Goal: Task Accomplishment & Management: Complete application form

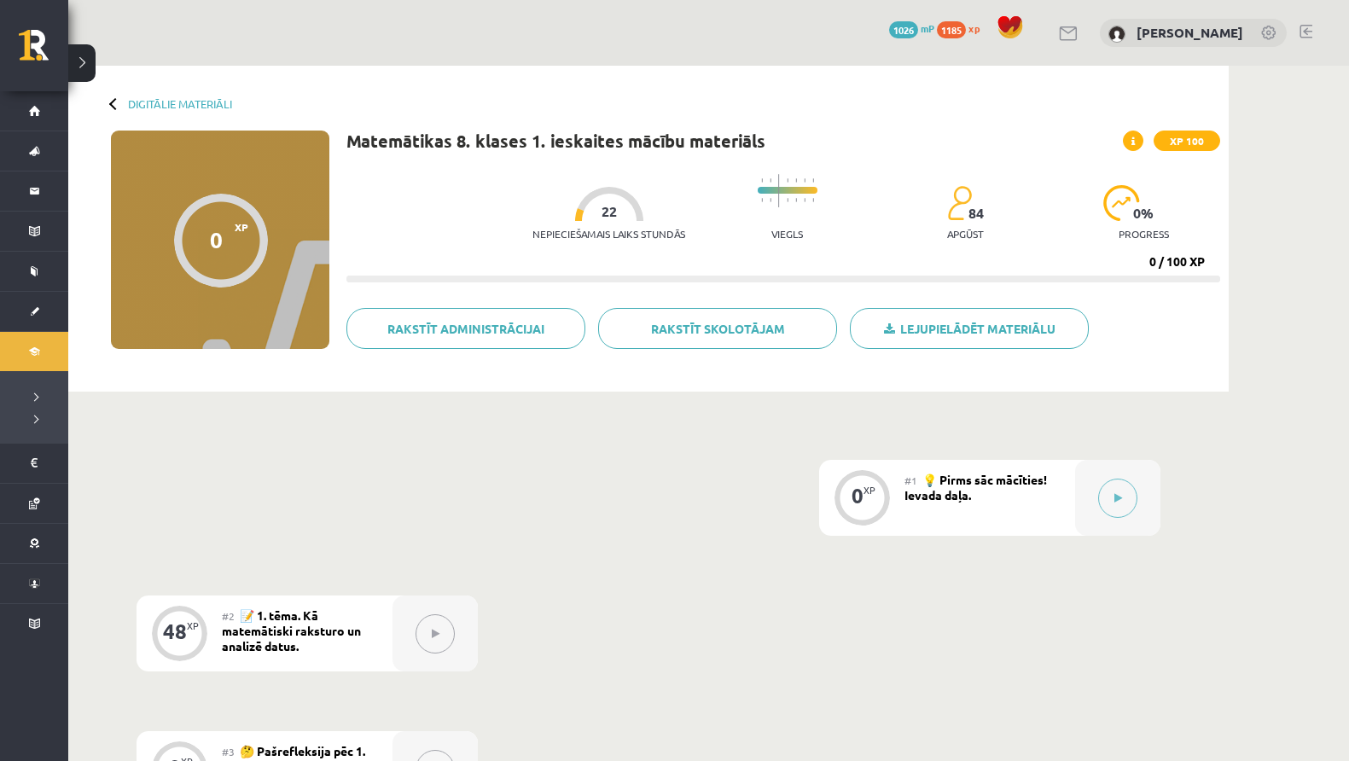
scroll to position [312, 0]
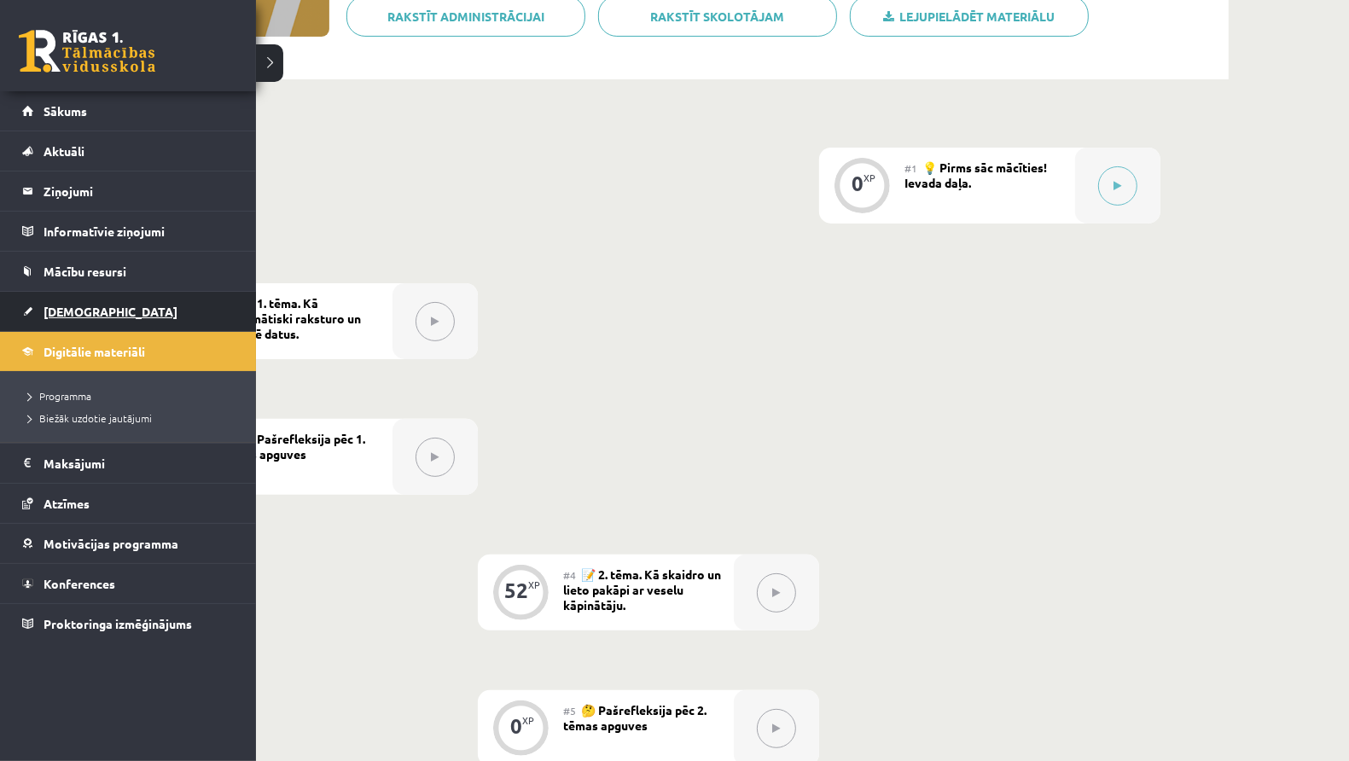
click at [96, 301] on link "[DEMOGRAPHIC_DATA]" at bounding box center [128, 311] width 212 height 39
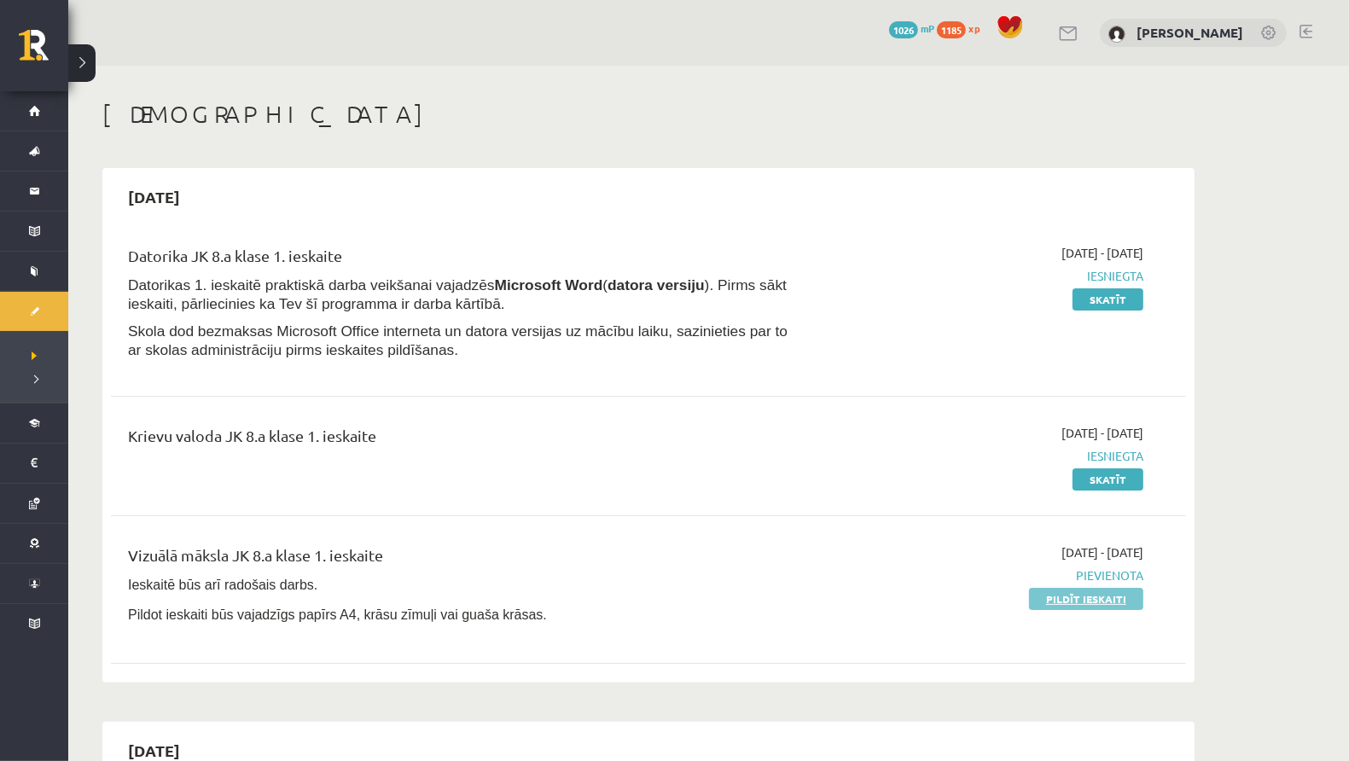
click at [1069, 593] on link "Pildīt ieskaiti" at bounding box center [1086, 599] width 114 height 22
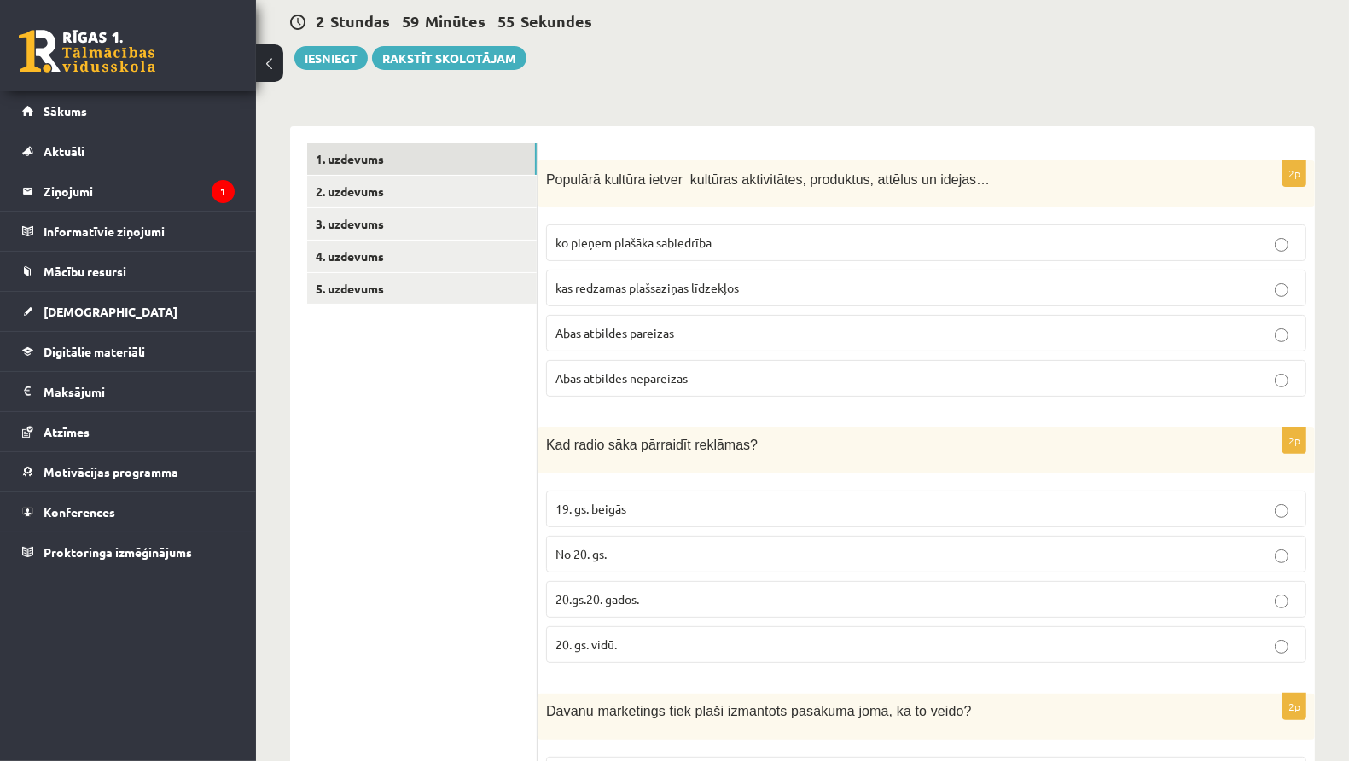
scroll to position [90, 0]
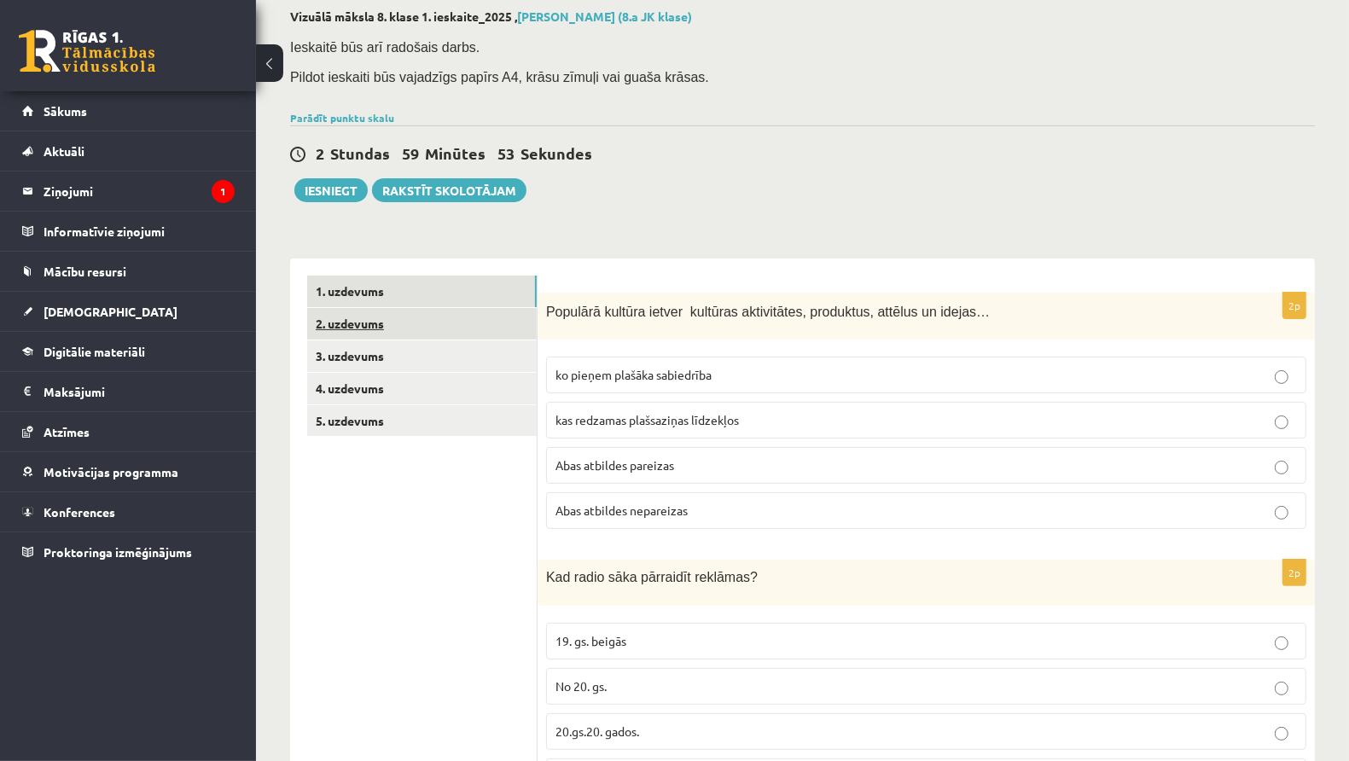
click at [386, 312] on link "2. uzdevums" at bounding box center [422, 324] width 230 height 32
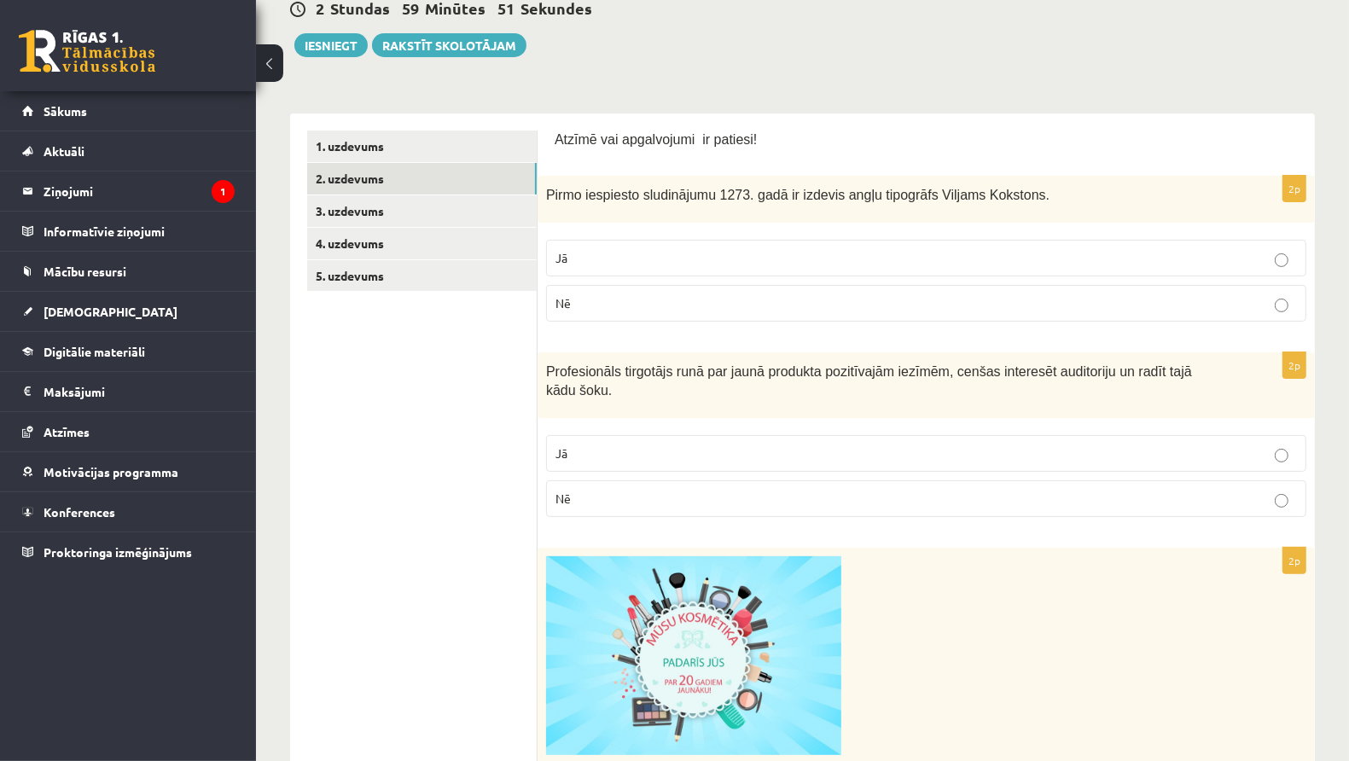
scroll to position [311, 0]
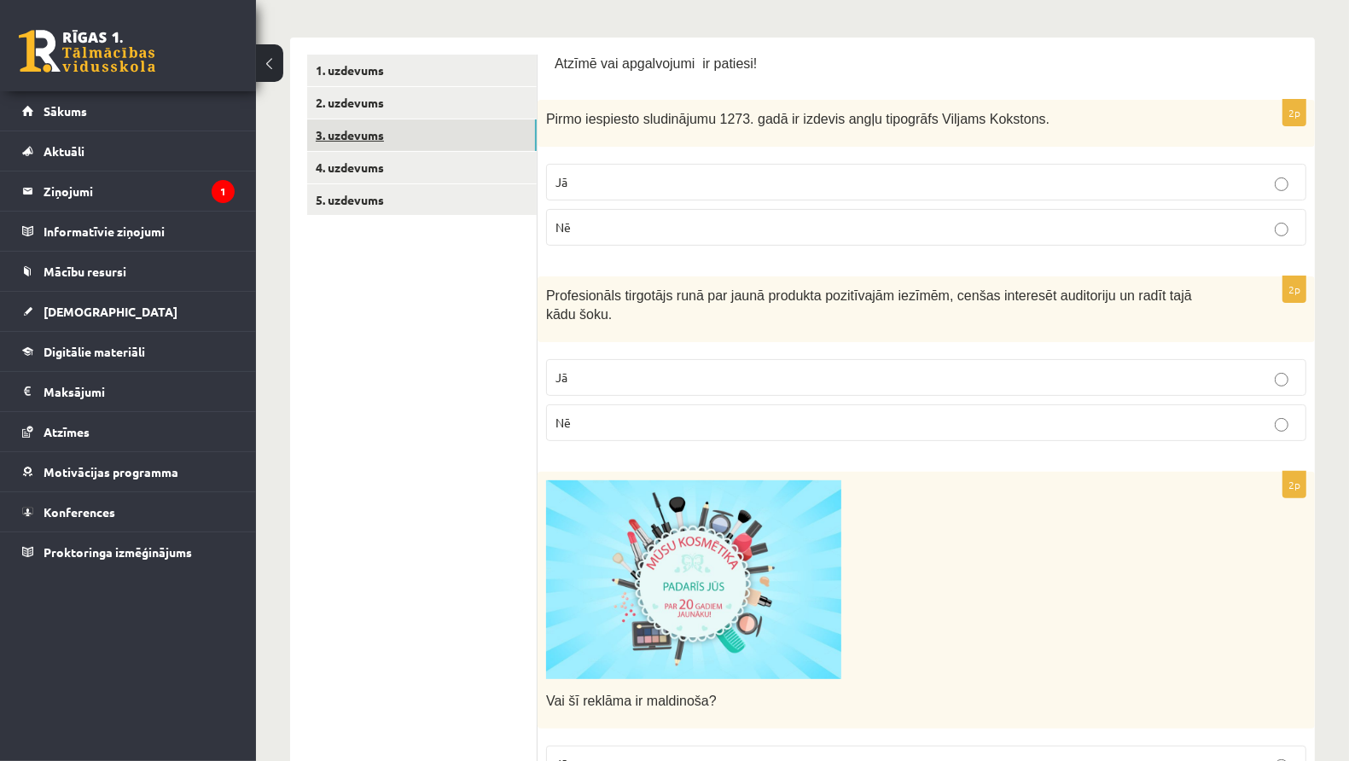
click at [449, 141] on link "3. uzdevums" at bounding box center [422, 135] width 230 height 32
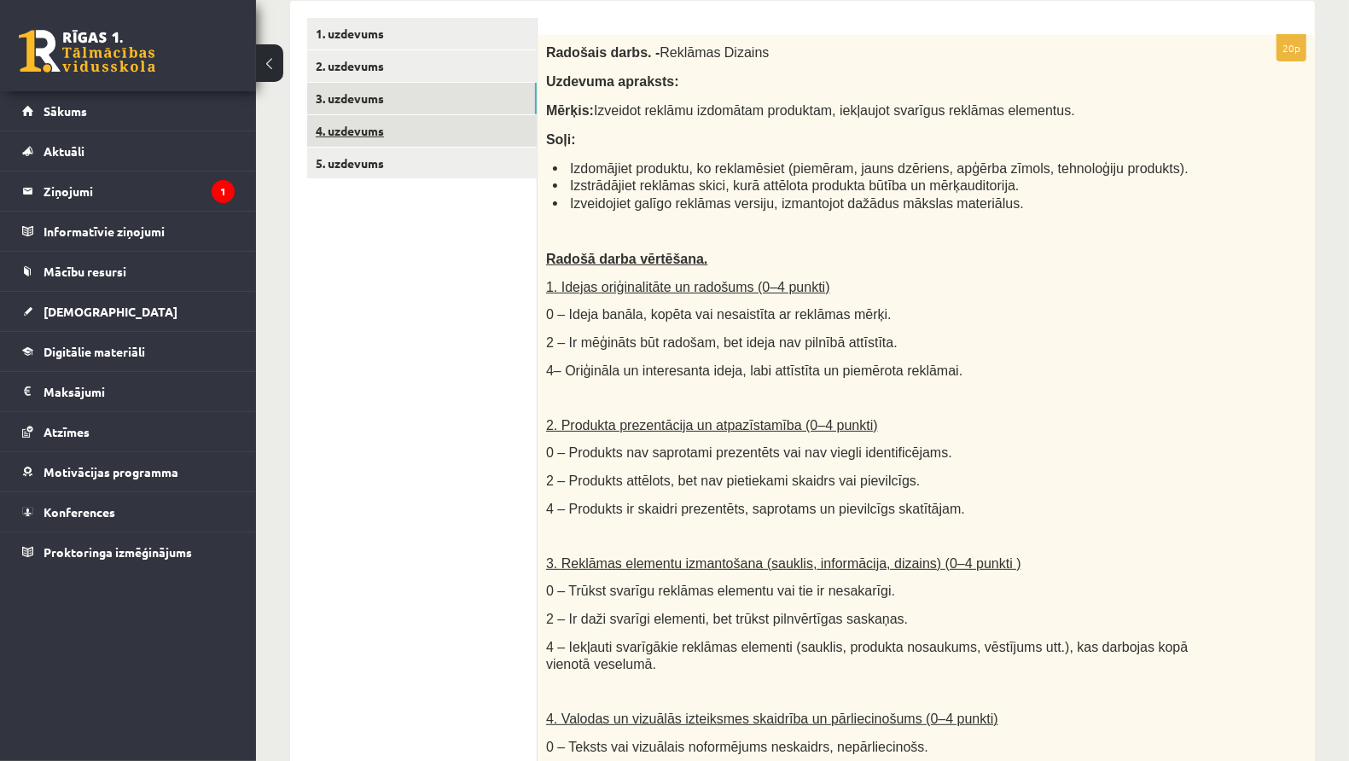
scroll to position [653, 0]
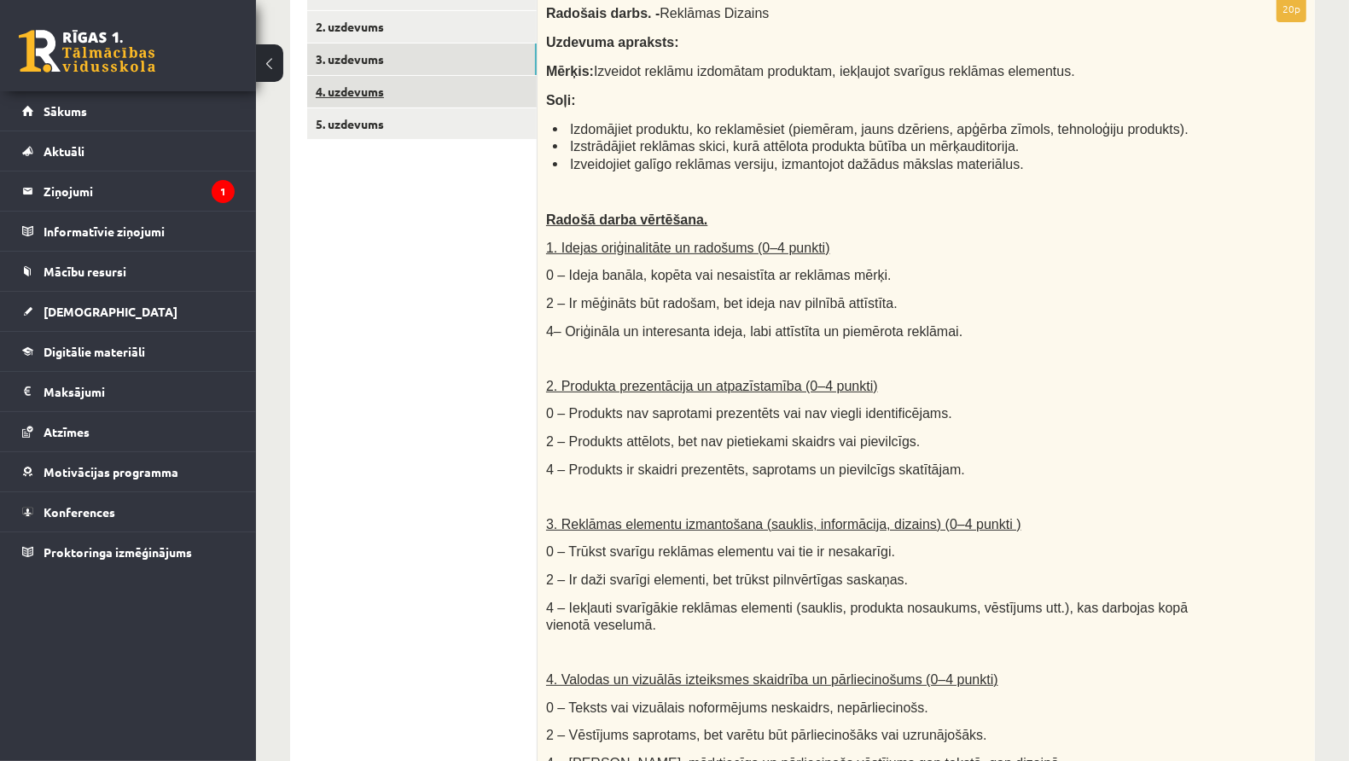
click at [393, 90] on link "4. uzdevums" at bounding box center [422, 92] width 230 height 32
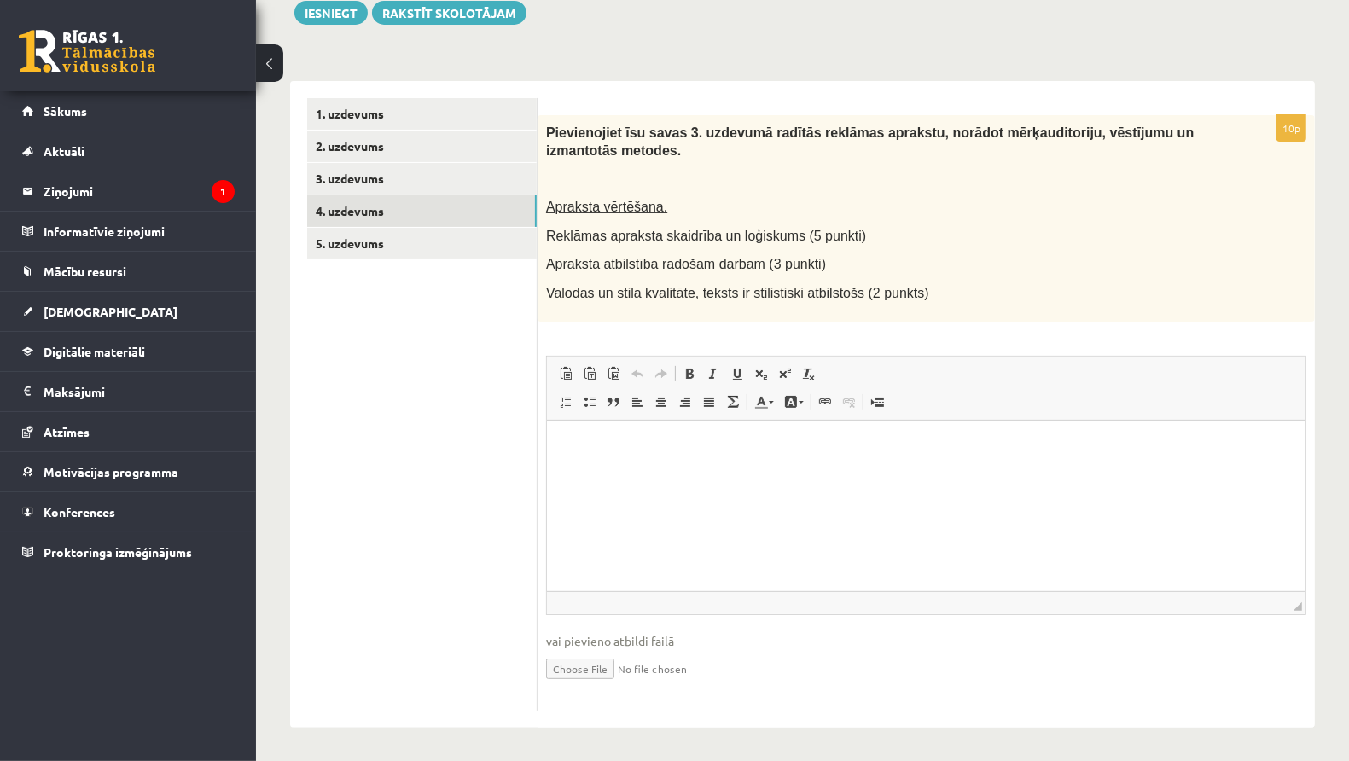
scroll to position [0, 0]
click at [422, 249] on link "5. uzdevums" at bounding box center [422, 244] width 230 height 32
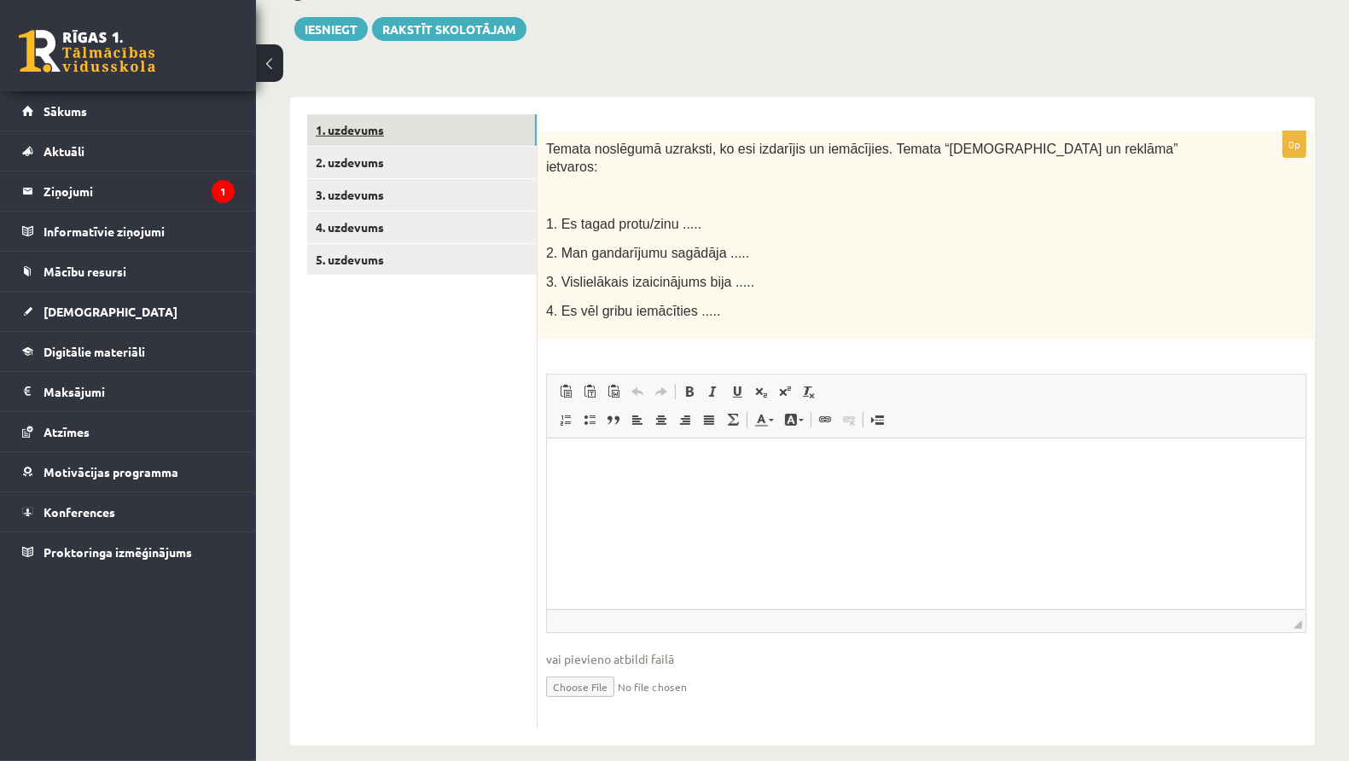
click at [430, 127] on link "1. uzdevums" at bounding box center [422, 130] width 230 height 32
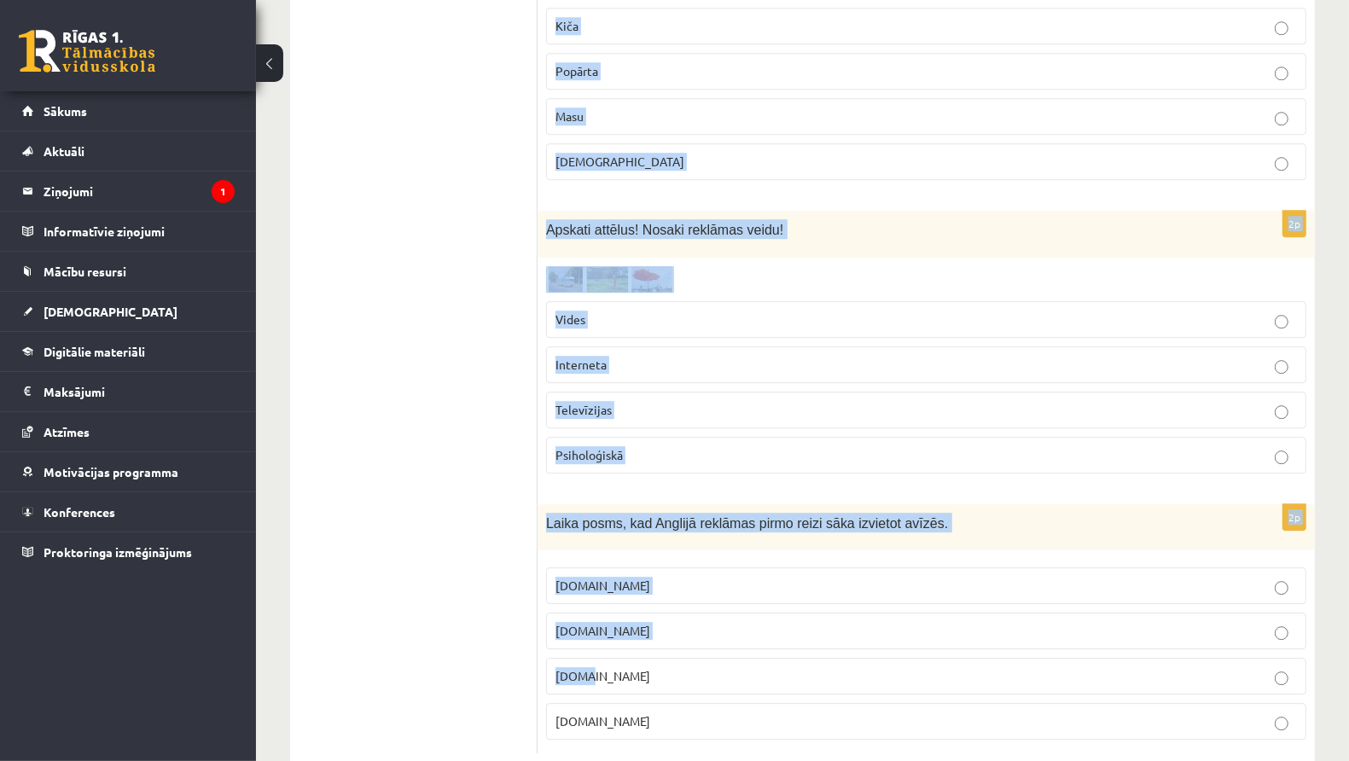
scroll to position [3954, 0]
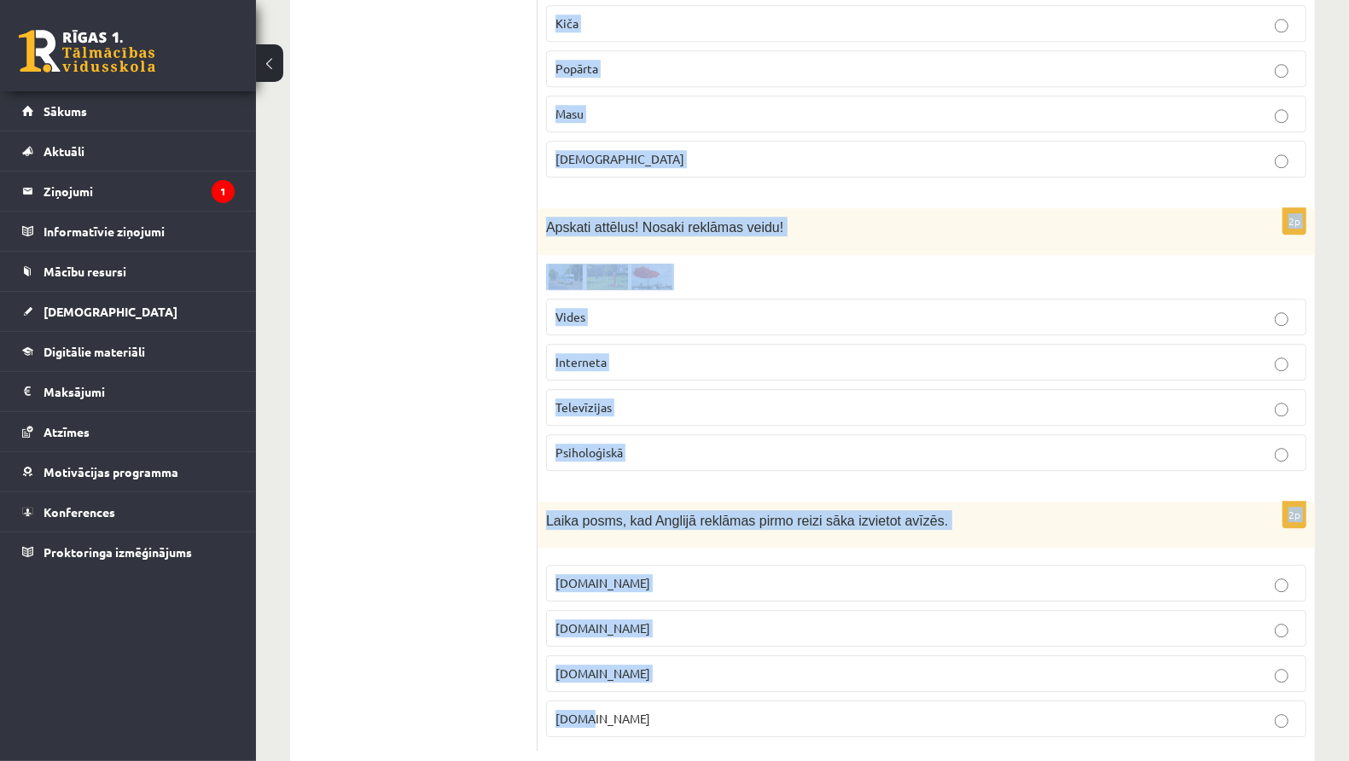
drag, startPoint x: 546, startPoint y: 145, endPoint x: 858, endPoint y: 742, distance: 673.7
copy form "Populārā kultūra ietver kultūras aktivitātes, produktus, attēlus un idejas… ko …"
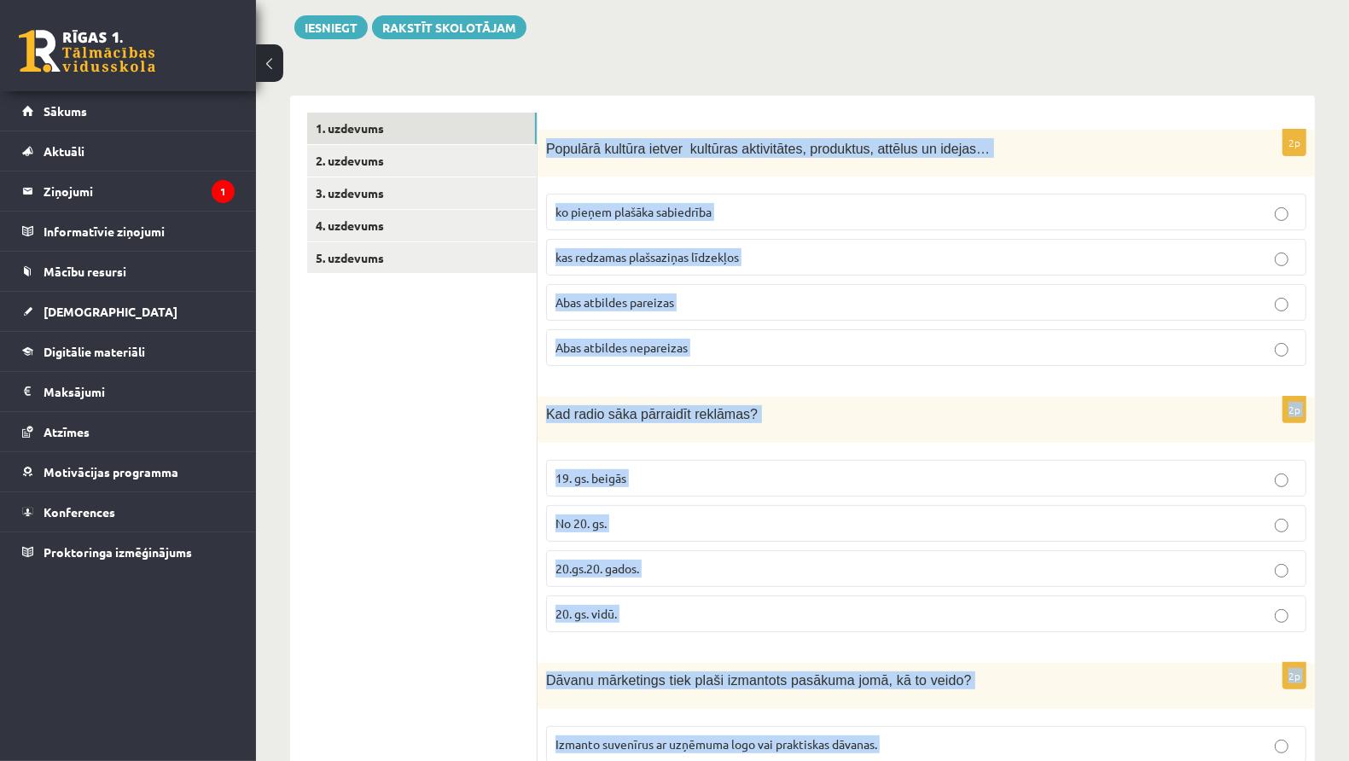
scroll to position [0, 0]
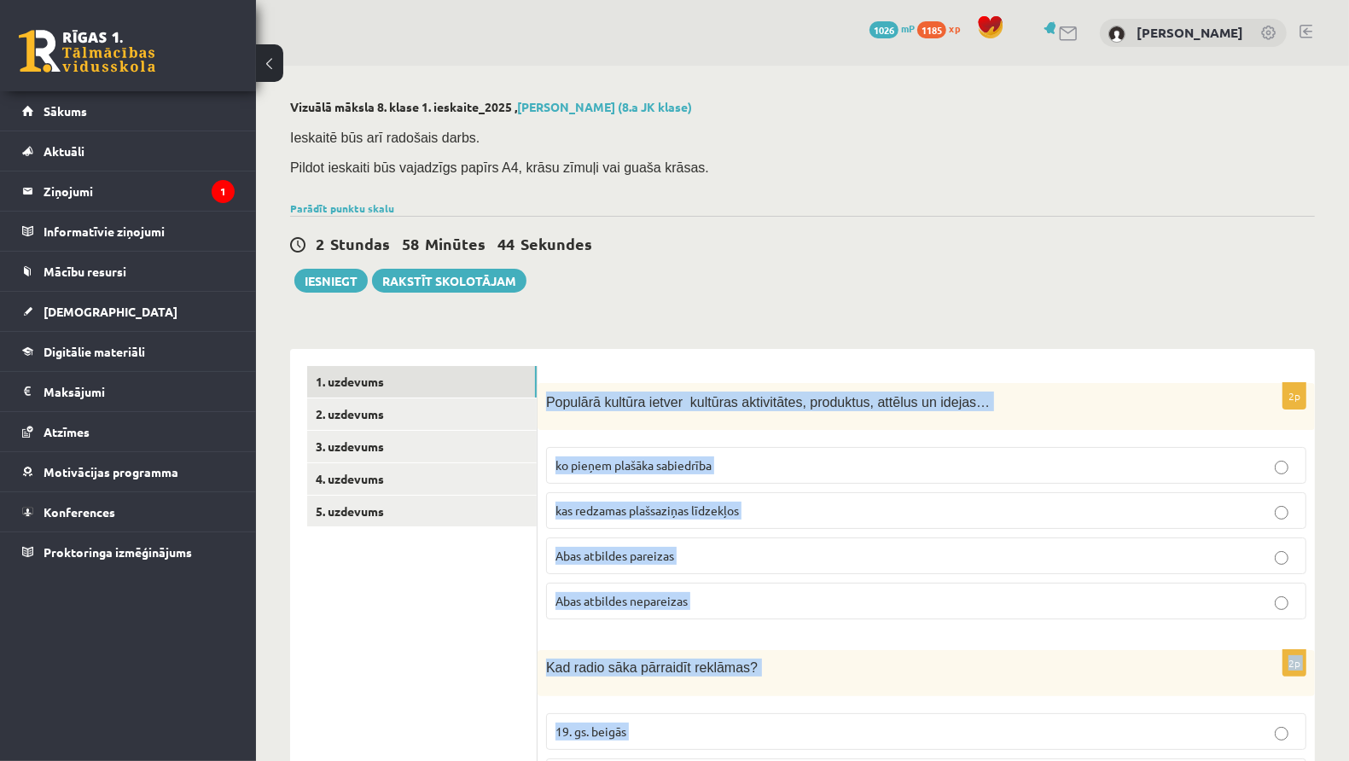
click at [685, 552] on p "Abas atbildes pareizas" at bounding box center [927, 556] width 742 height 18
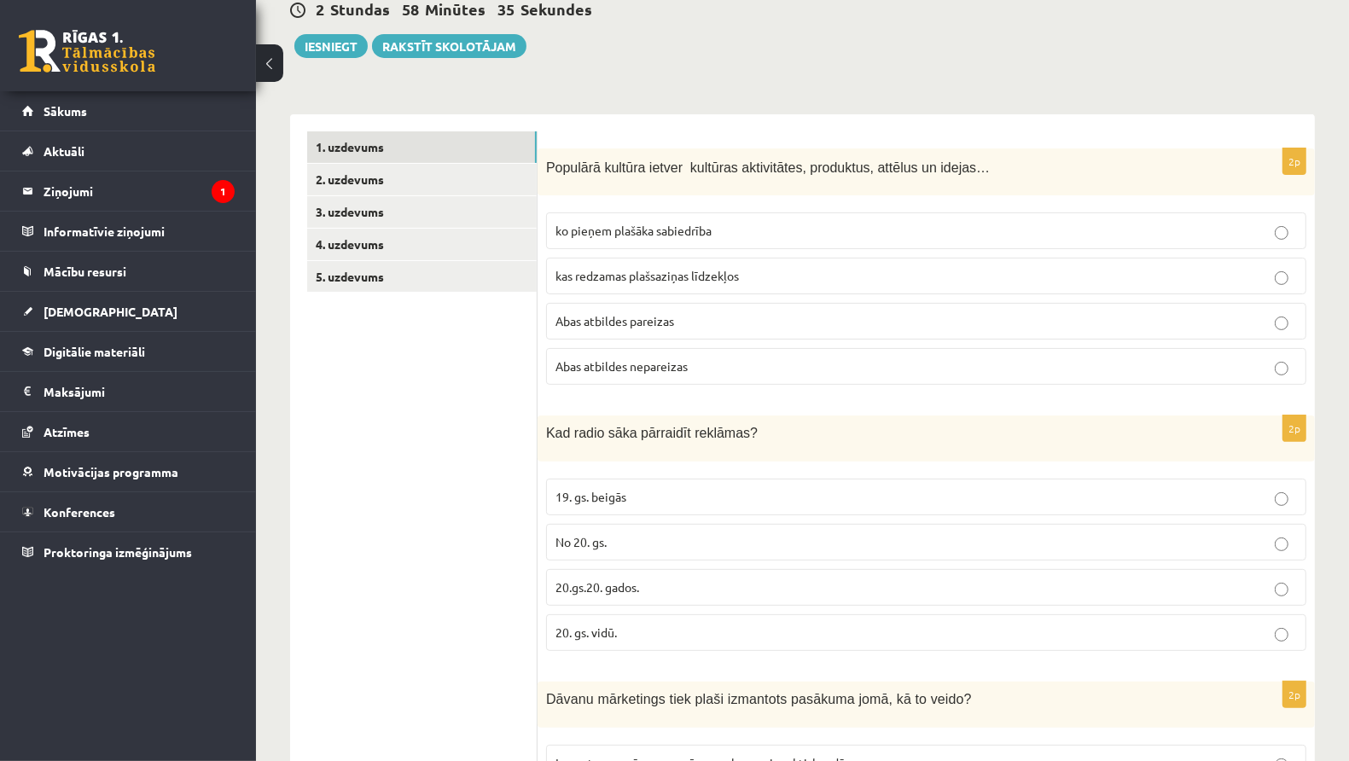
scroll to position [247, 0]
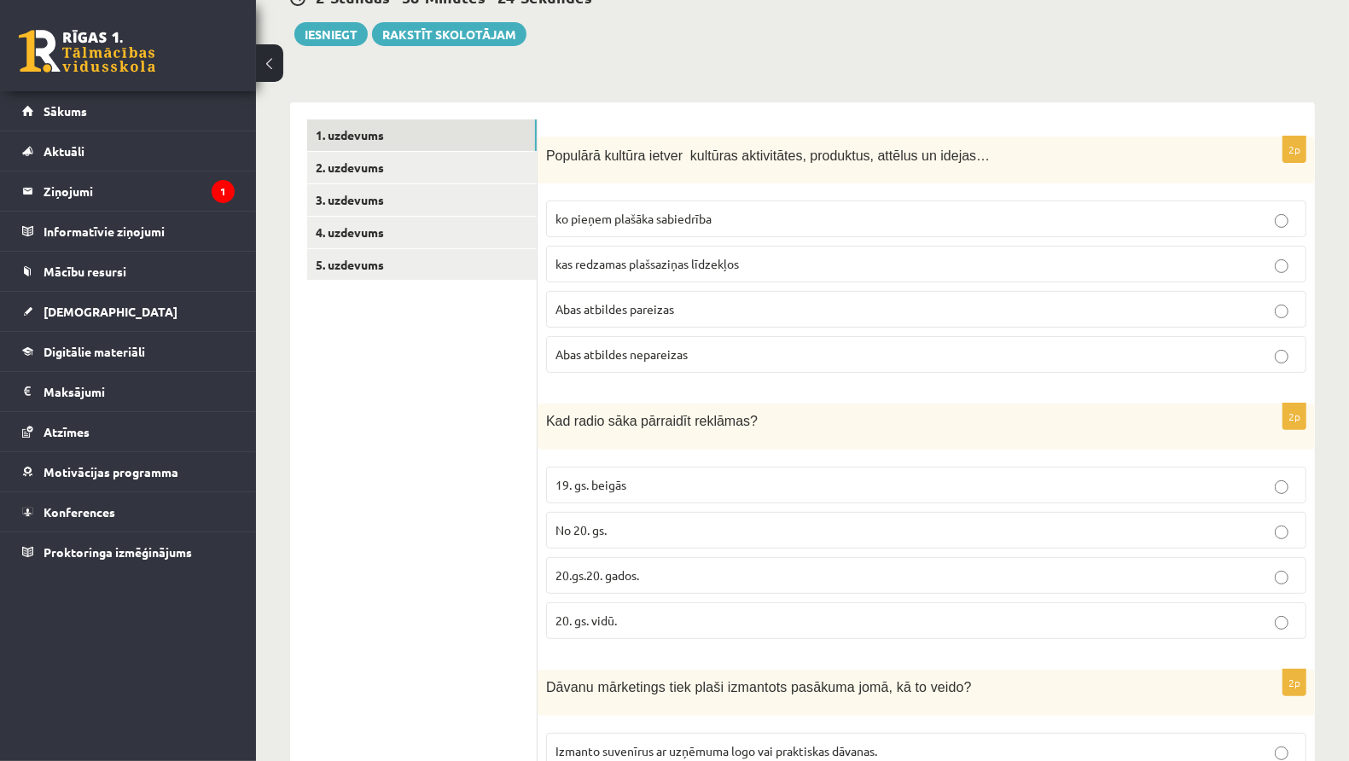
click at [655, 572] on p "20.gs.20. gados." at bounding box center [927, 576] width 742 height 18
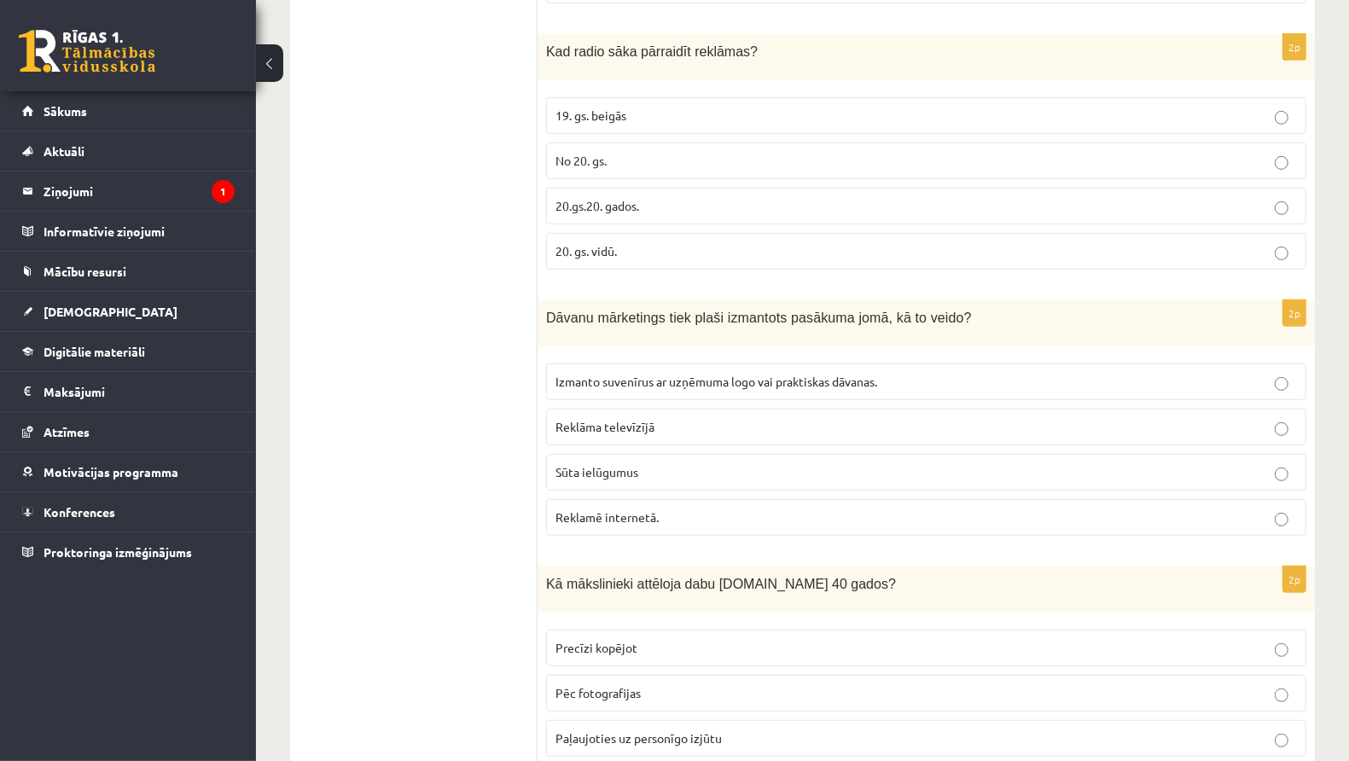
scroll to position [620, 0]
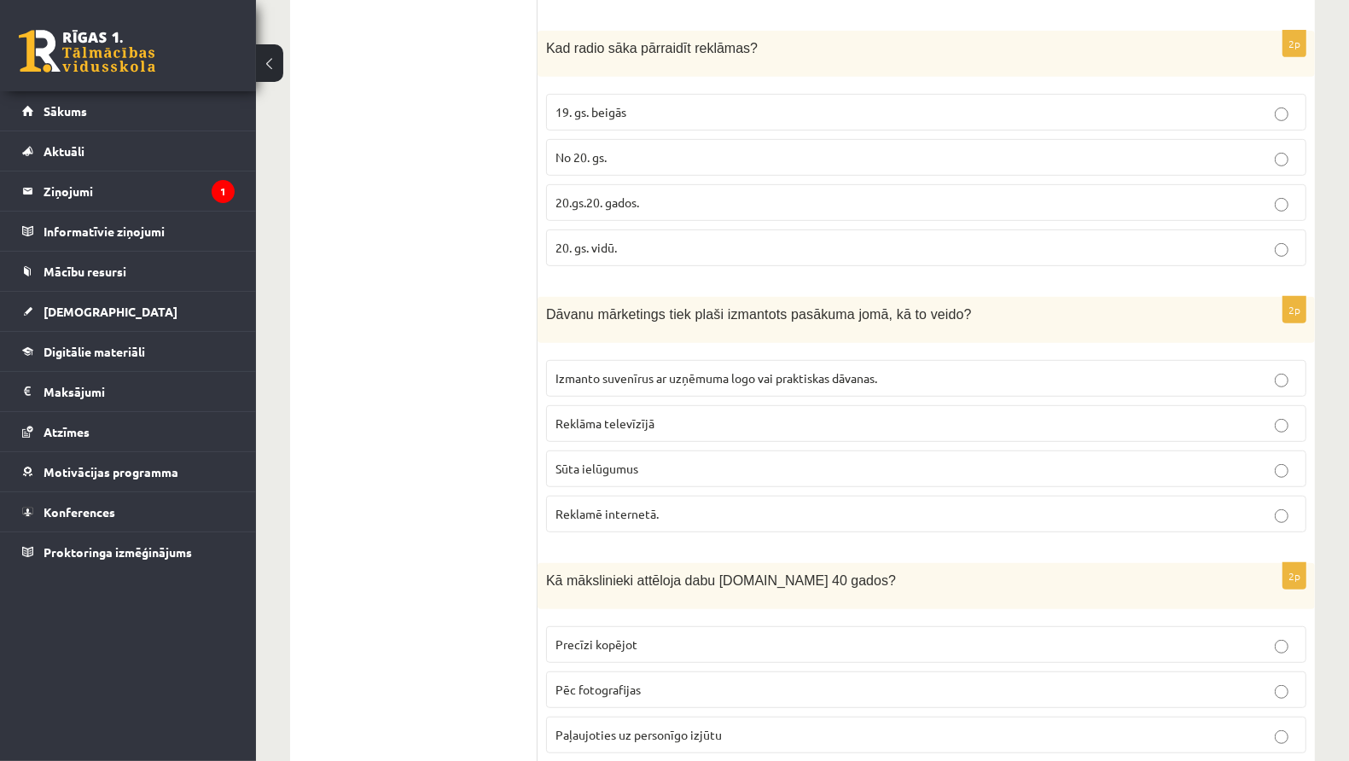
click at [841, 374] on span "Izmanto suvenīrus ar uzņēmuma logo vai praktiskas dāvanas." at bounding box center [717, 377] width 322 height 15
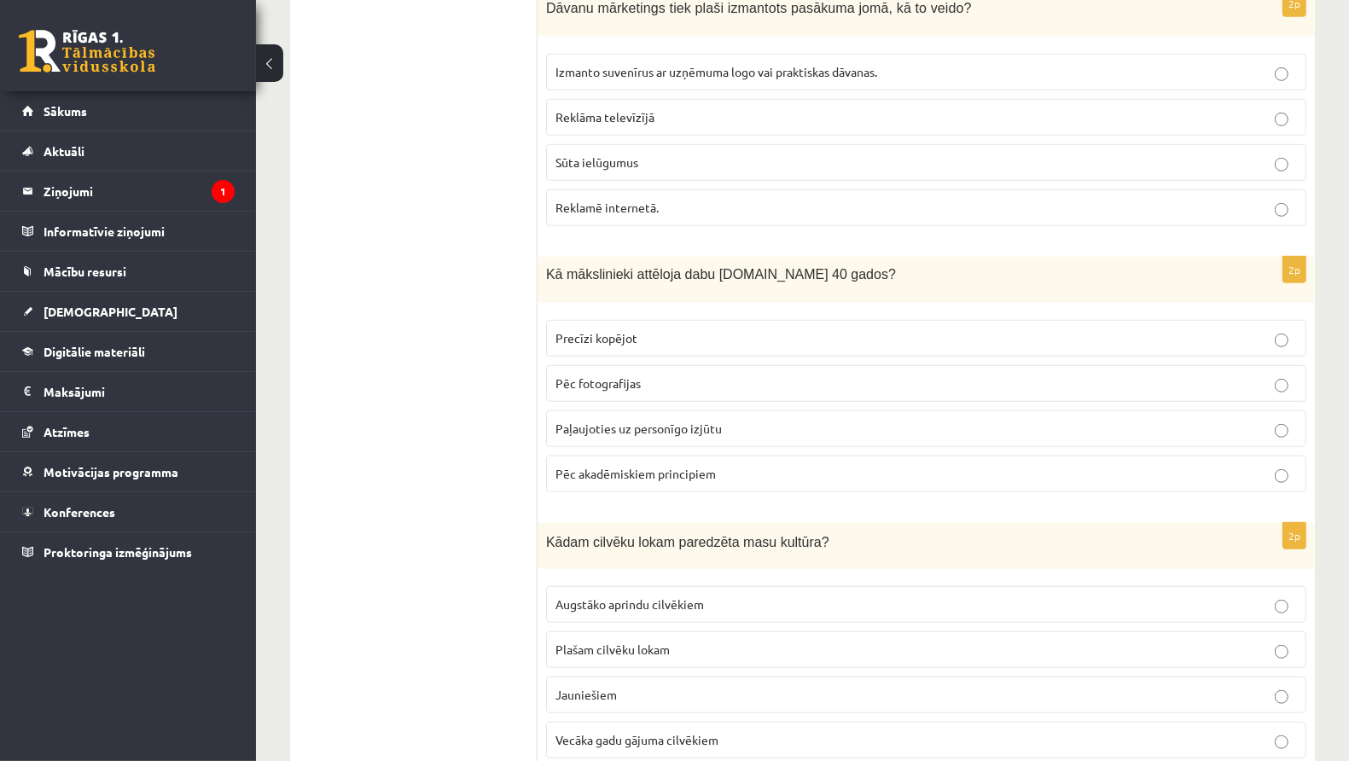
scroll to position [947, 0]
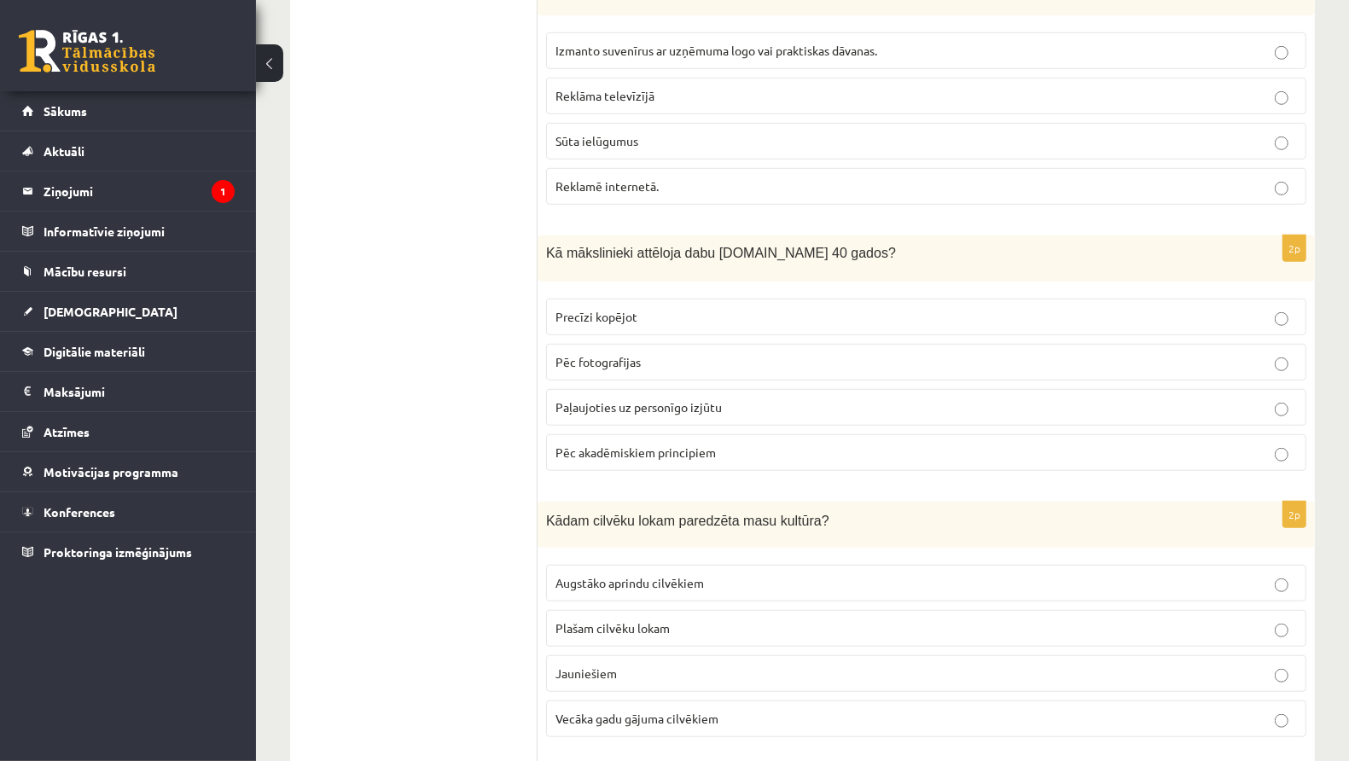
click at [735, 399] on p "Paļaujoties uz personīgo izjūtu" at bounding box center [927, 408] width 742 height 18
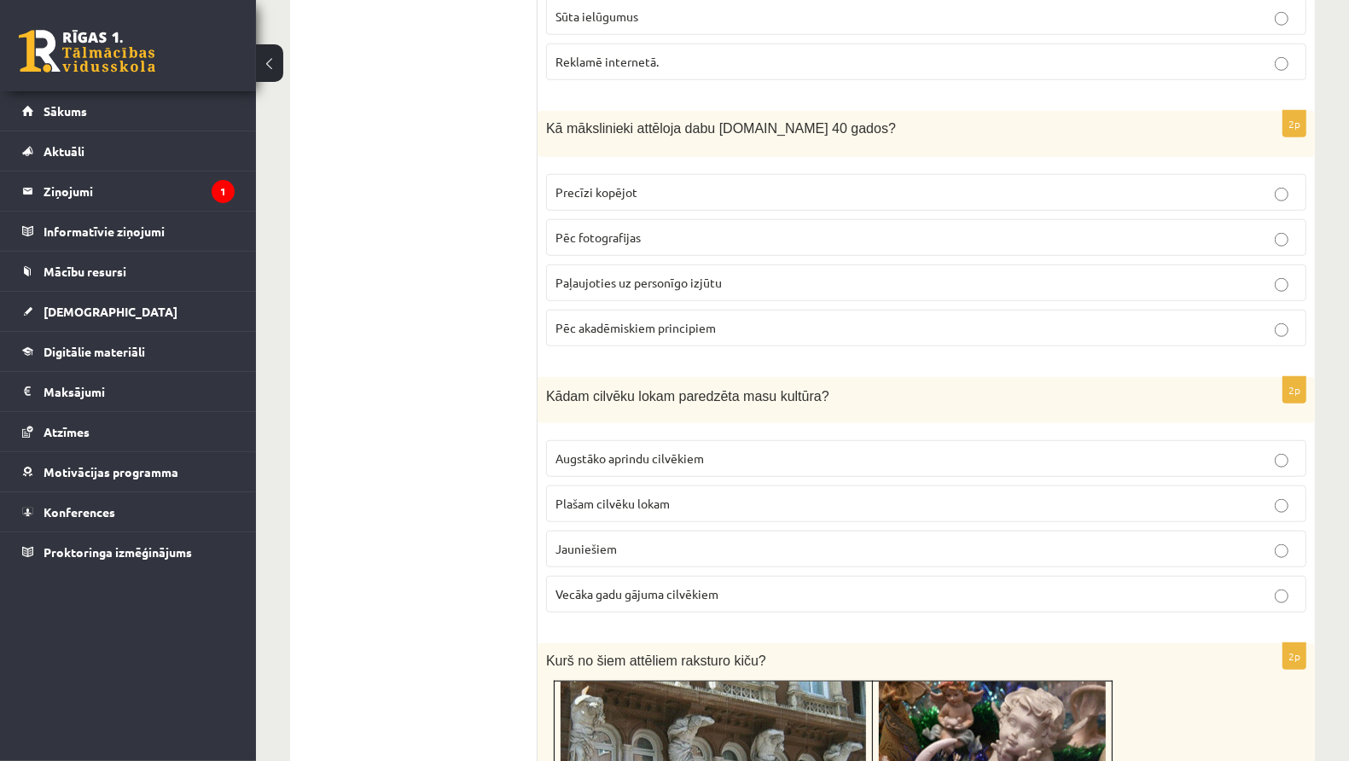
scroll to position [1178, 0]
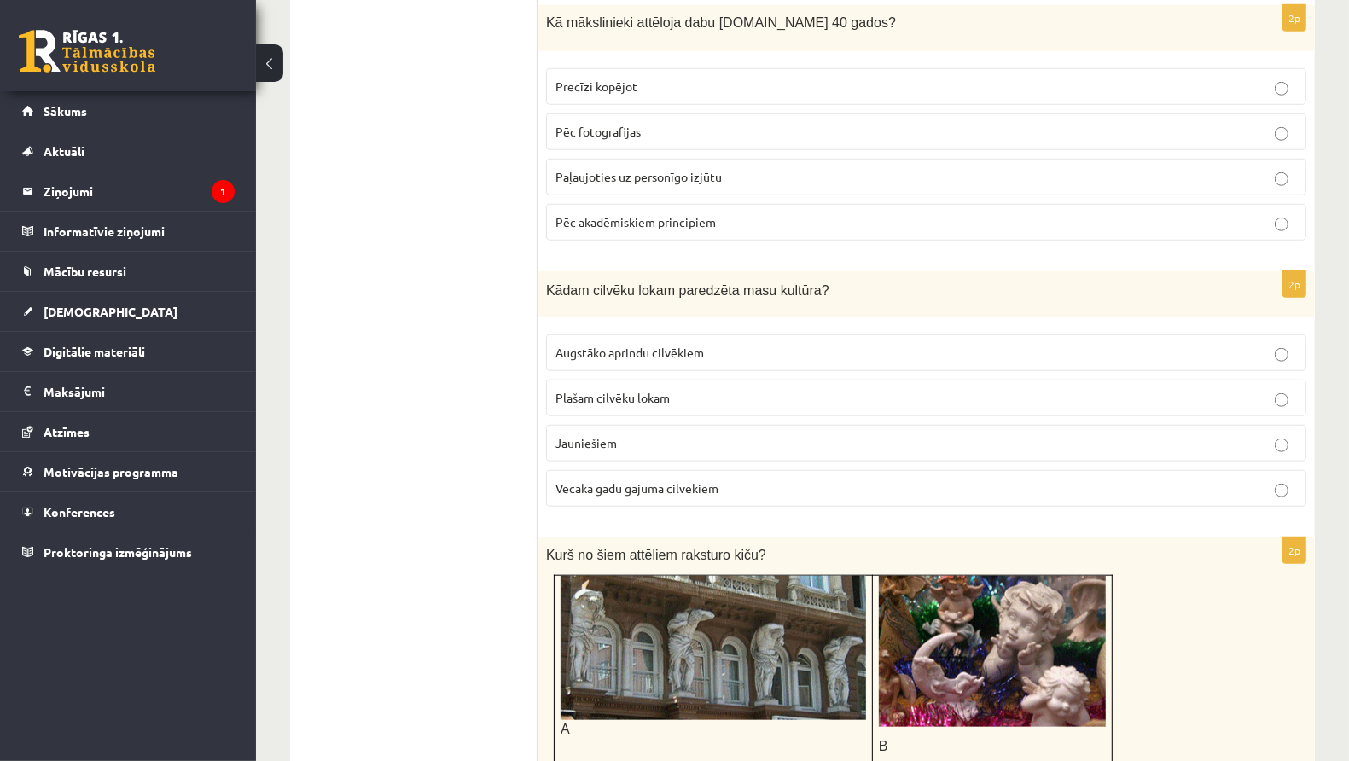
click at [724, 391] on p "Plašam cilvēku lokam" at bounding box center [927, 398] width 742 height 18
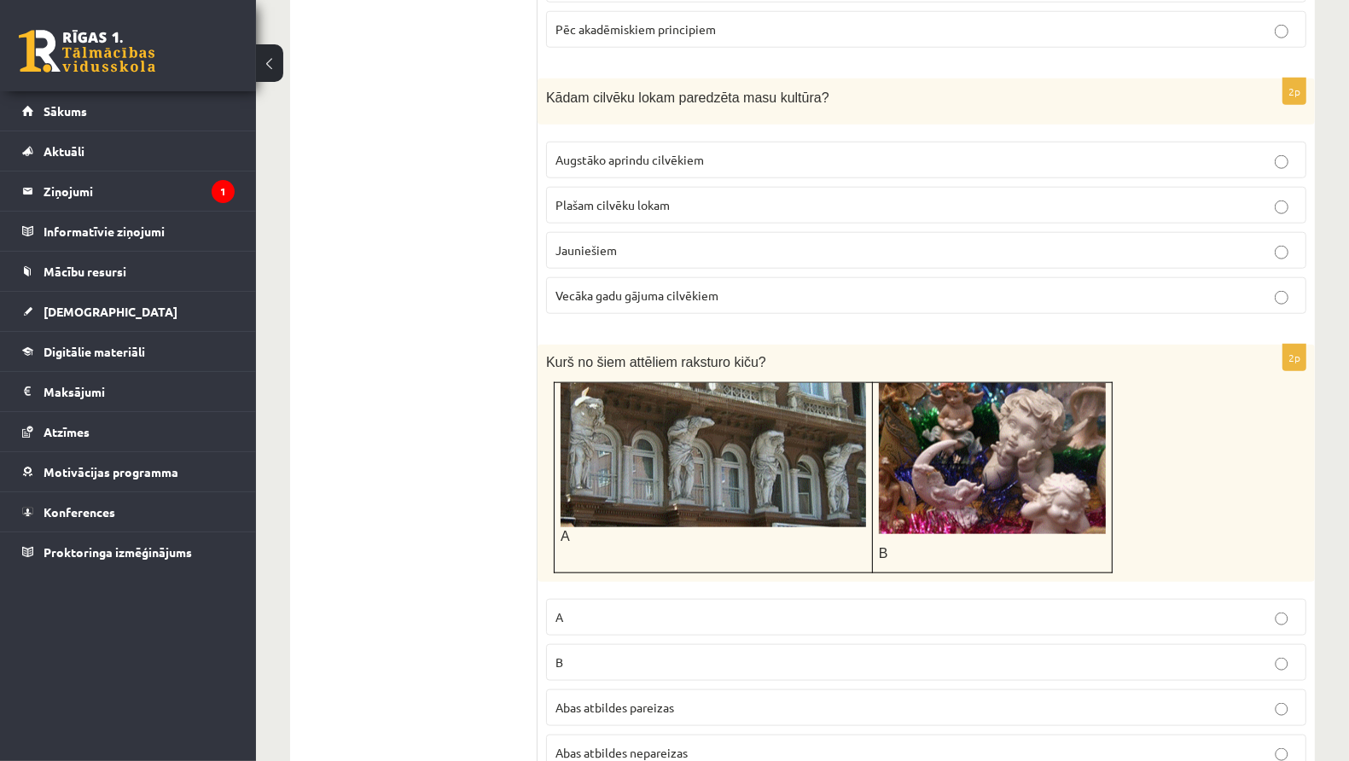
scroll to position [1396, 0]
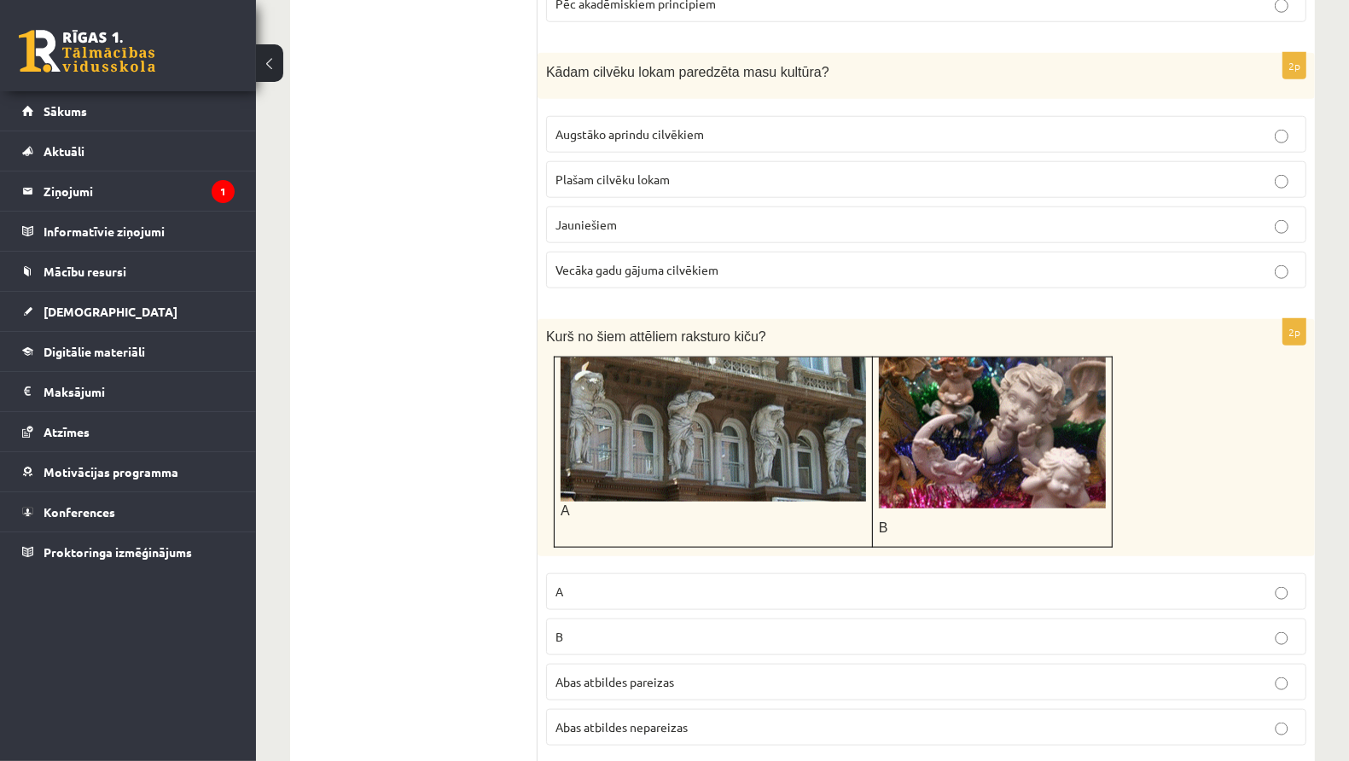
click at [771, 719] on p "Abas atbildes nepareizas" at bounding box center [927, 728] width 742 height 18
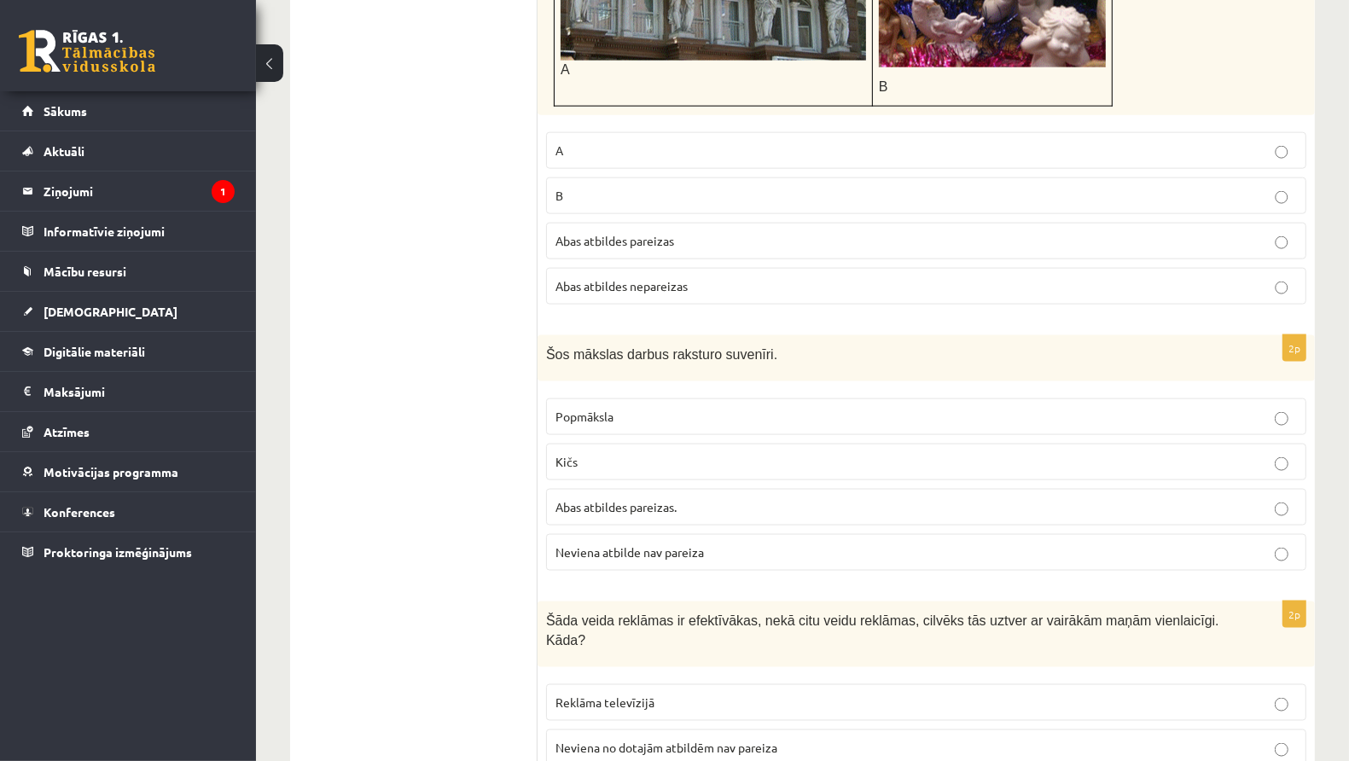
scroll to position [1882, 0]
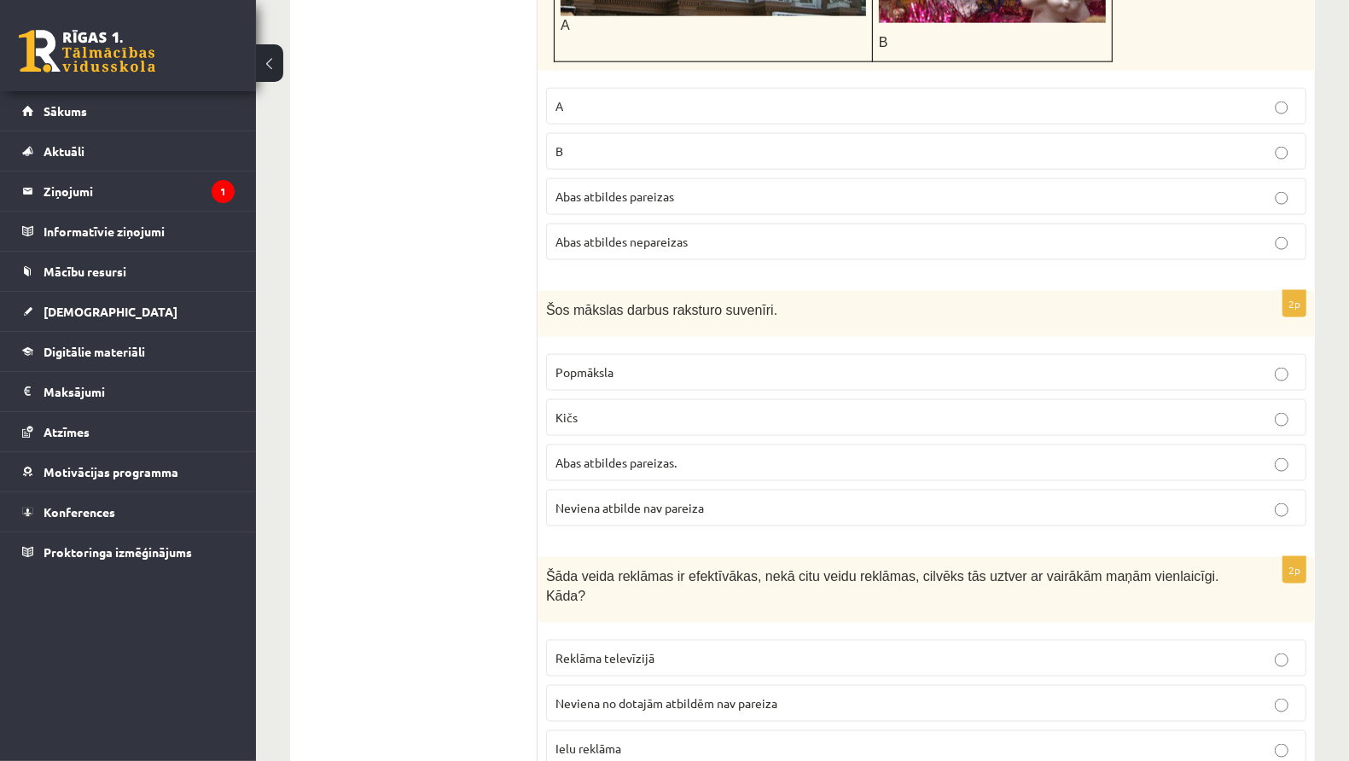
click at [613, 409] on p "Kičs" at bounding box center [927, 418] width 742 height 18
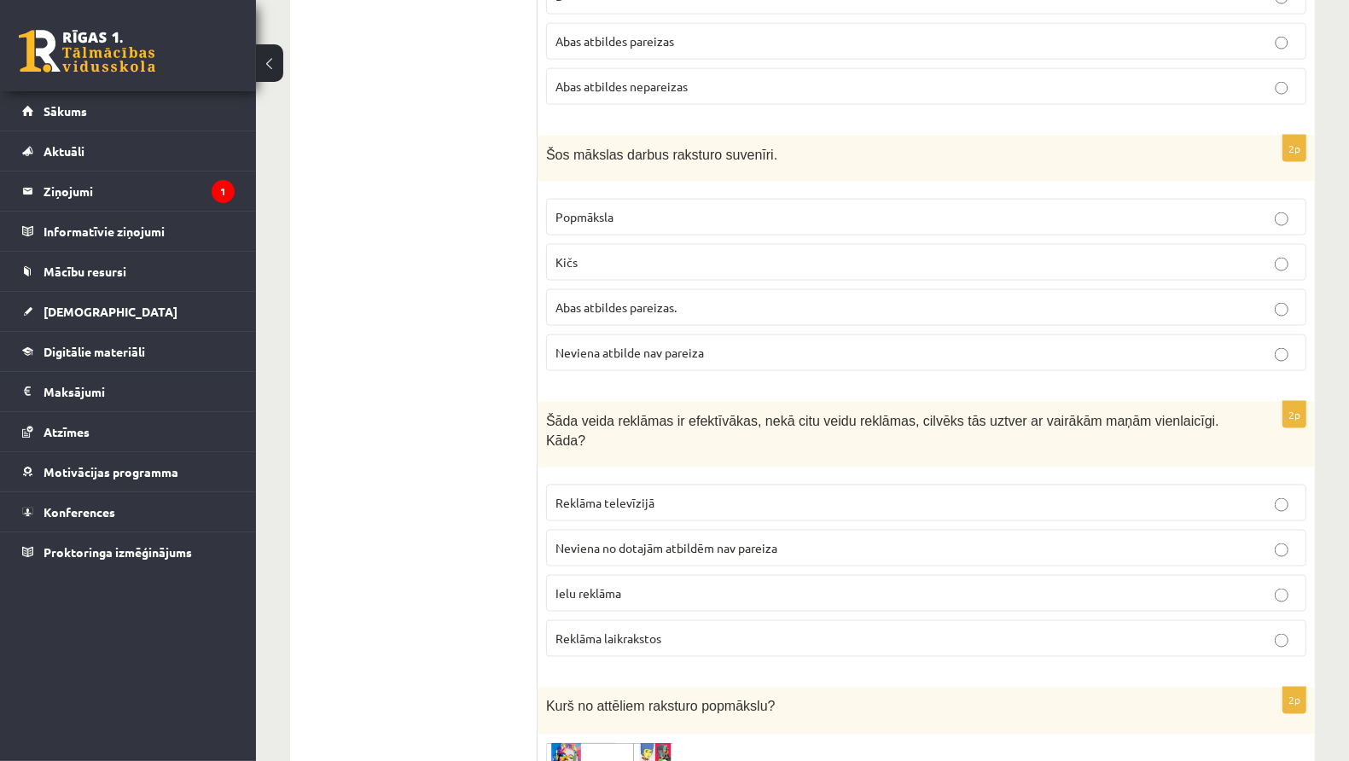
scroll to position [2038, 0]
click at [707, 493] on p "Reklāma televīzijā" at bounding box center [927, 502] width 742 height 18
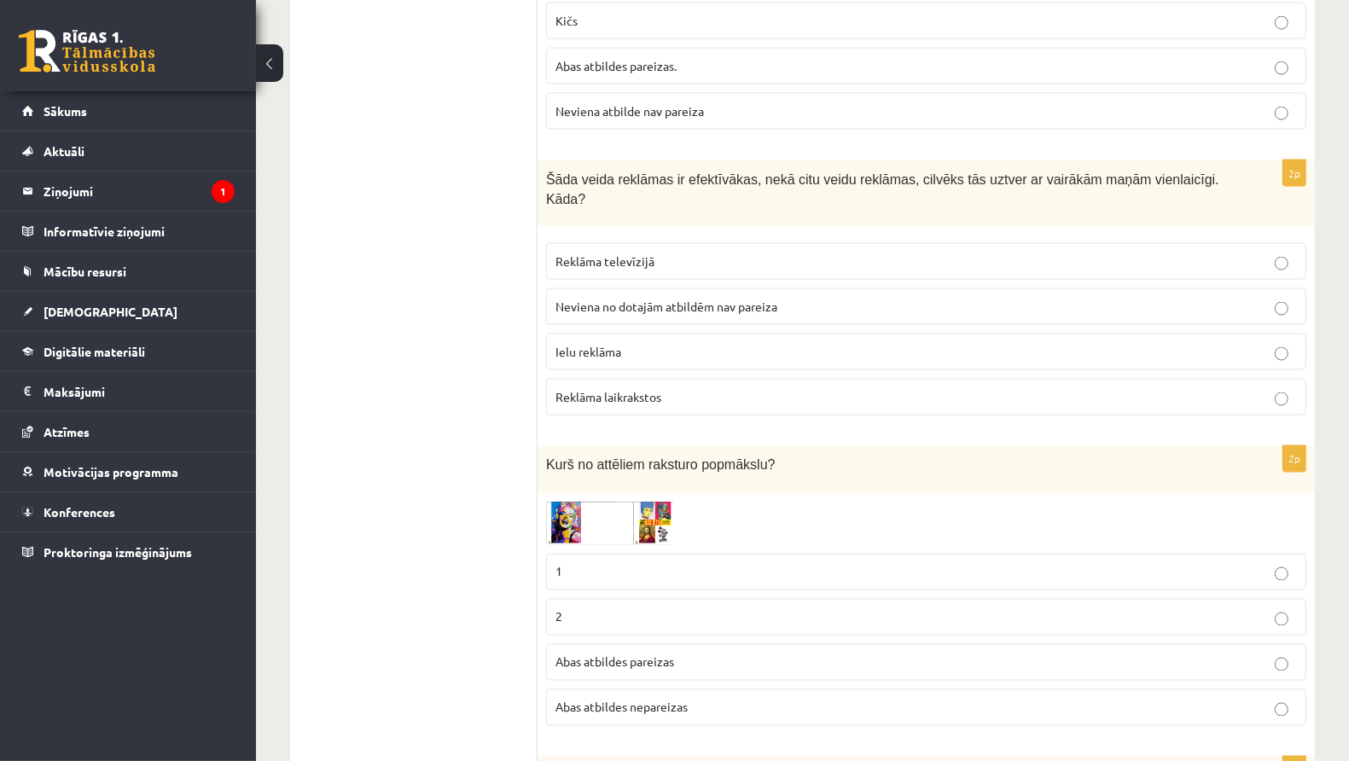
scroll to position [2283, 0]
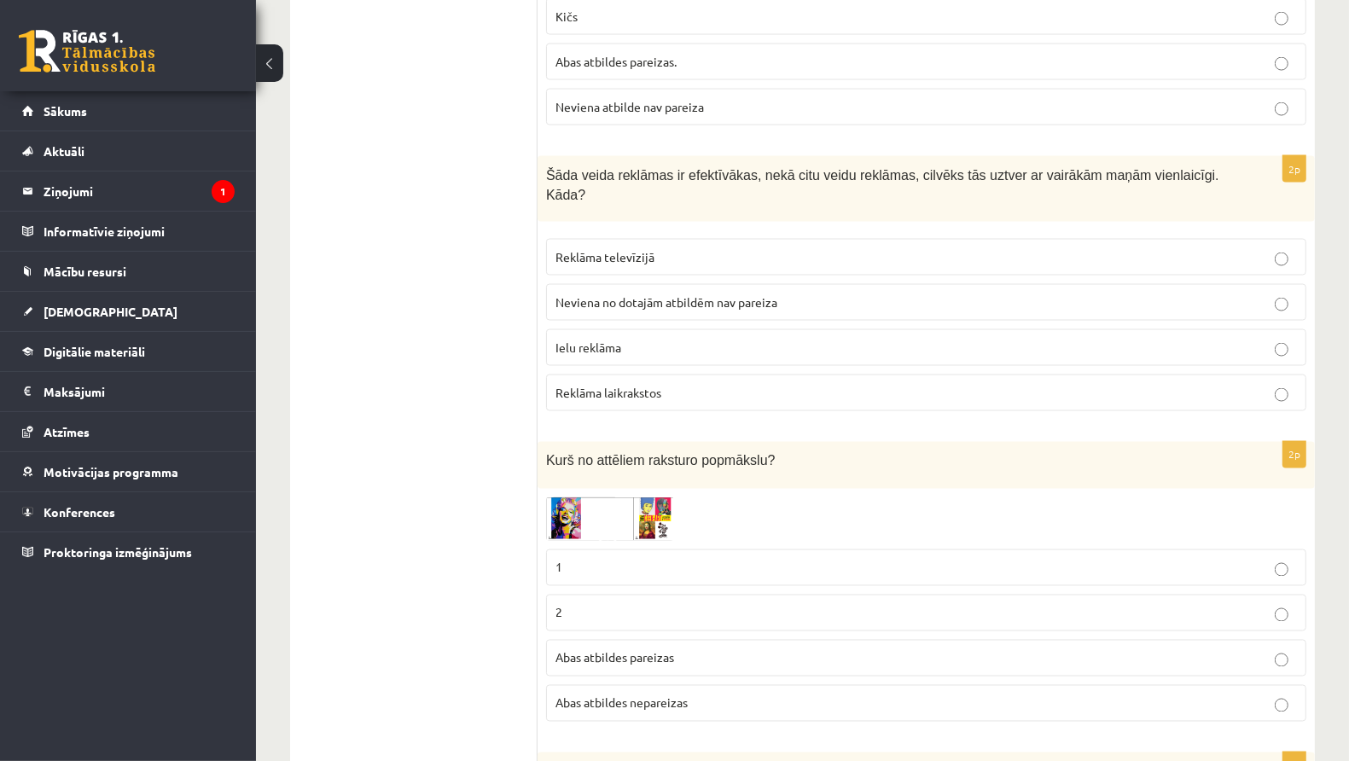
click at [646, 498] on img at bounding box center [610, 520] width 128 height 44
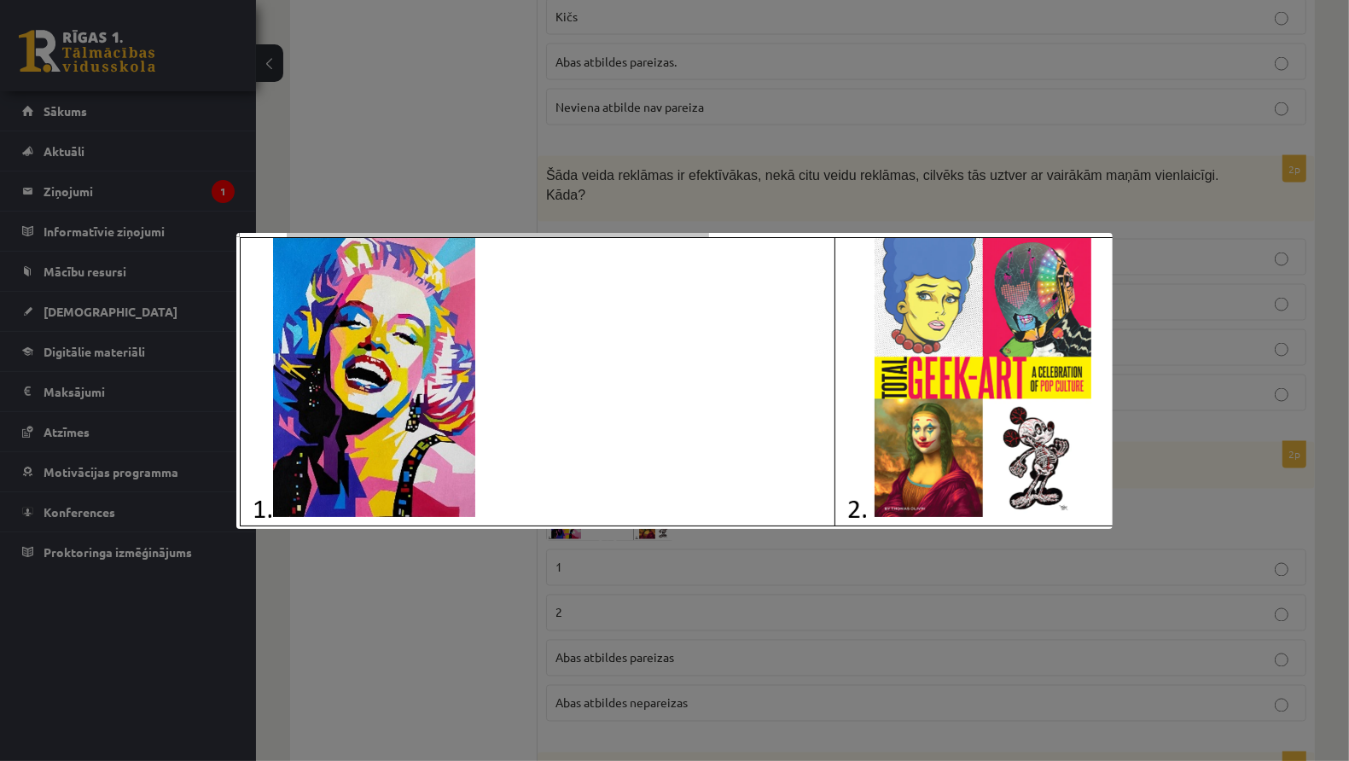
click at [1151, 468] on div at bounding box center [674, 380] width 1349 height 761
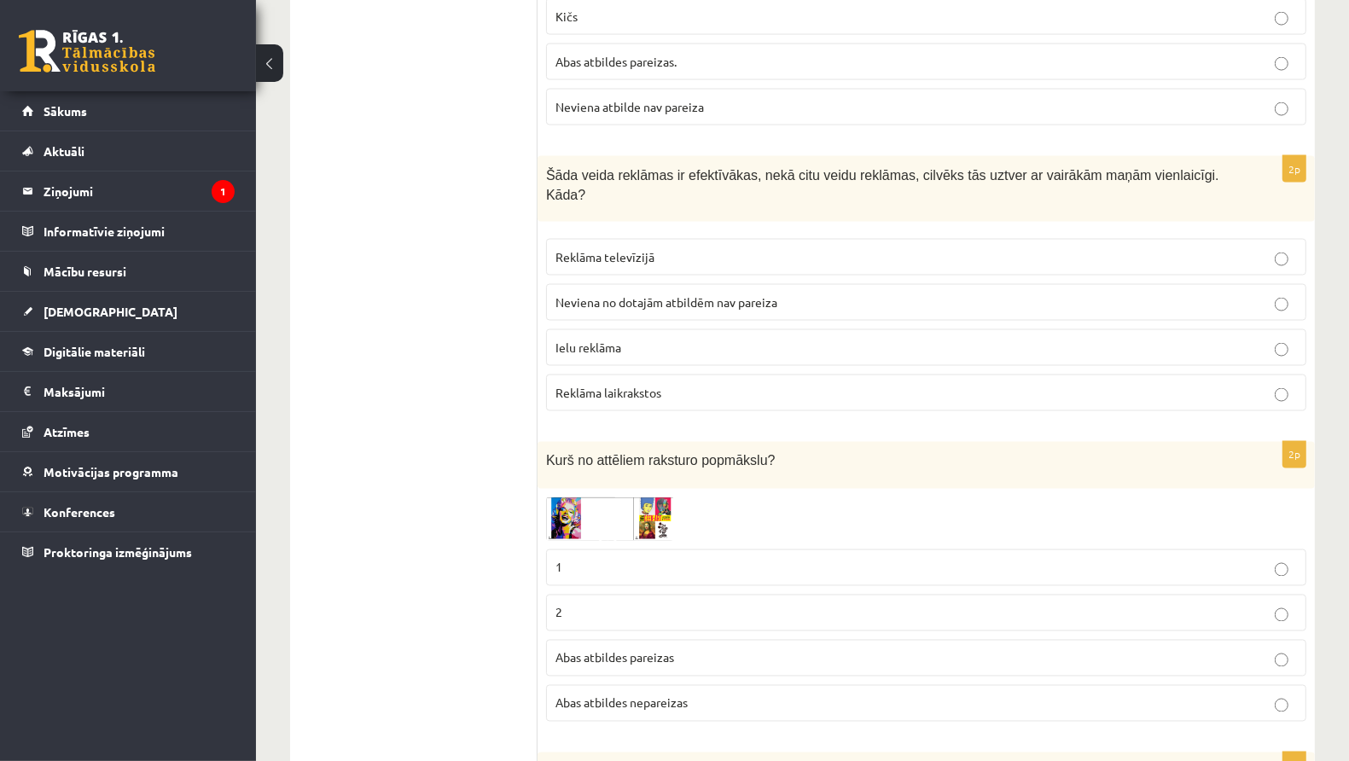
click at [750, 604] on p "2" at bounding box center [927, 613] width 742 height 18
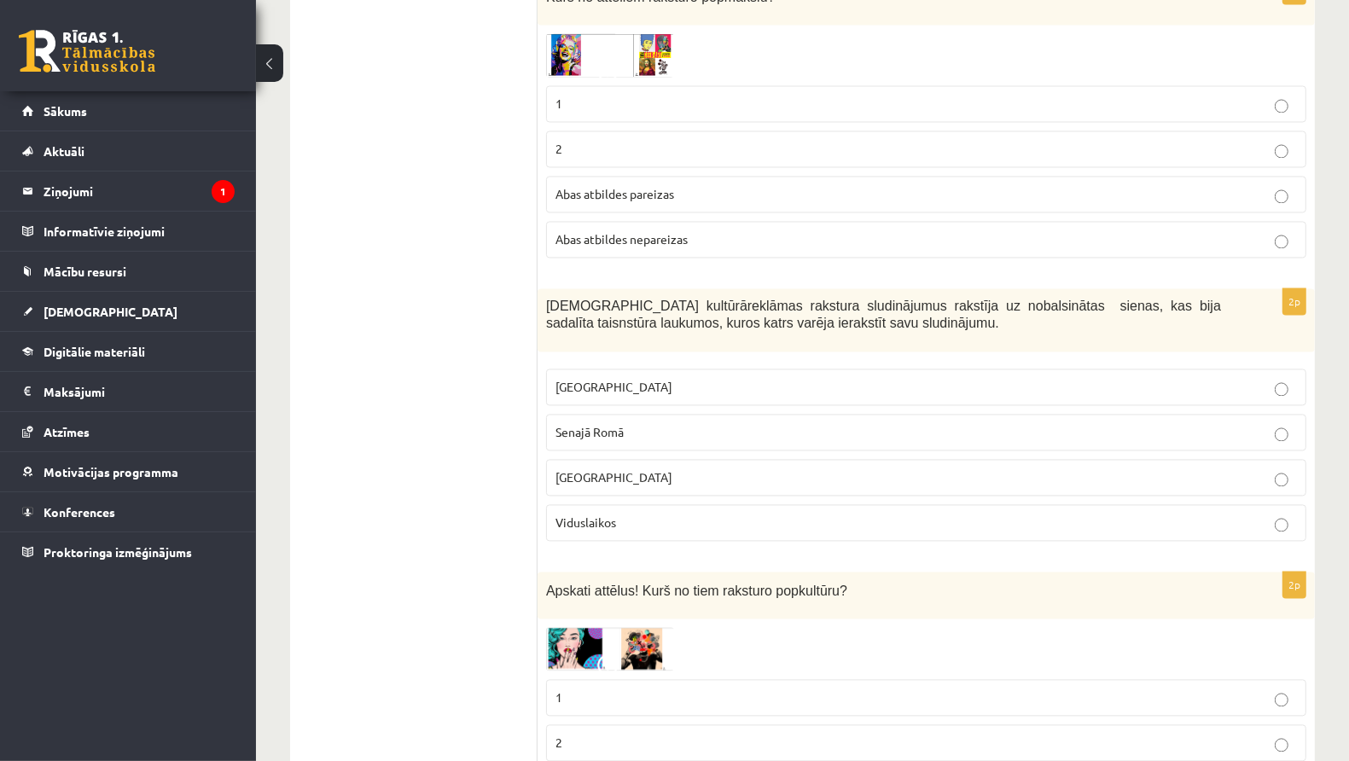
scroll to position [2748, 0]
click at [674, 422] on p "Senajā Romā" at bounding box center [927, 431] width 742 height 18
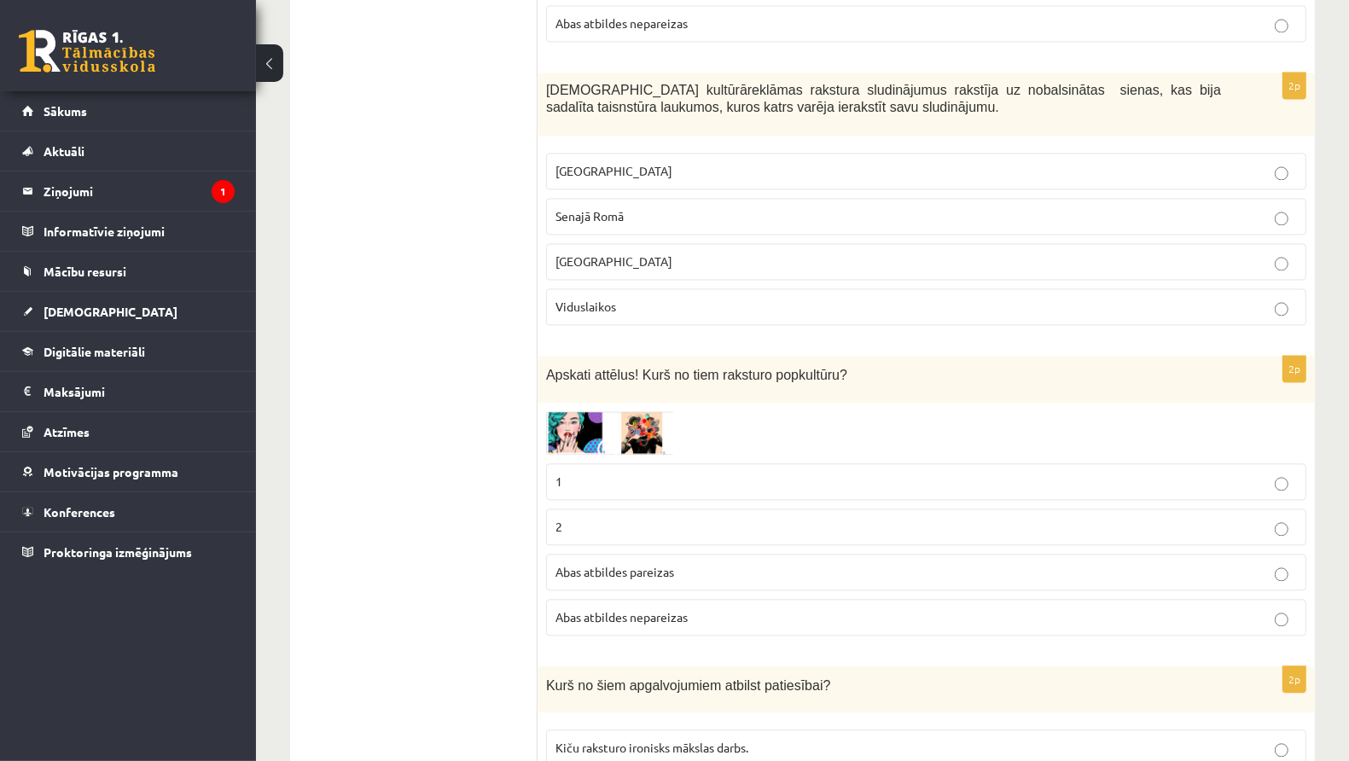
scroll to position [2964, 0]
click at [626, 410] on img at bounding box center [610, 432] width 128 height 44
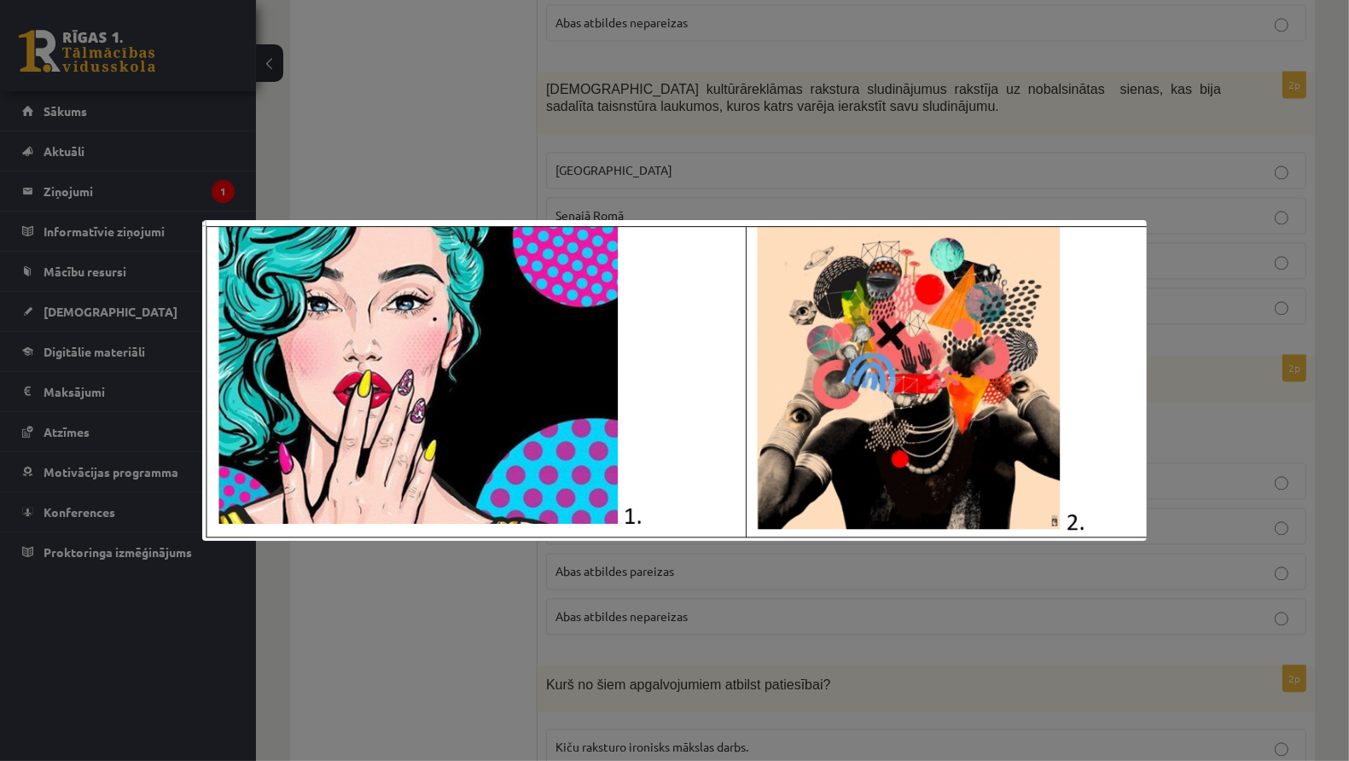
click at [1051, 84] on div at bounding box center [674, 380] width 1349 height 761
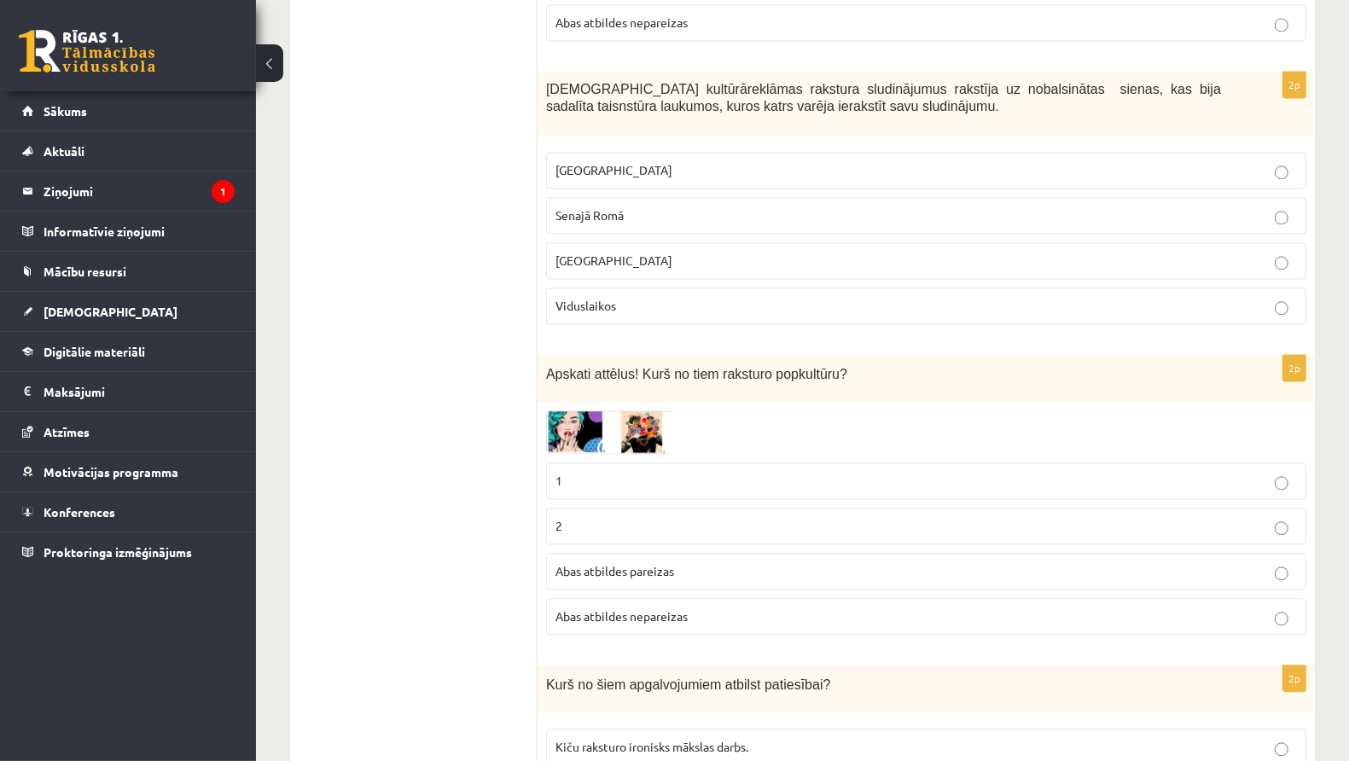
click at [649, 410] on img at bounding box center [610, 432] width 128 height 44
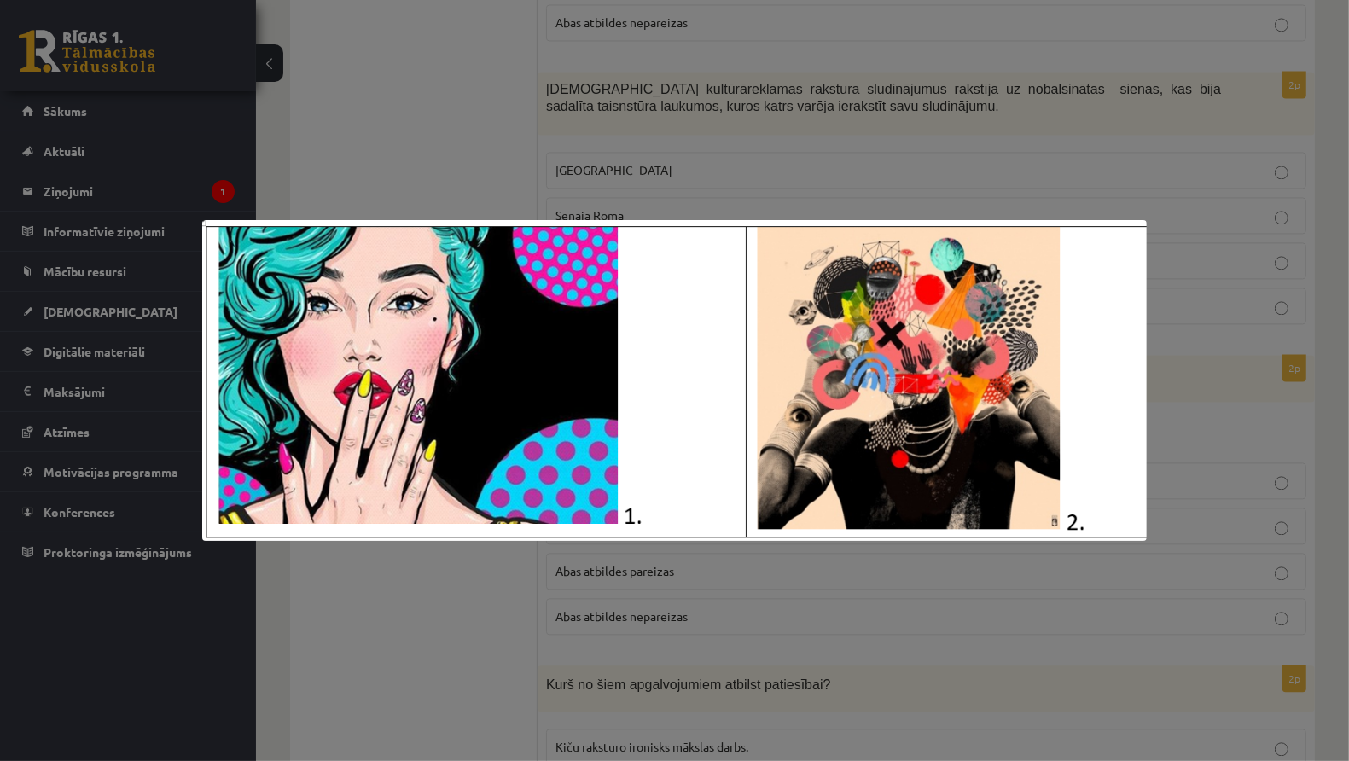
click at [745, 161] on div at bounding box center [674, 380] width 1349 height 761
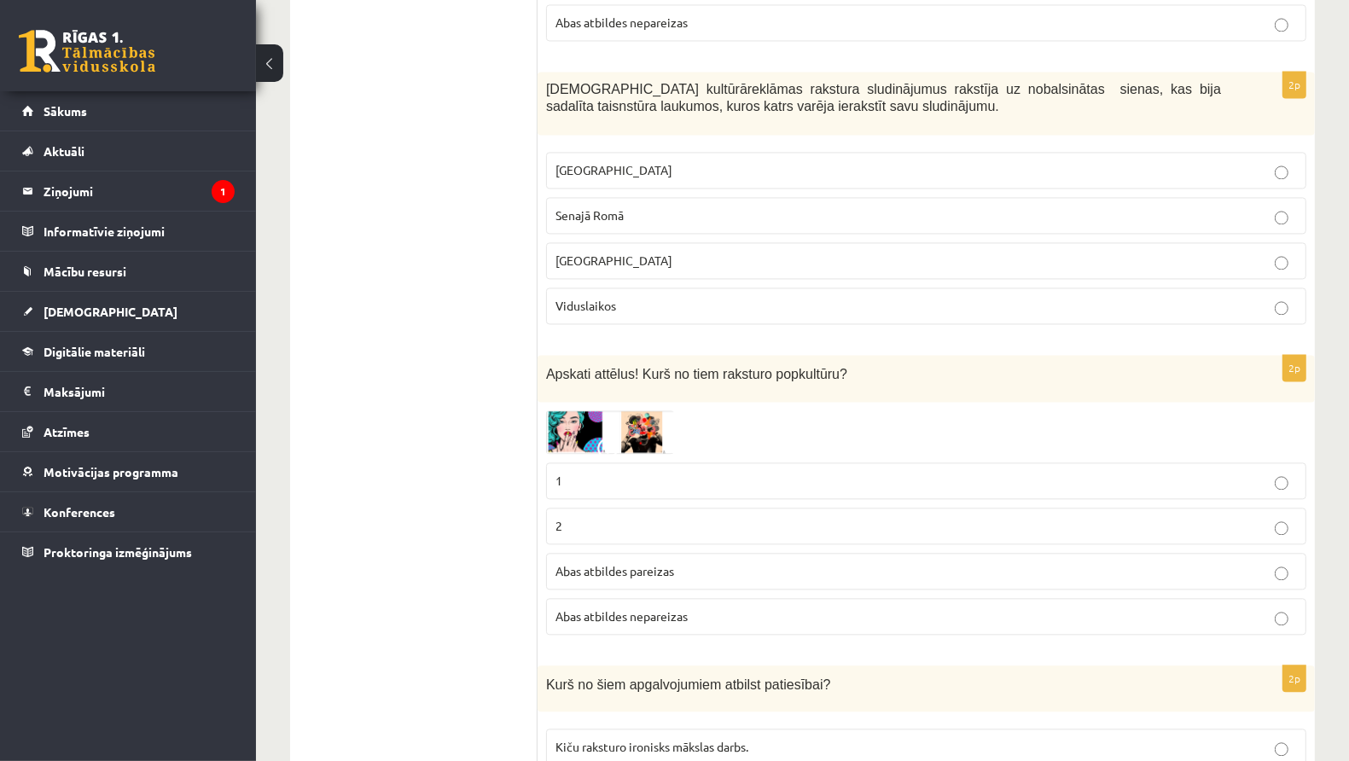
click at [684, 472] on p "1" at bounding box center [927, 481] width 742 height 18
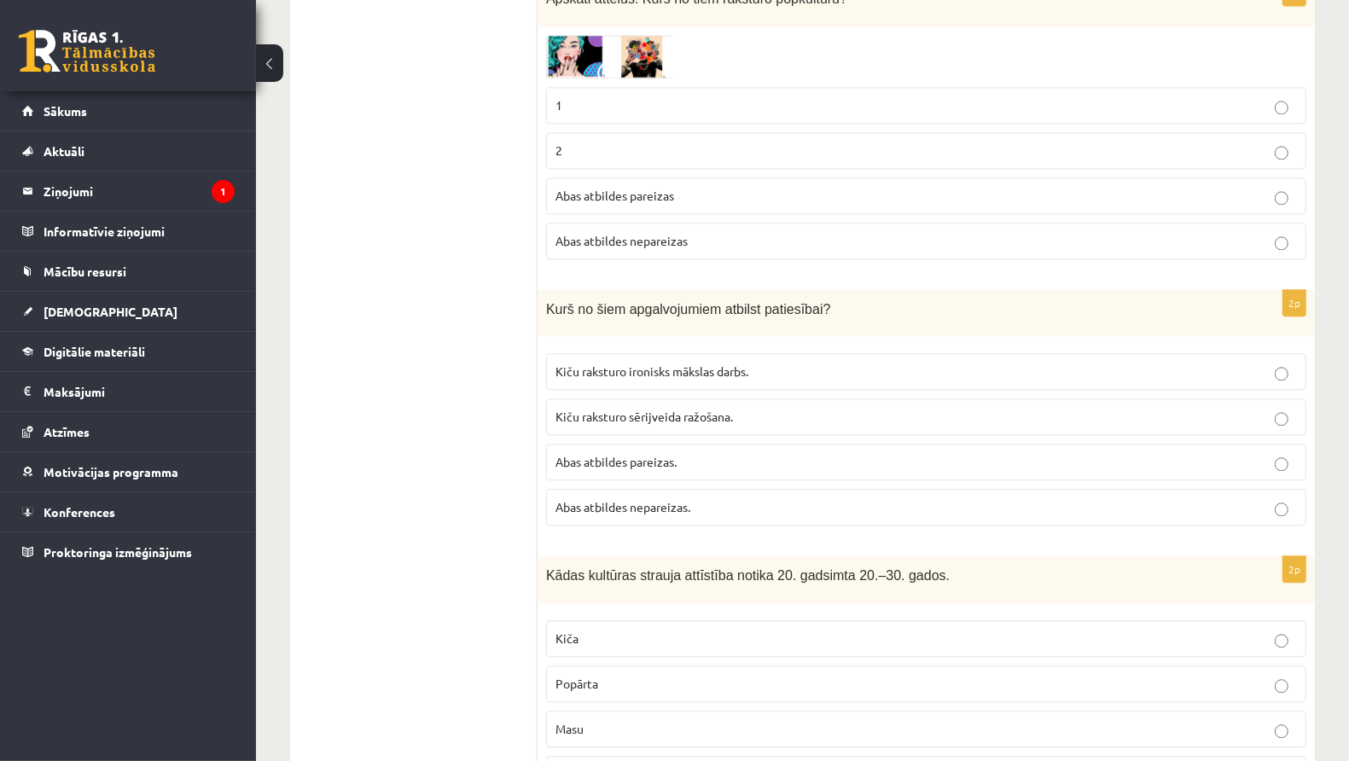
scroll to position [3343, 0]
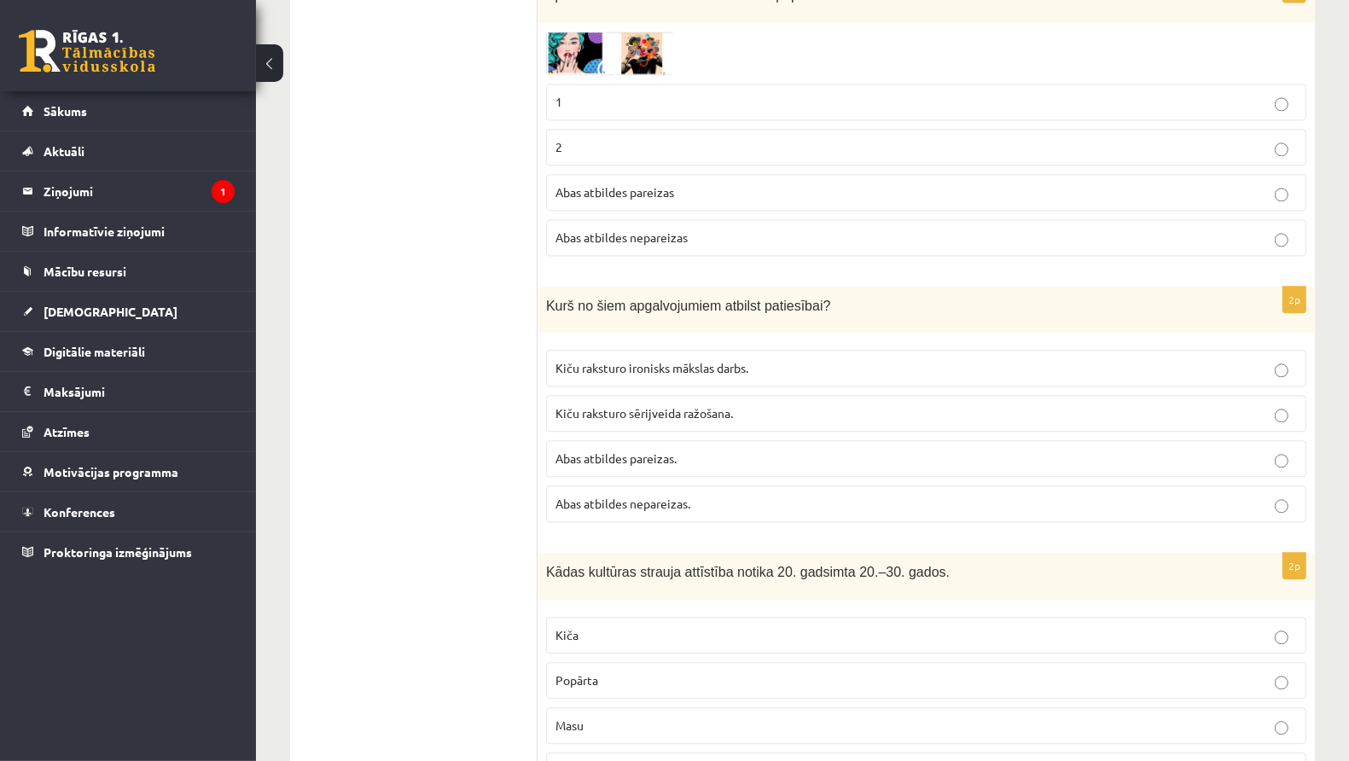
click at [638, 405] on span "Kiču raksturo sērijveida ražošana." at bounding box center [644, 412] width 177 height 15
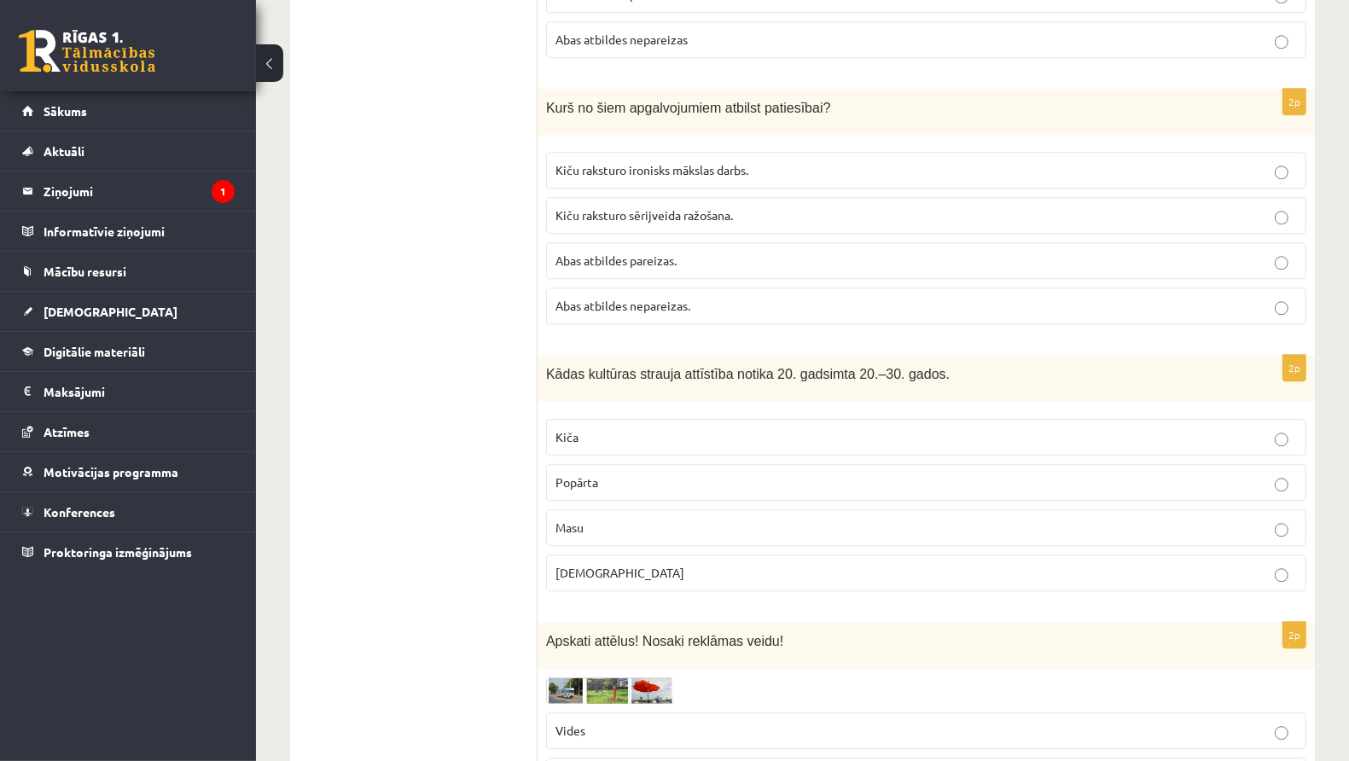
scroll to position [3589, 0]
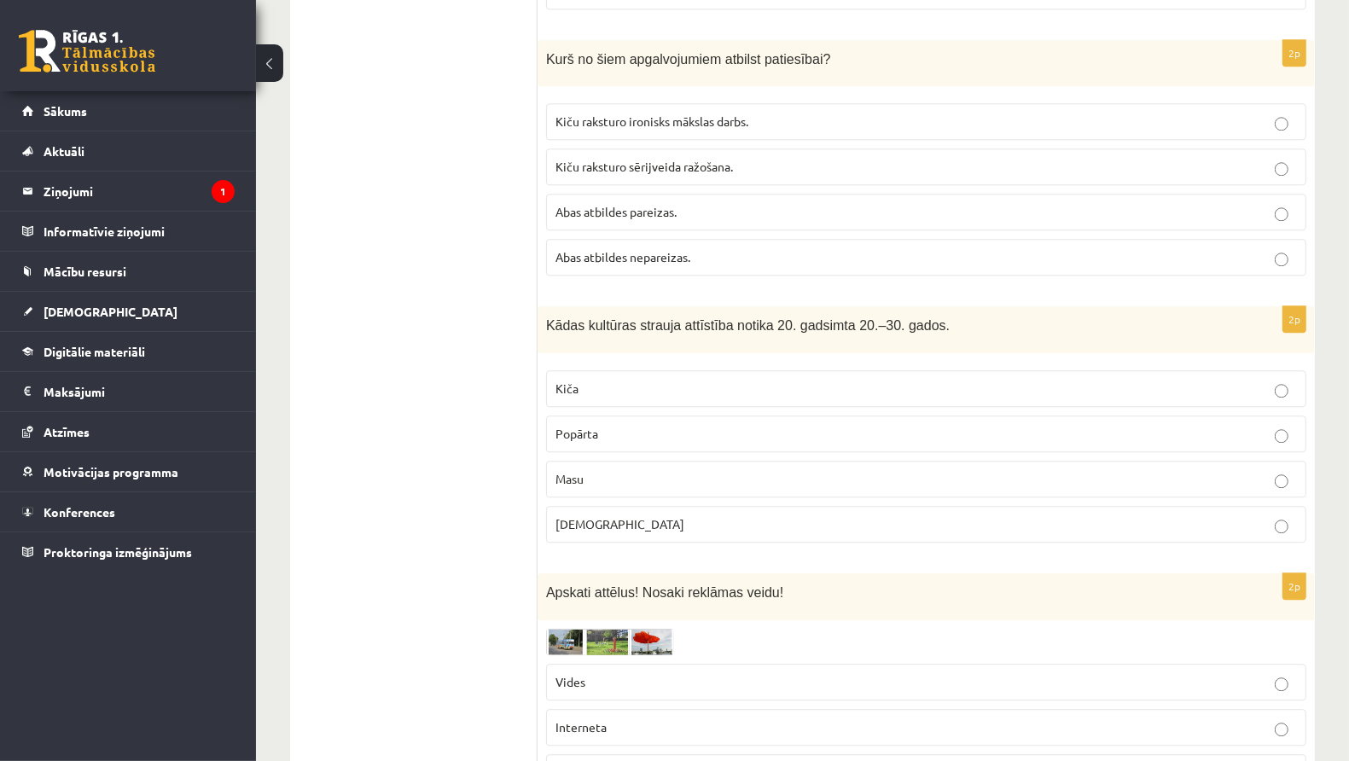
click at [593, 470] on p "Masu" at bounding box center [927, 479] width 742 height 18
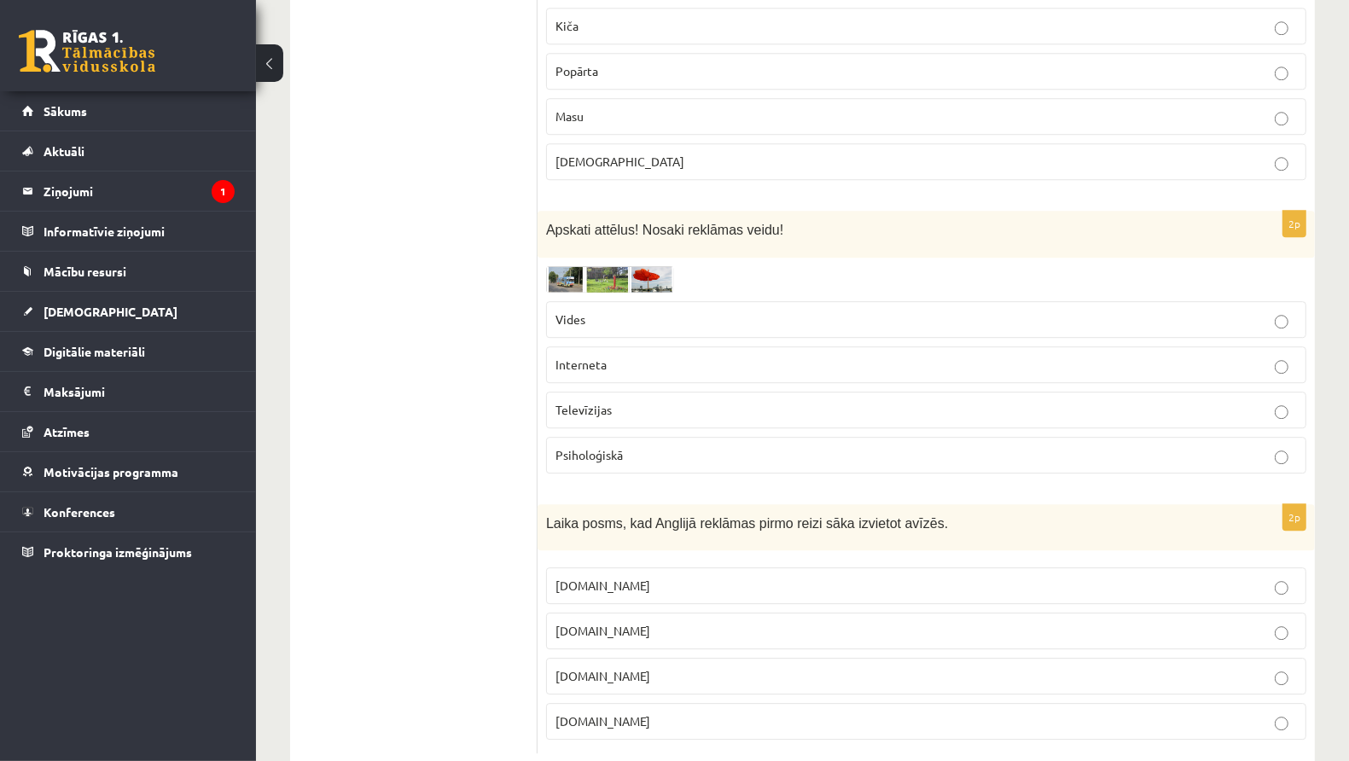
scroll to position [3954, 0]
click at [572, 264] on img at bounding box center [610, 277] width 128 height 26
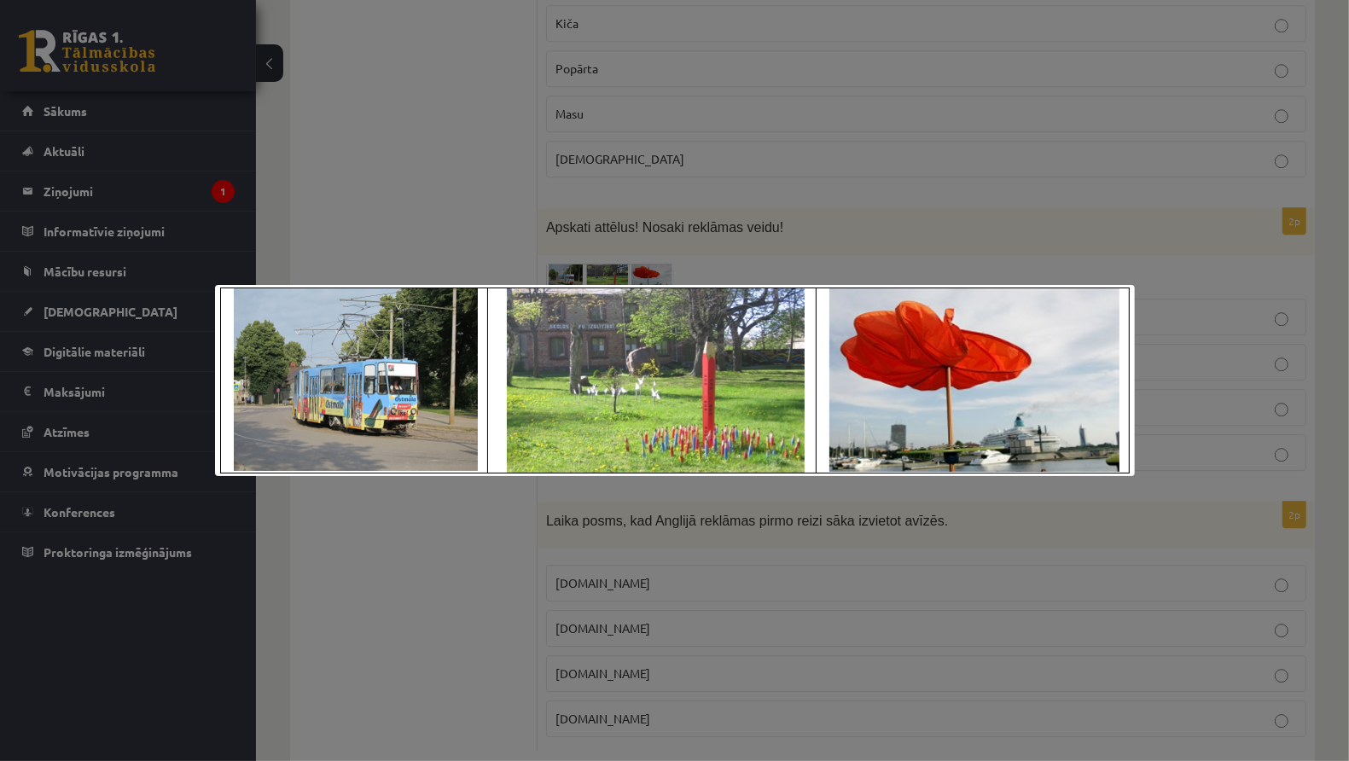
click at [601, 194] on div at bounding box center [674, 380] width 1349 height 761
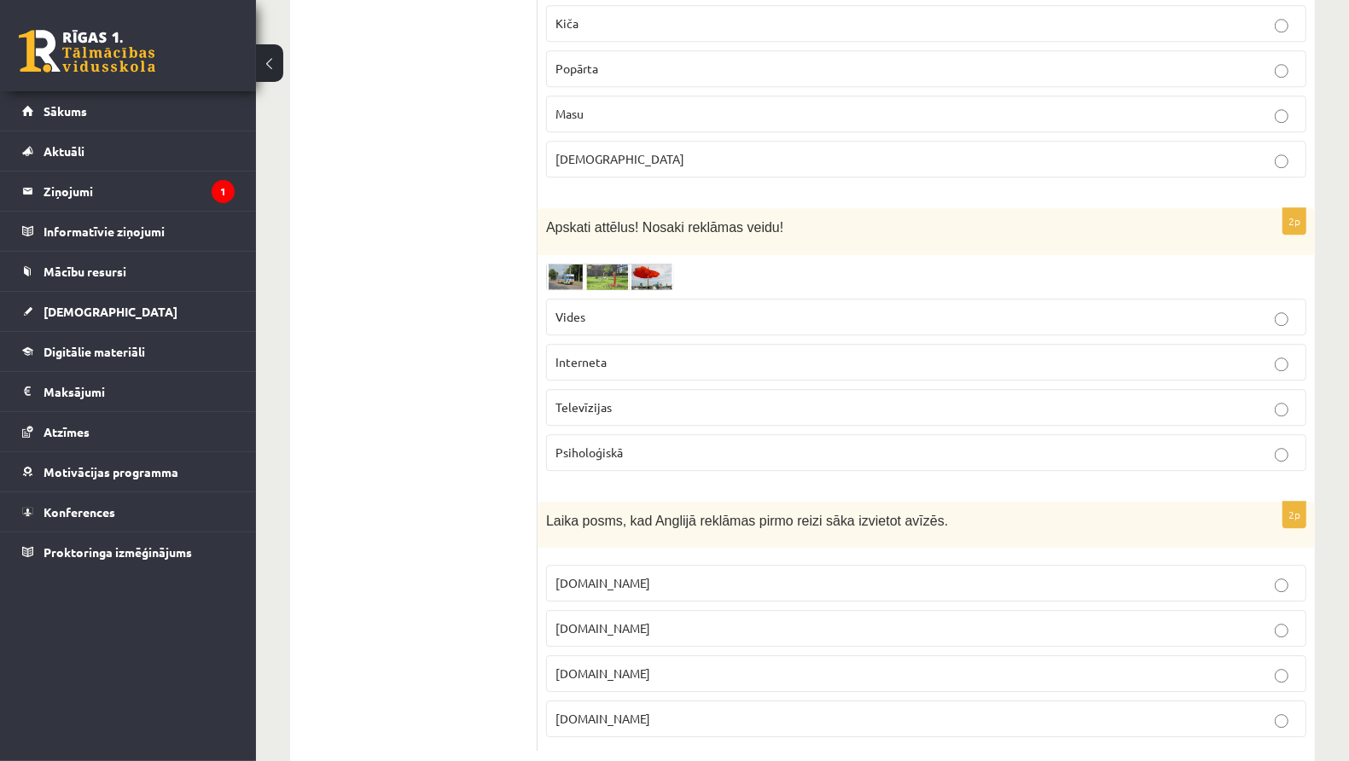
click at [641, 308] on p "Vides" at bounding box center [927, 317] width 742 height 18
click at [629, 665] on p "17.gs" at bounding box center [927, 674] width 742 height 18
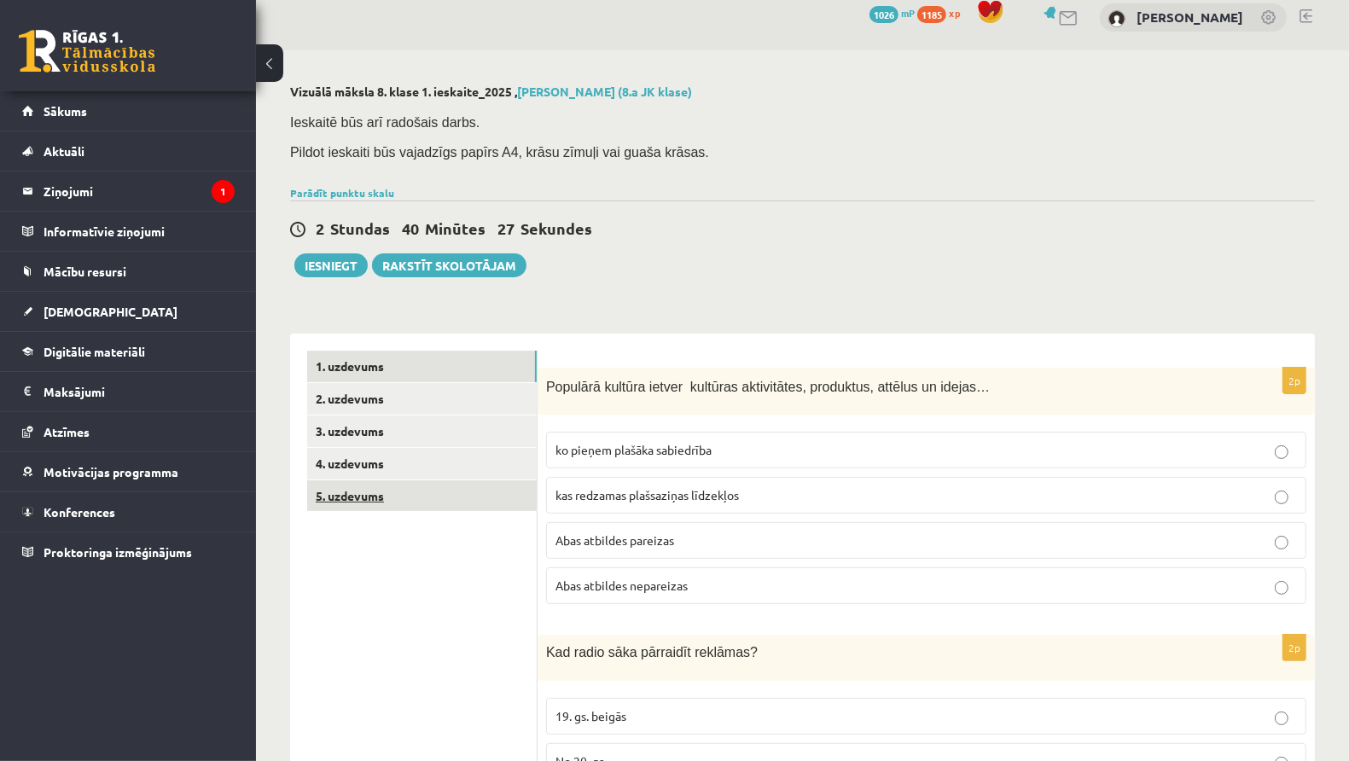
scroll to position [0, 0]
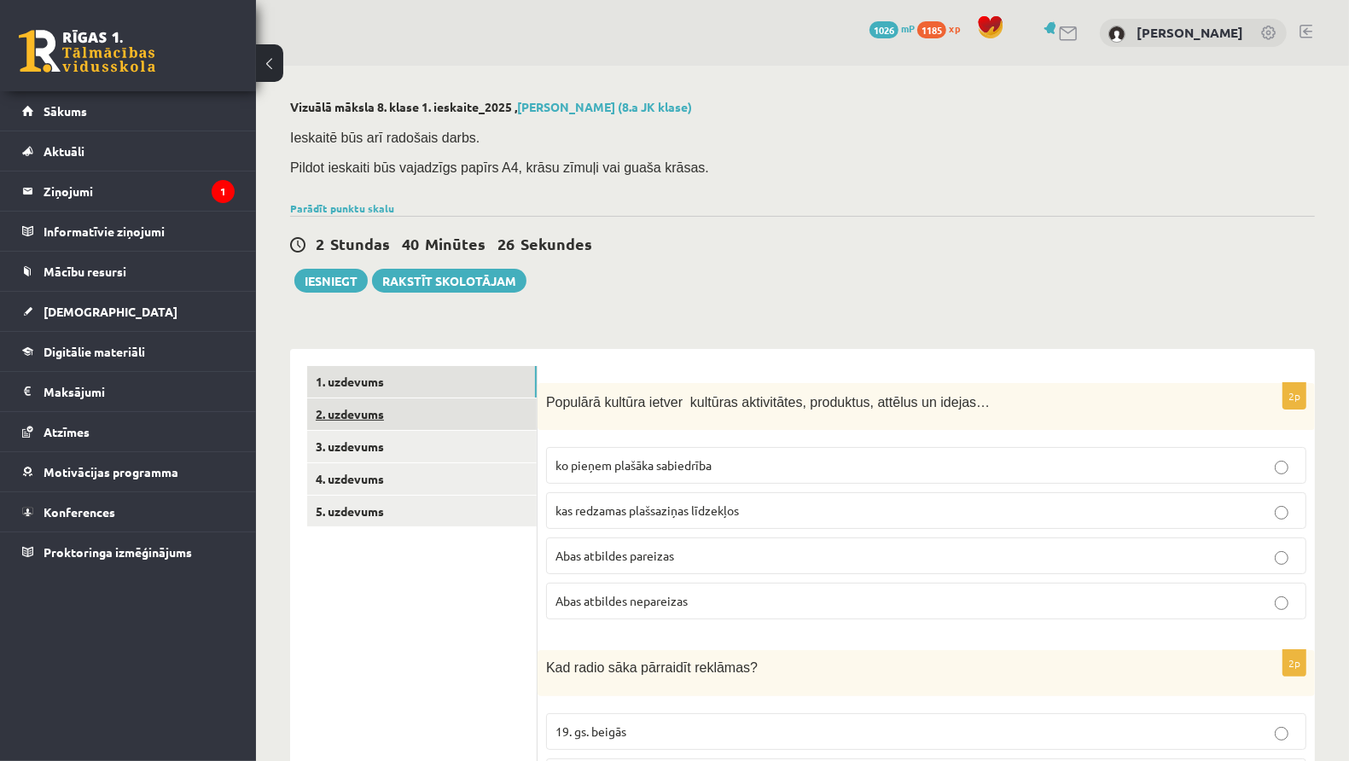
click at [408, 418] on link "2. uzdevums" at bounding box center [422, 415] width 230 height 32
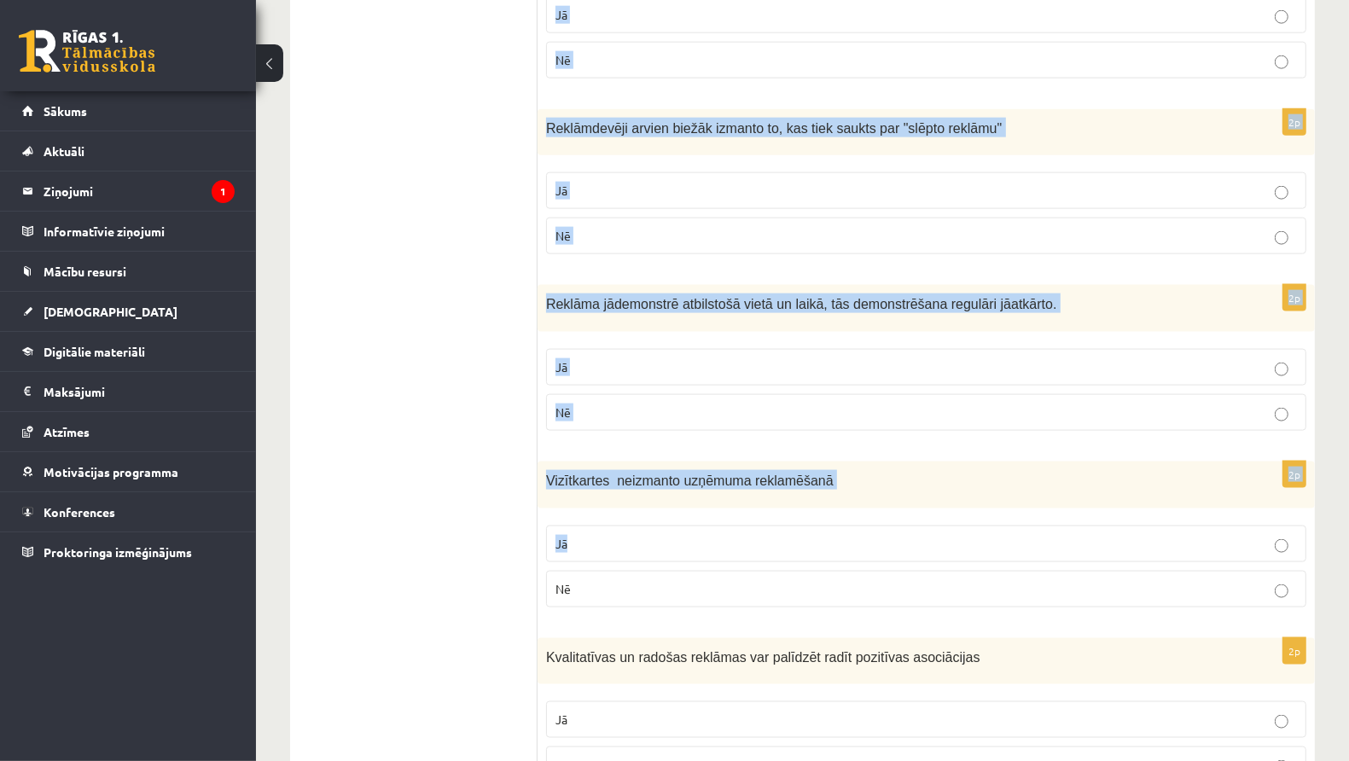
scroll to position [1860, 0]
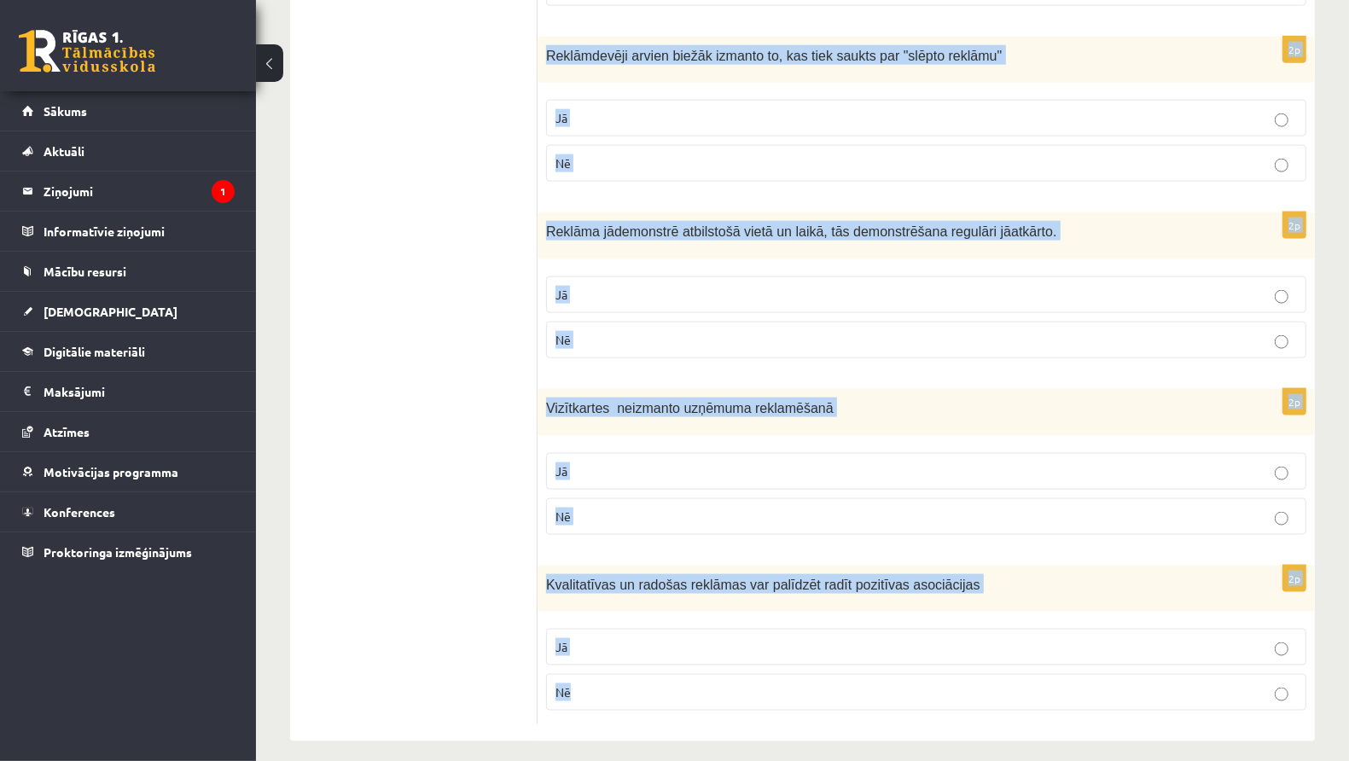
drag, startPoint x: 556, startPoint y: 61, endPoint x: 929, endPoint y: 695, distance: 736.0
copy form "Atzīmē vai apgalvojumi ir patiesi! 2p Pirmo iespiesto sludinājumu 1273. gadā ir…"
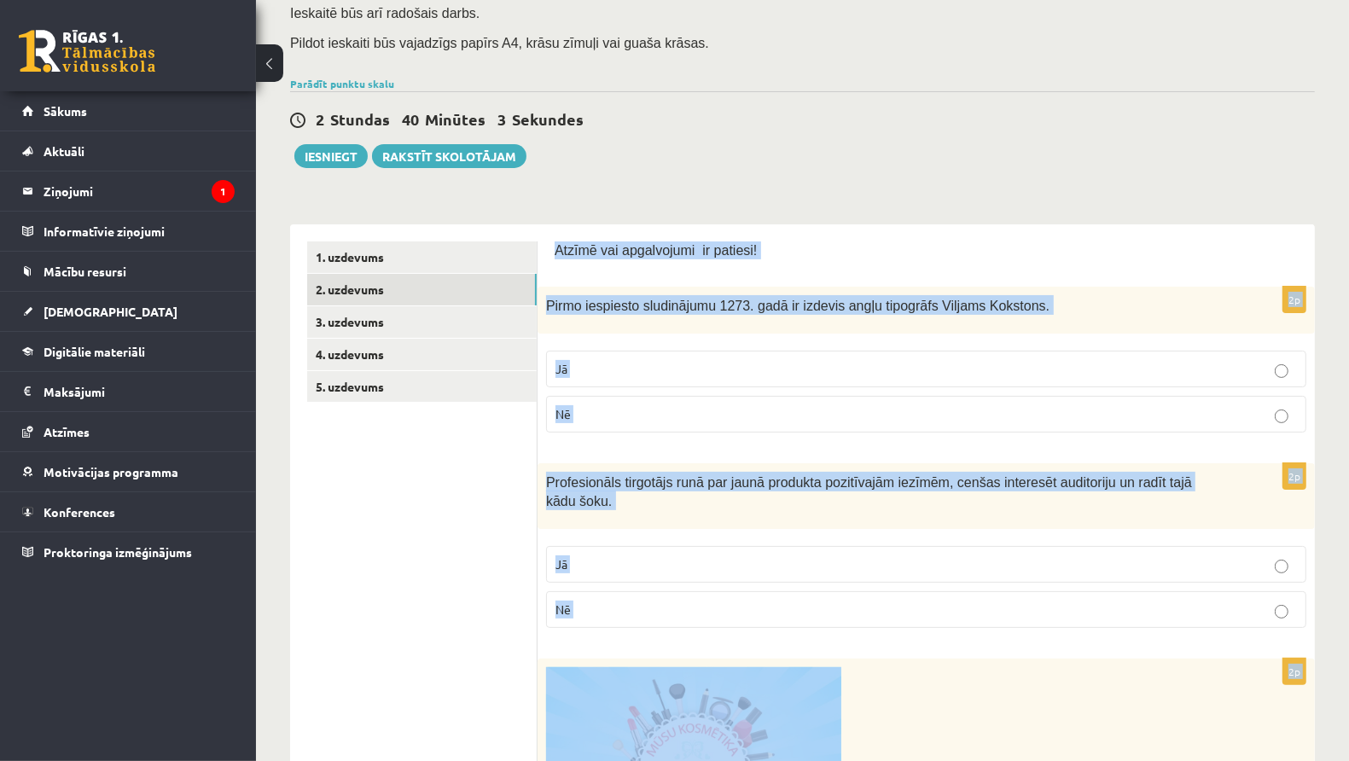
scroll to position [0, 0]
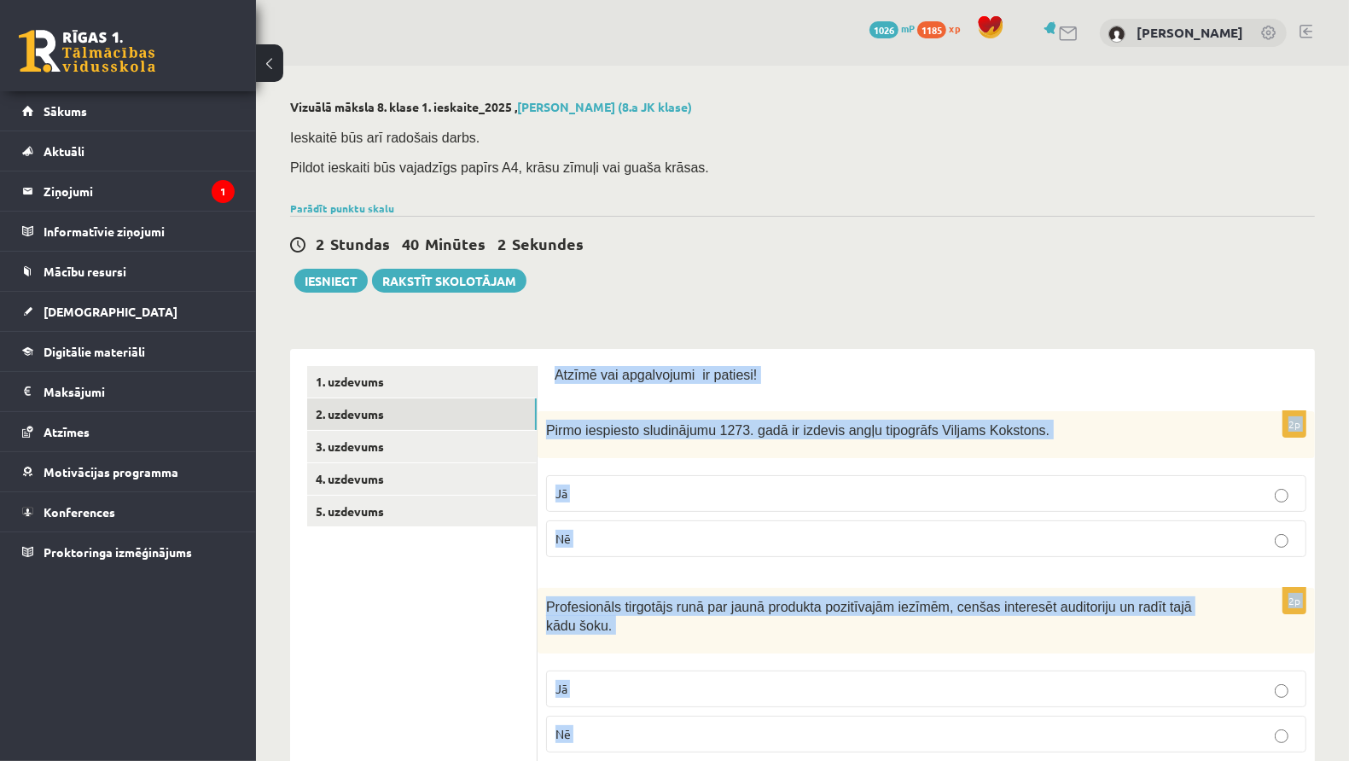
click at [738, 532] on p "Nē" at bounding box center [927, 539] width 742 height 18
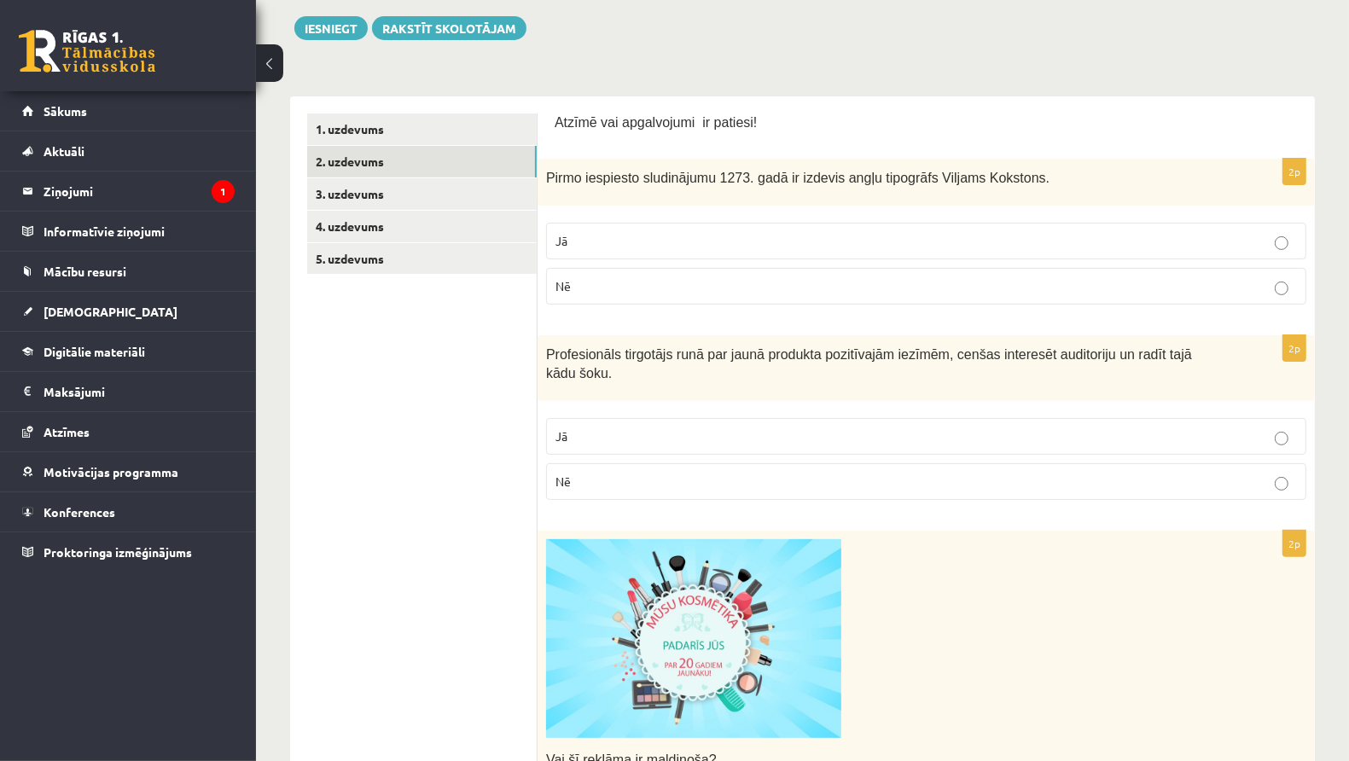
scroll to position [257, 0]
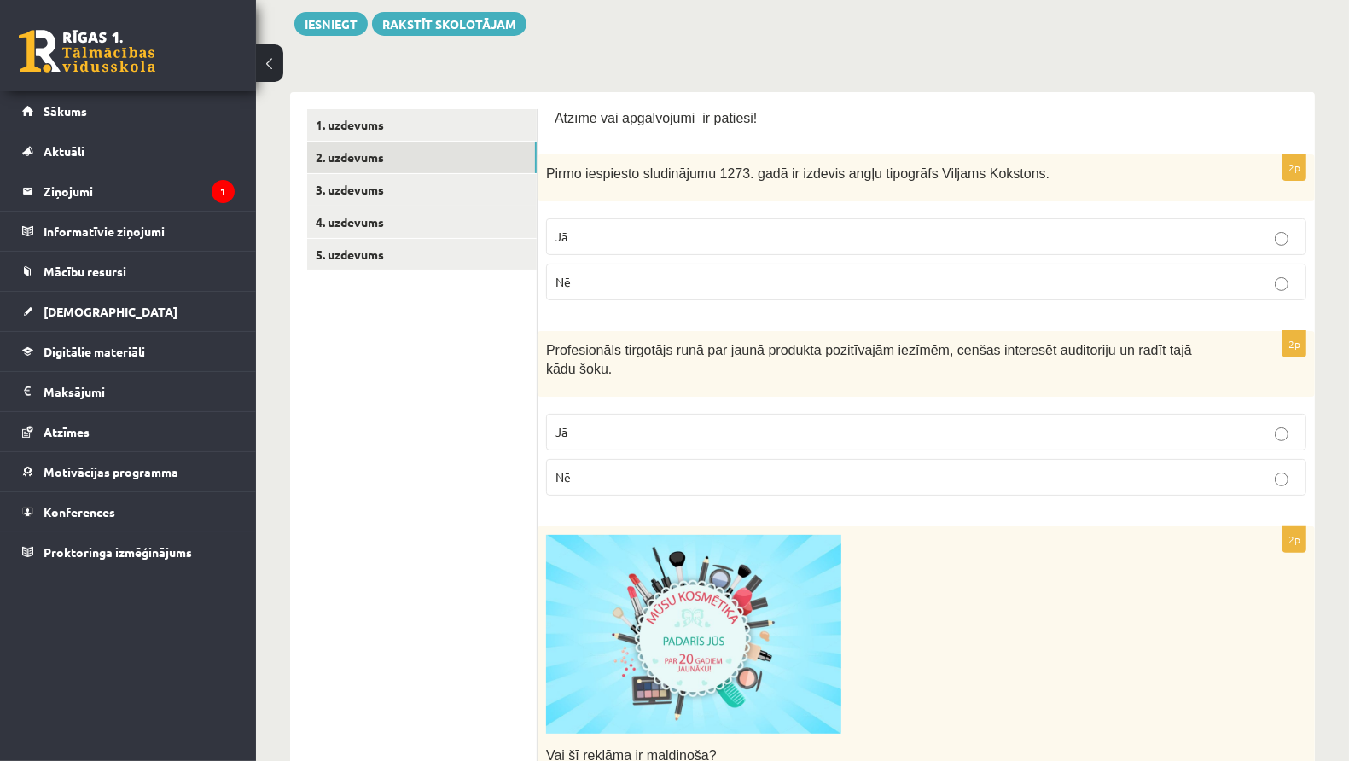
click at [706, 437] on p "Jā" at bounding box center [927, 432] width 742 height 18
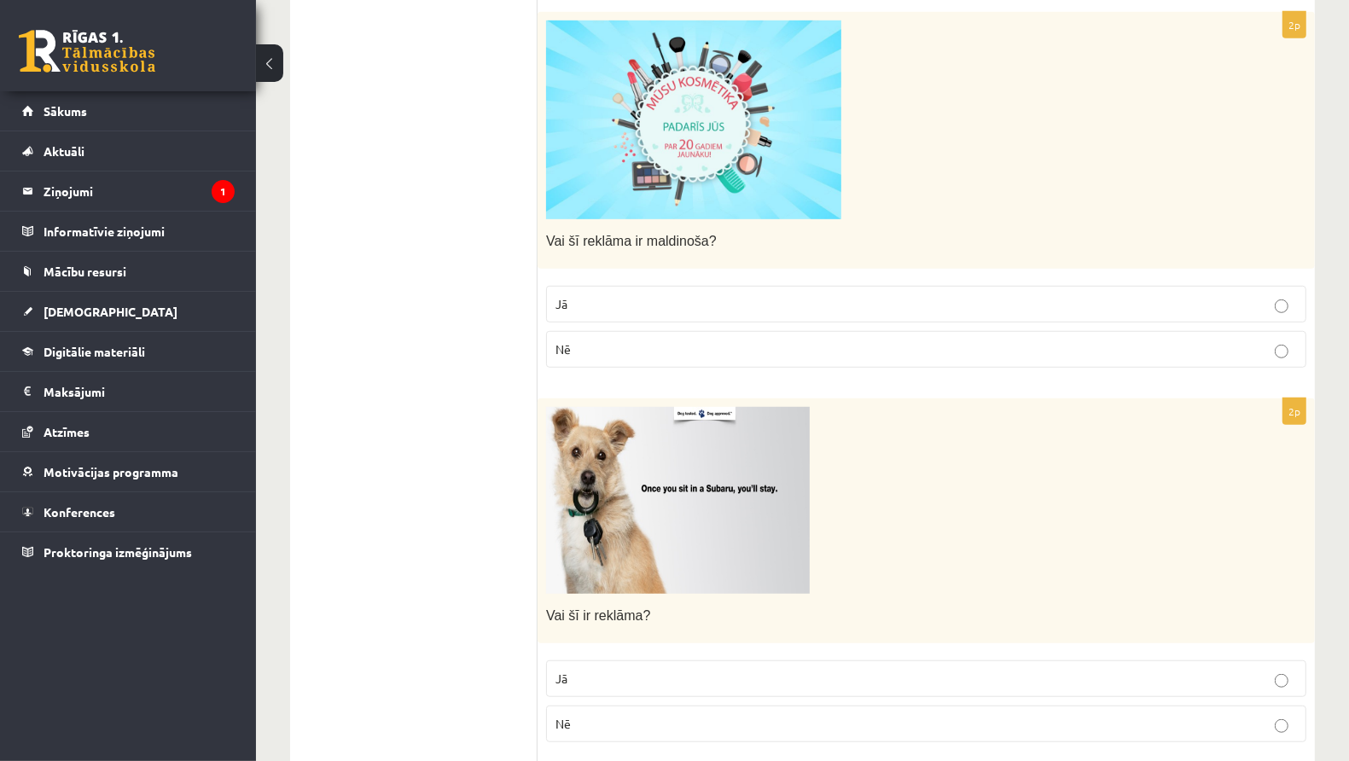
scroll to position [767, 0]
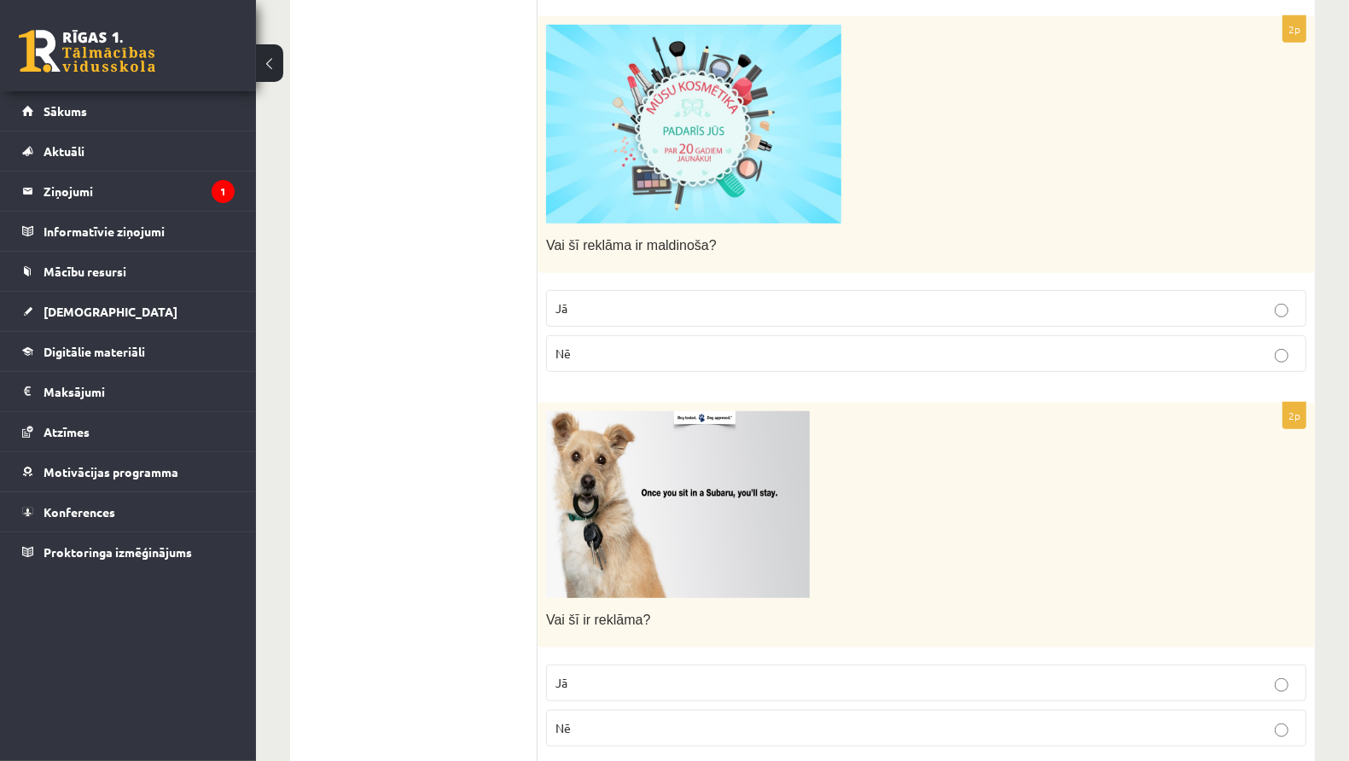
click at [669, 300] on p "Jā" at bounding box center [927, 309] width 742 height 18
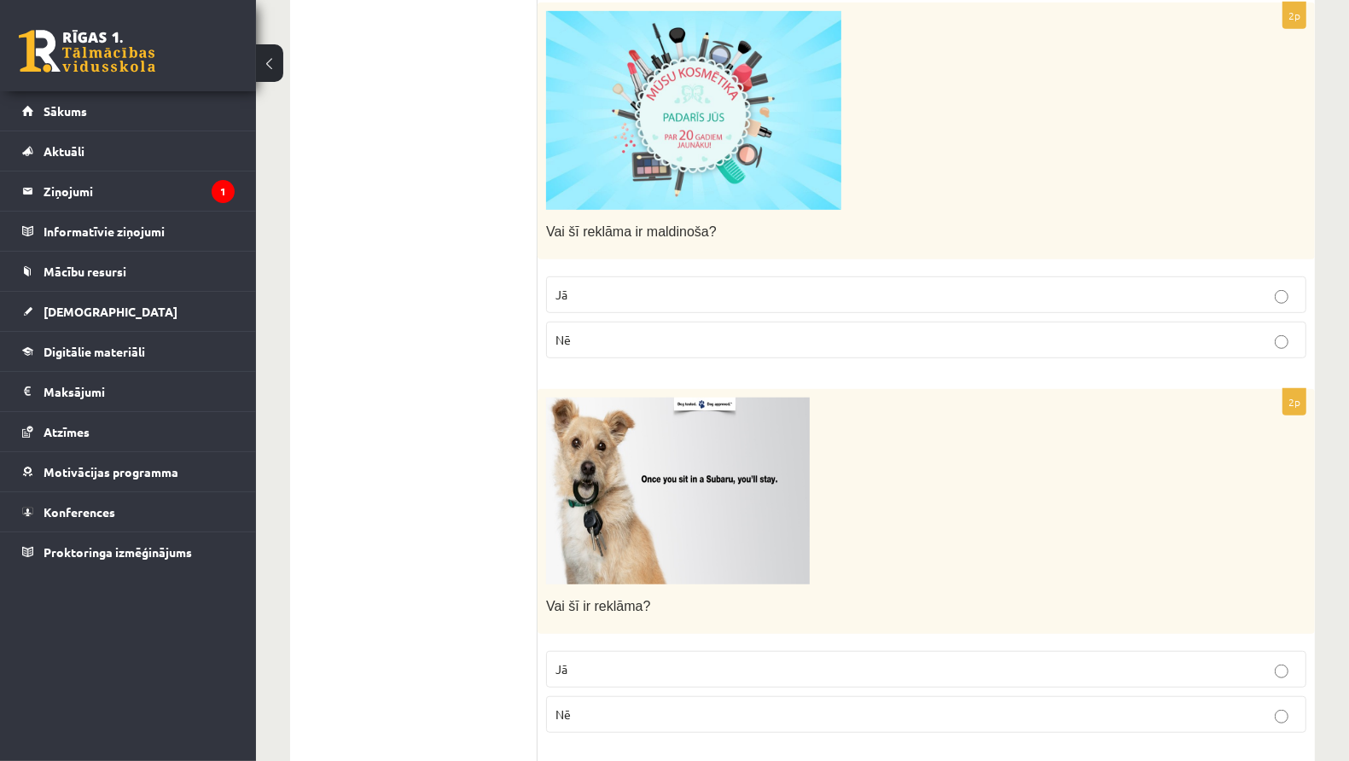
scroll to position [973, 0]
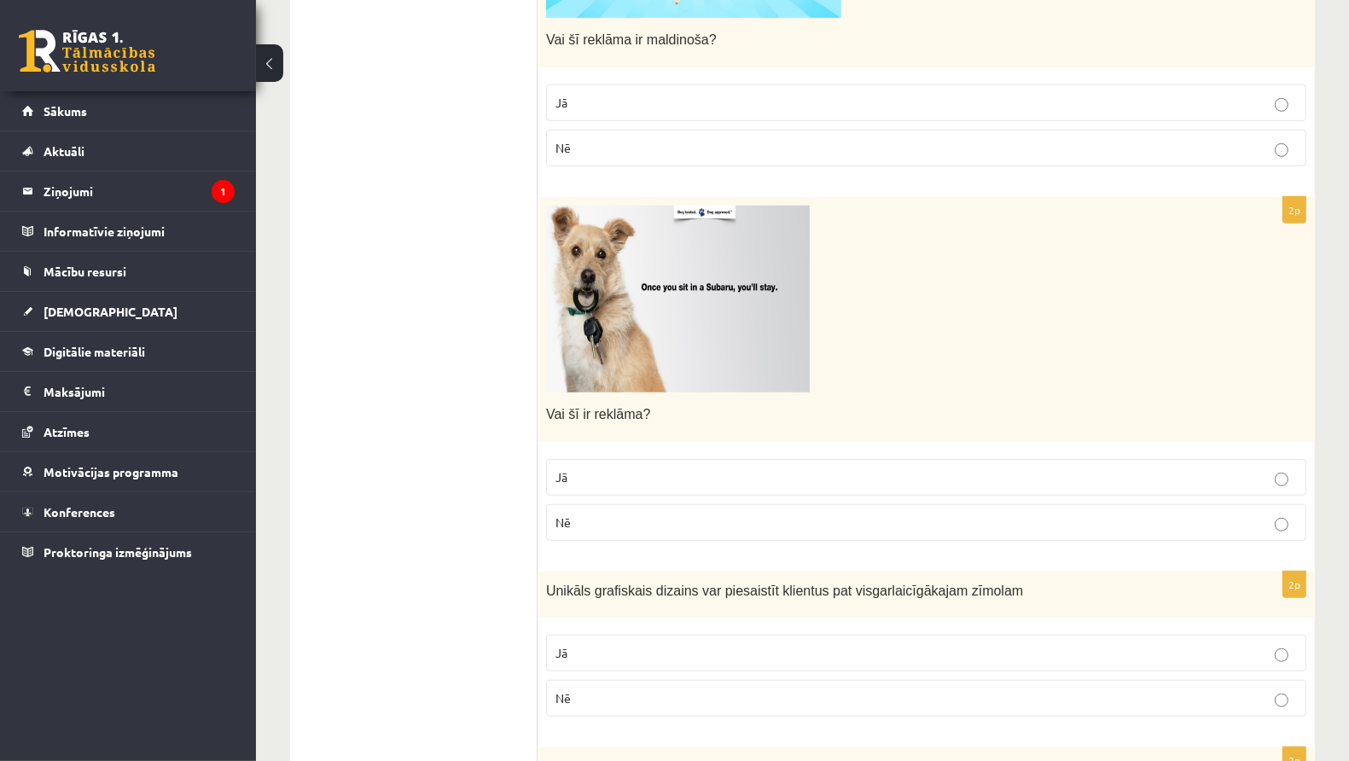
click at [702, 472] on p "Jā" at bounding box center [927, 477] width 742 height 18
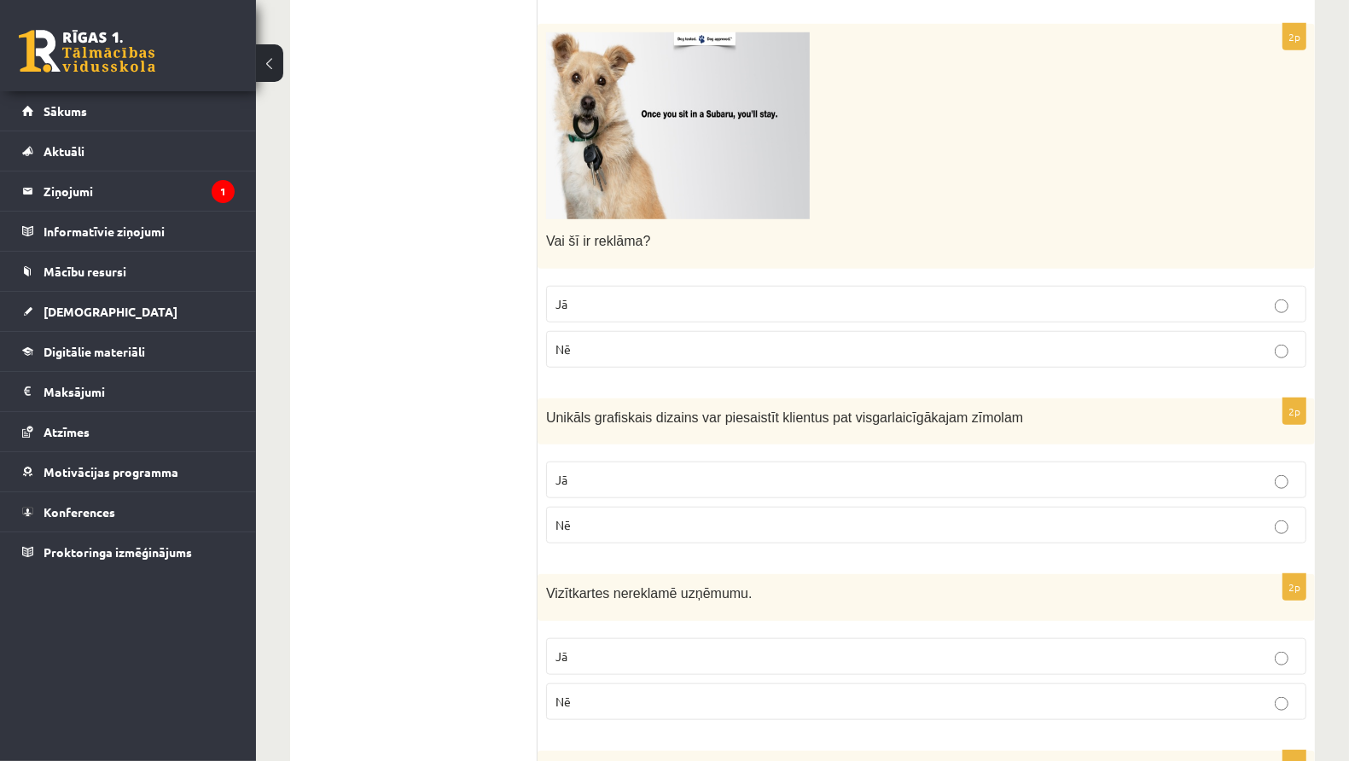
scroll to position [1147, 0]
click at [631, 470] on p "Jā" at bounding box center [927, 479] width 742 height 18
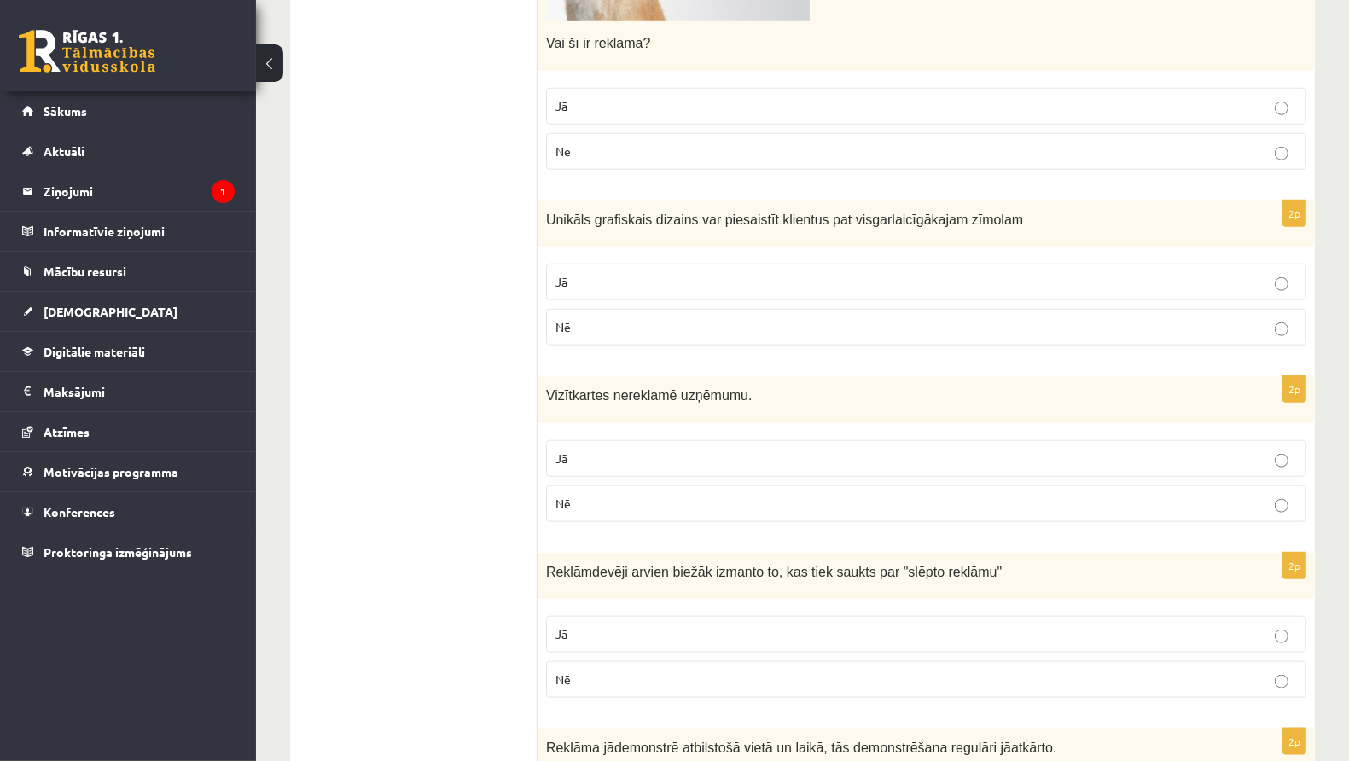
scroll to position [1345, 0]
click at [624, 494] on p "Nē" at bounding box center [927, 503] width 742 height 18
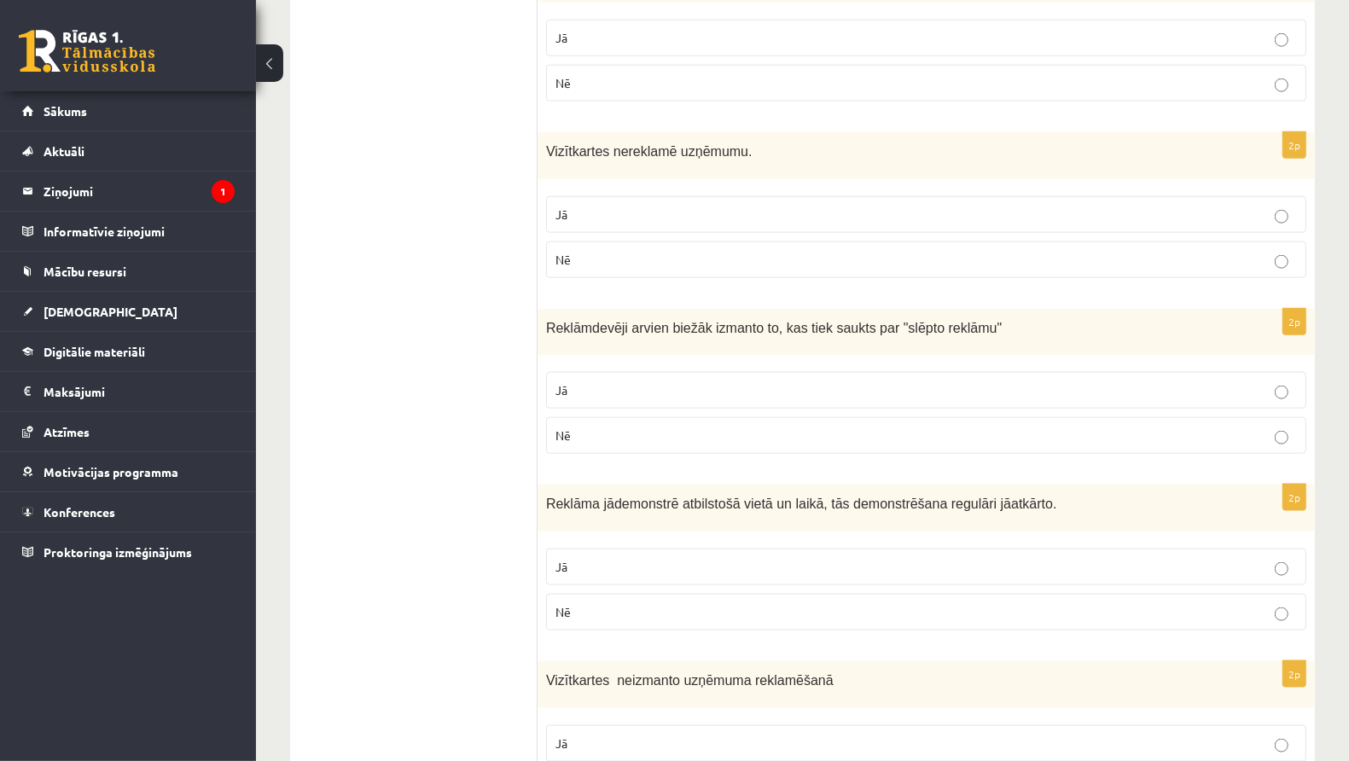
scroll to position [1773, 0]
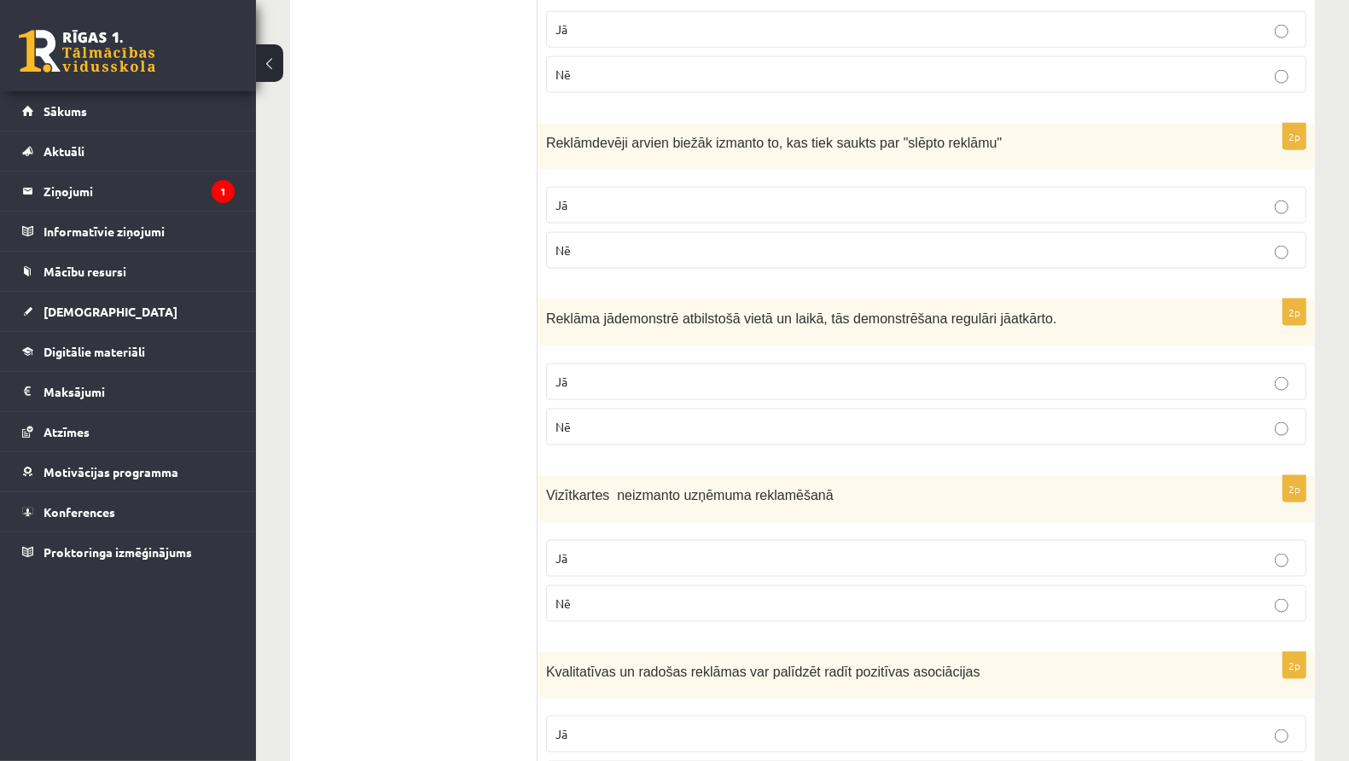
click at [622, 373] on p "Jā" at bounding box center [927, 382] width 742 height 18
click at [633, 550] on p "Jā" at bounding box center [927, 559] width 742 height 18
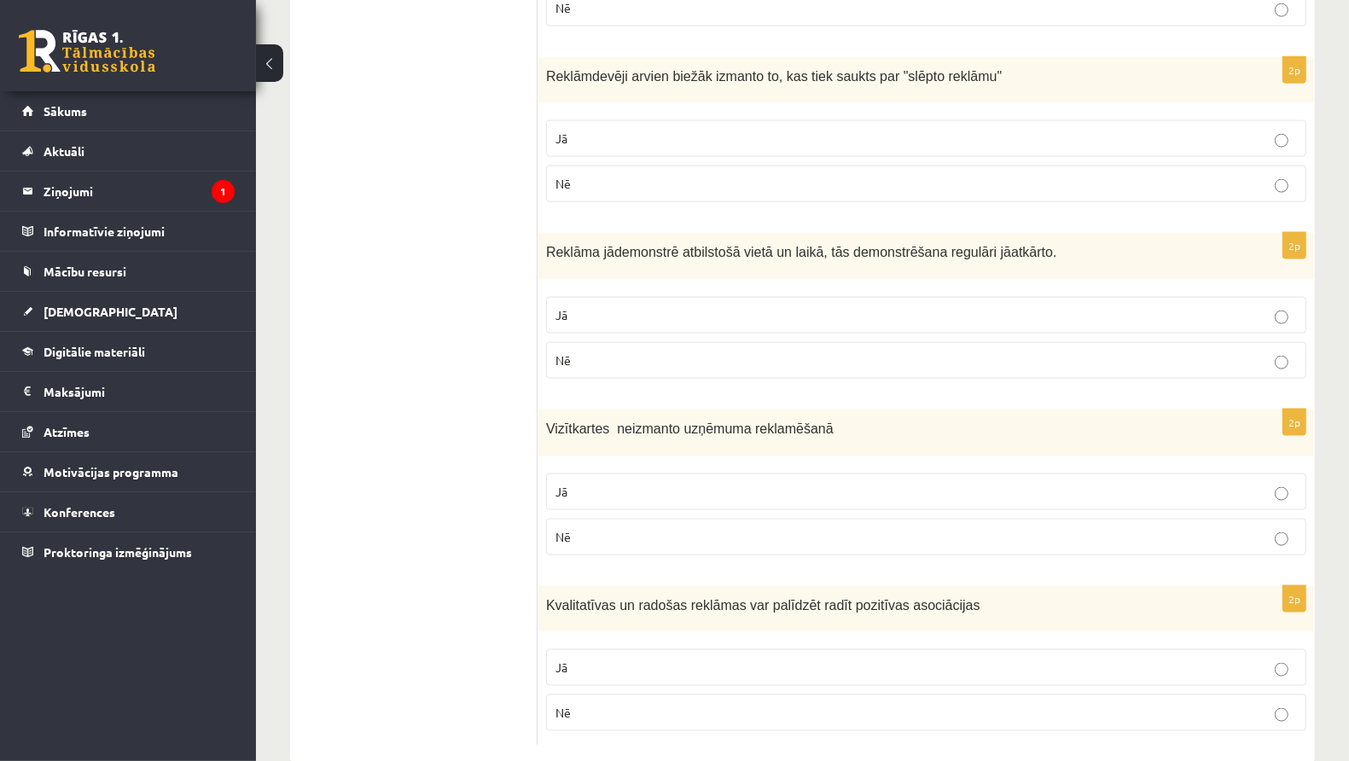
scroll to position [1860, 0]
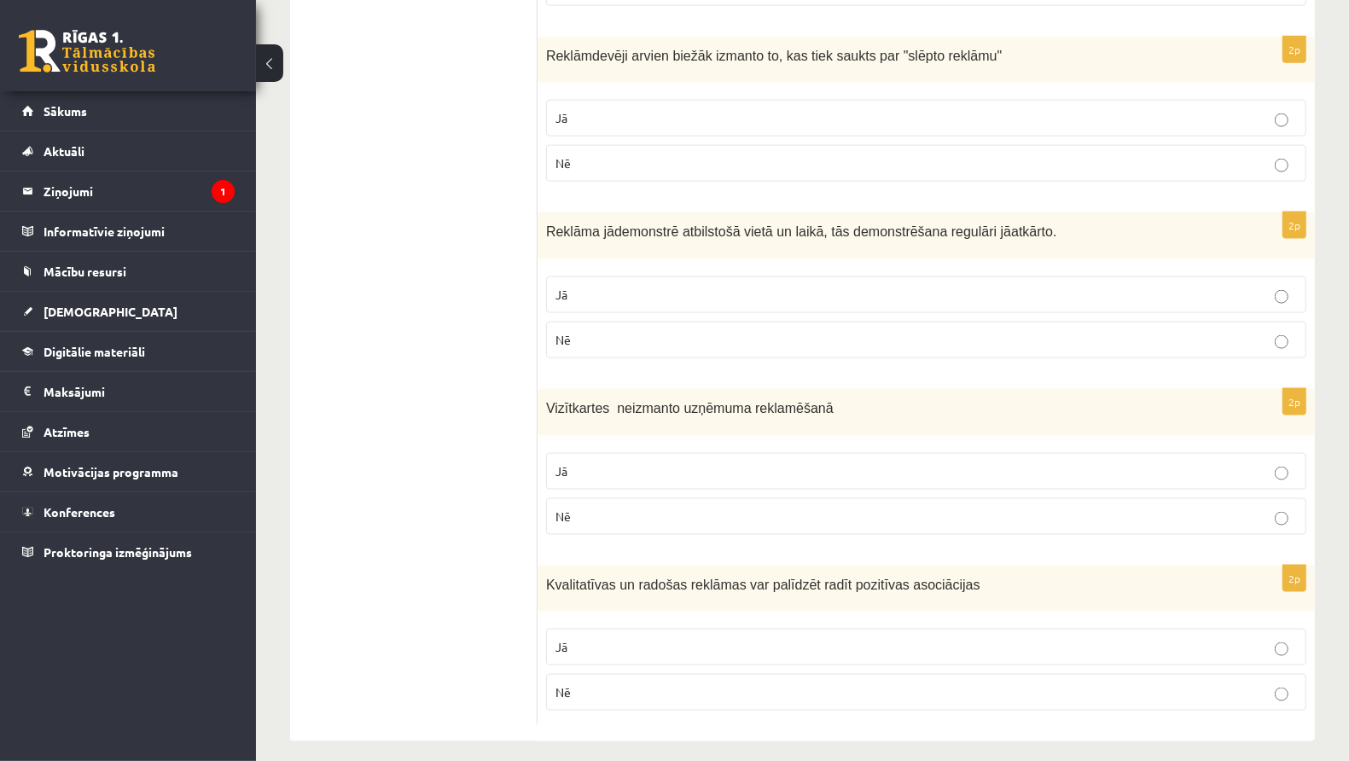
click at [705, 684] on p "Nē" at bounding box center [927, 693] width 742 height 18
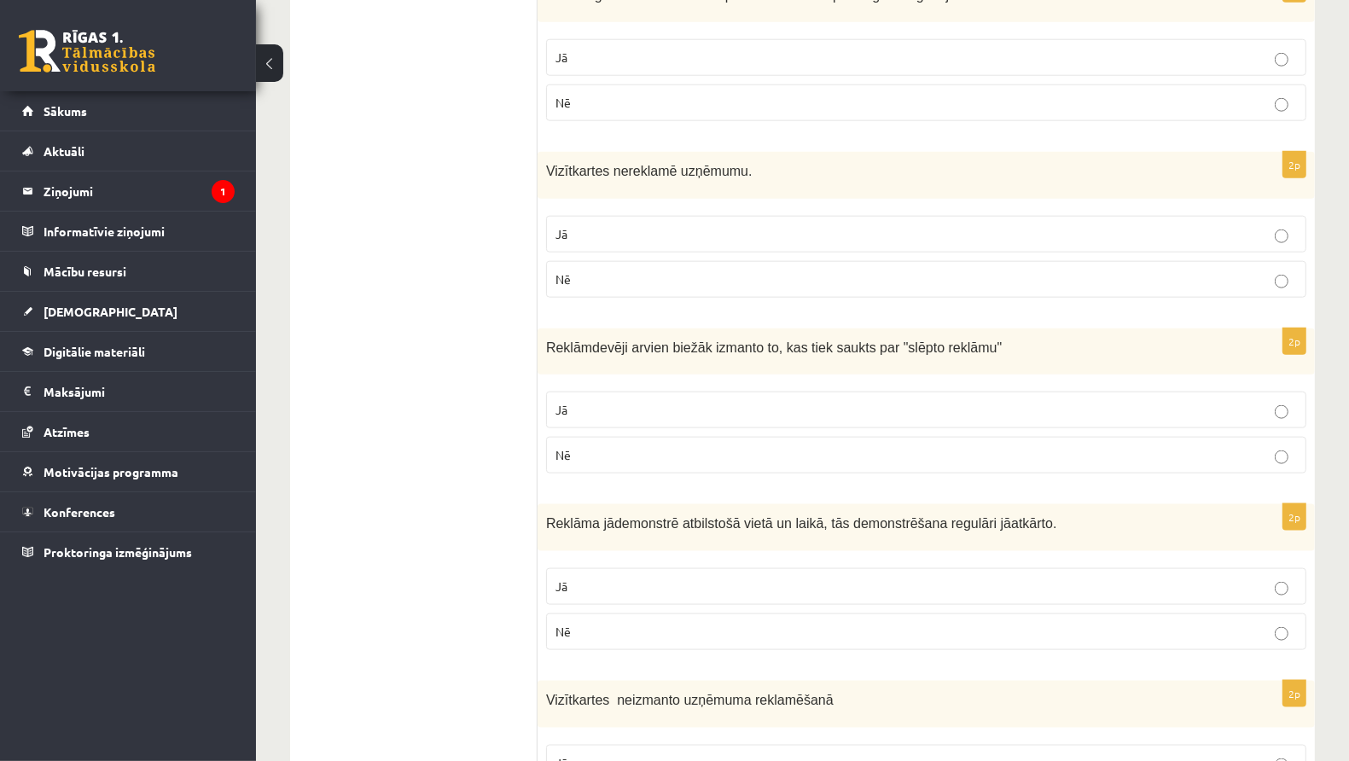
scroll to position [1617, 0]
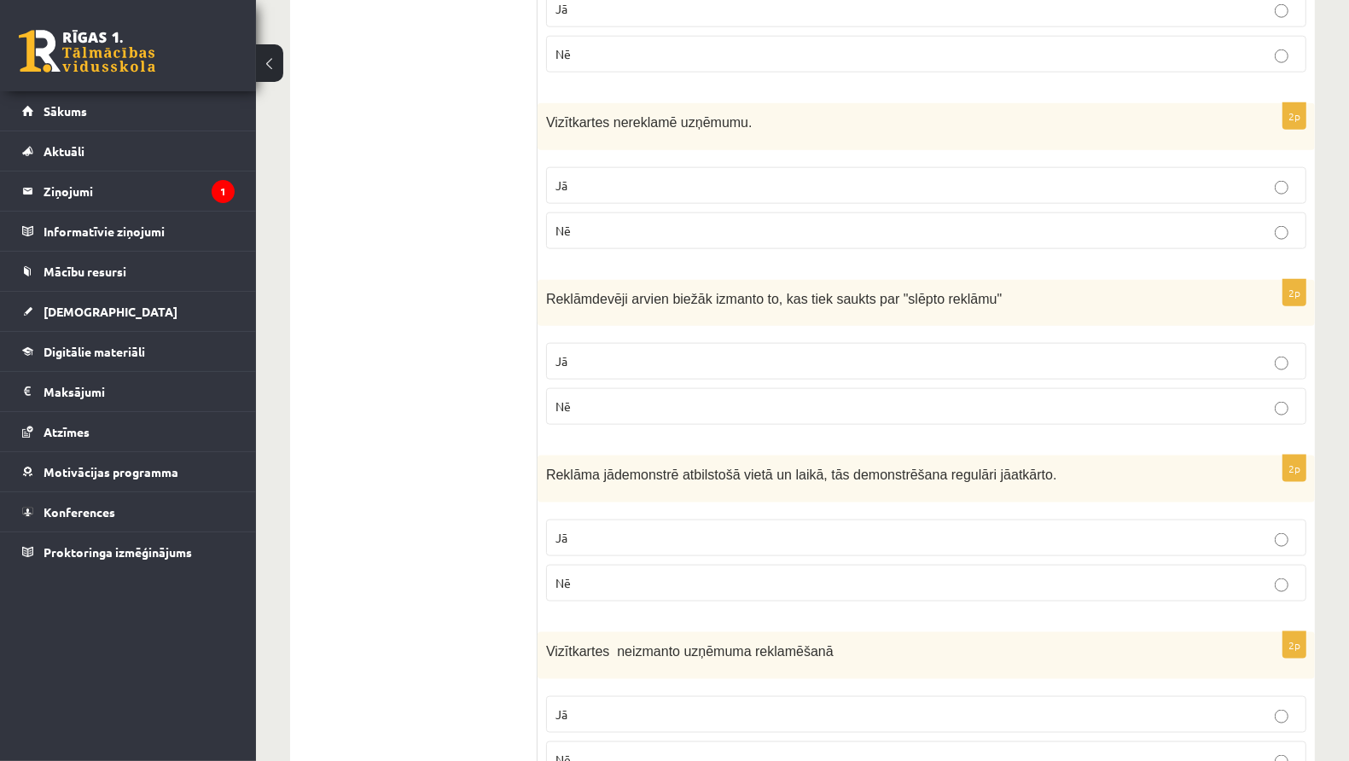
click at [1272, 352] on p "Jā" at bounding box center [927, 361] width 742 height 18
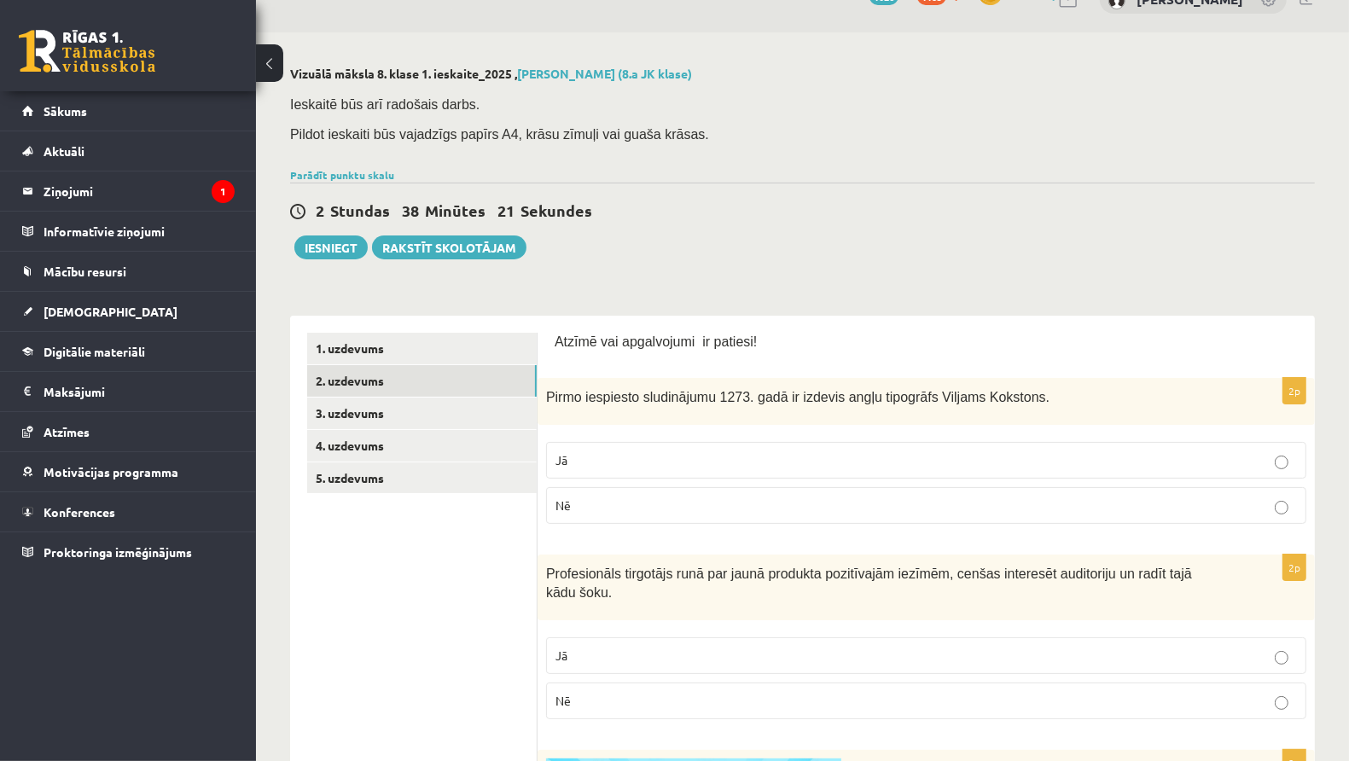
scroll to position [0, 0]
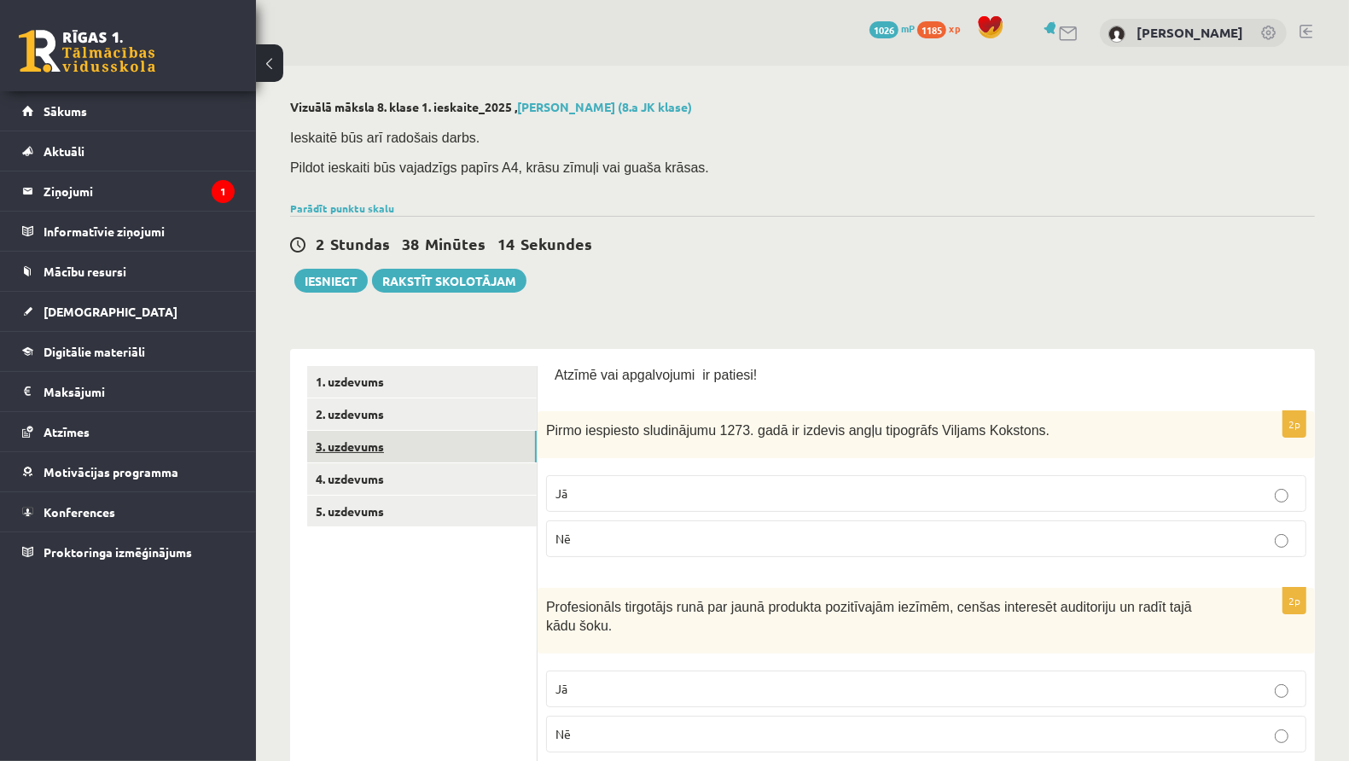
click at [496, 439] on link "3. uzdevums" at bounding box center [422, 447] width 230 height 32
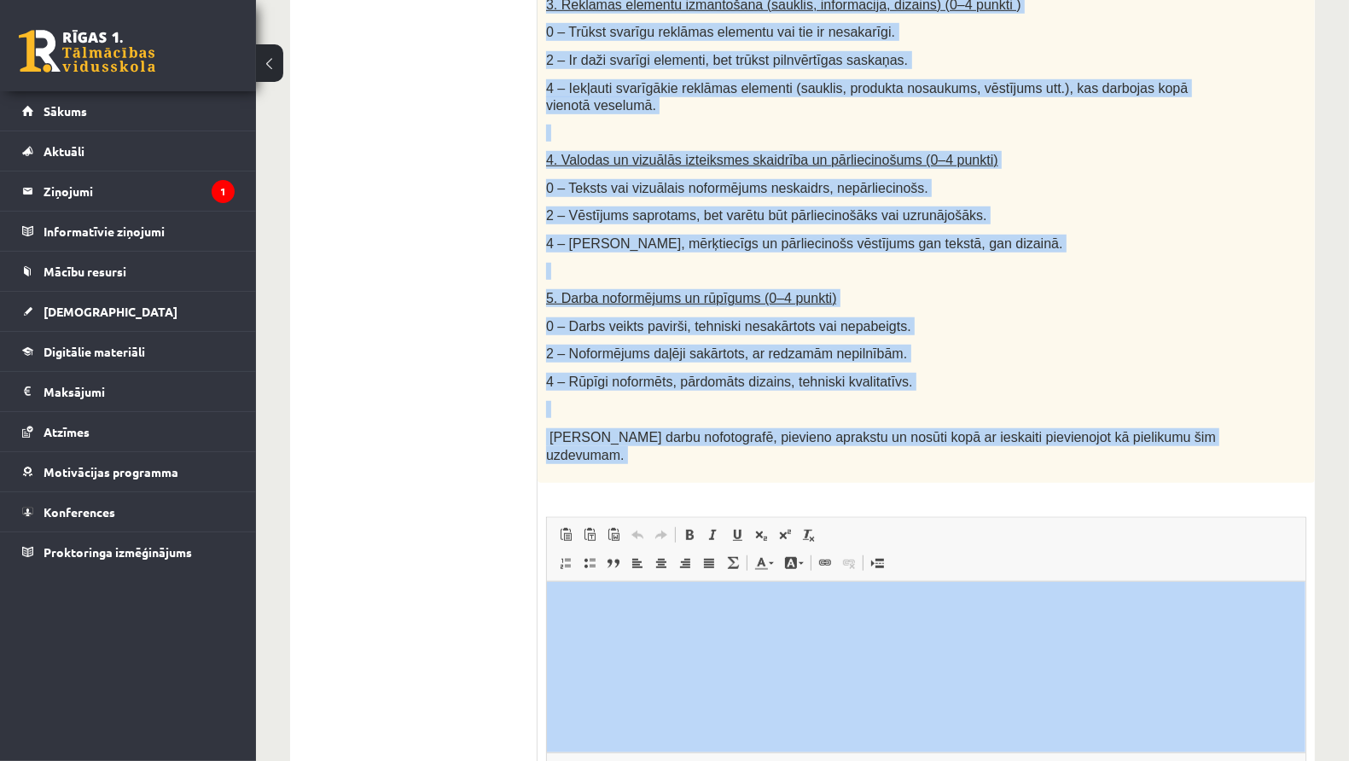
scroll to position [917, 0]
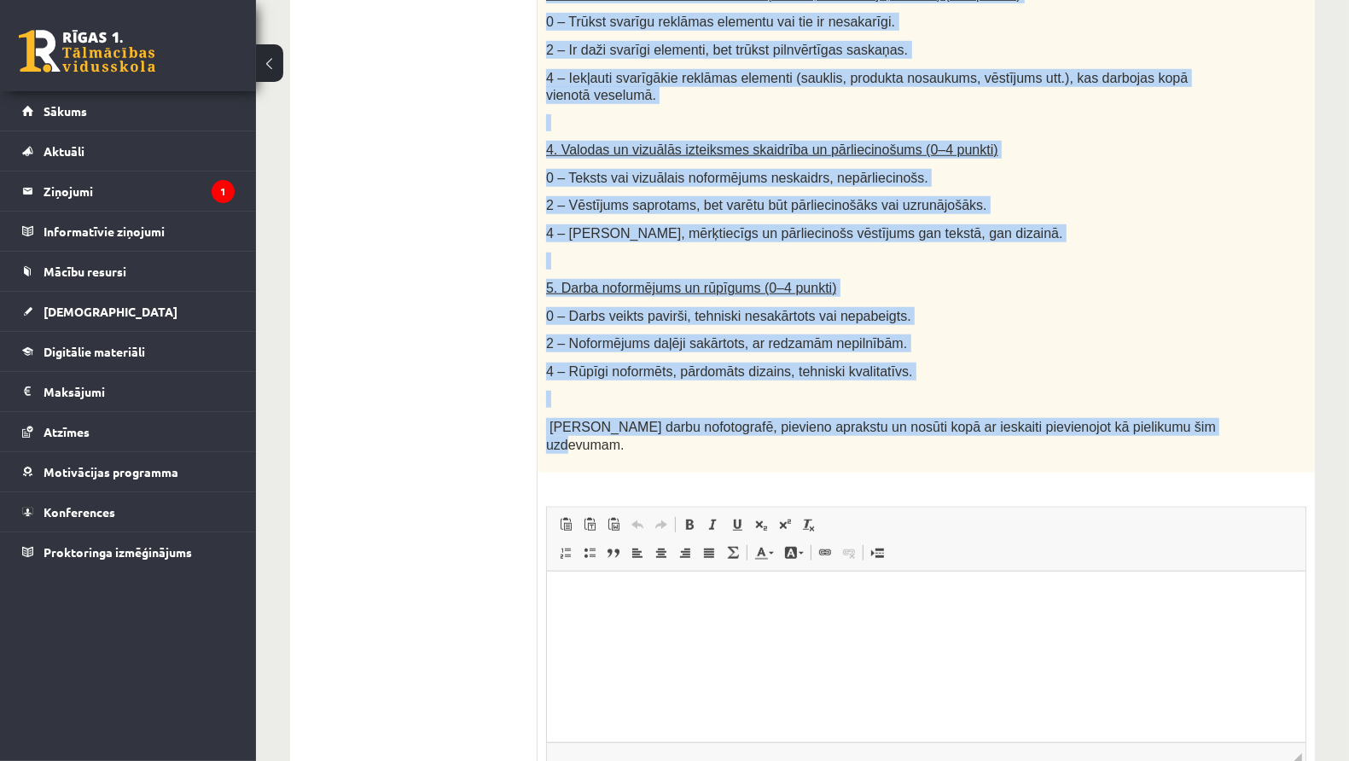
drag, startPoint x: 546, startPoint y: 125, endPoint x: 783, endPoint y: 450, distance: 401.8
copy div "Radošais darbs. - Reklāmas Dizains Uzdevuma apraksts: Mērķis: Izveidot reklāmu …"
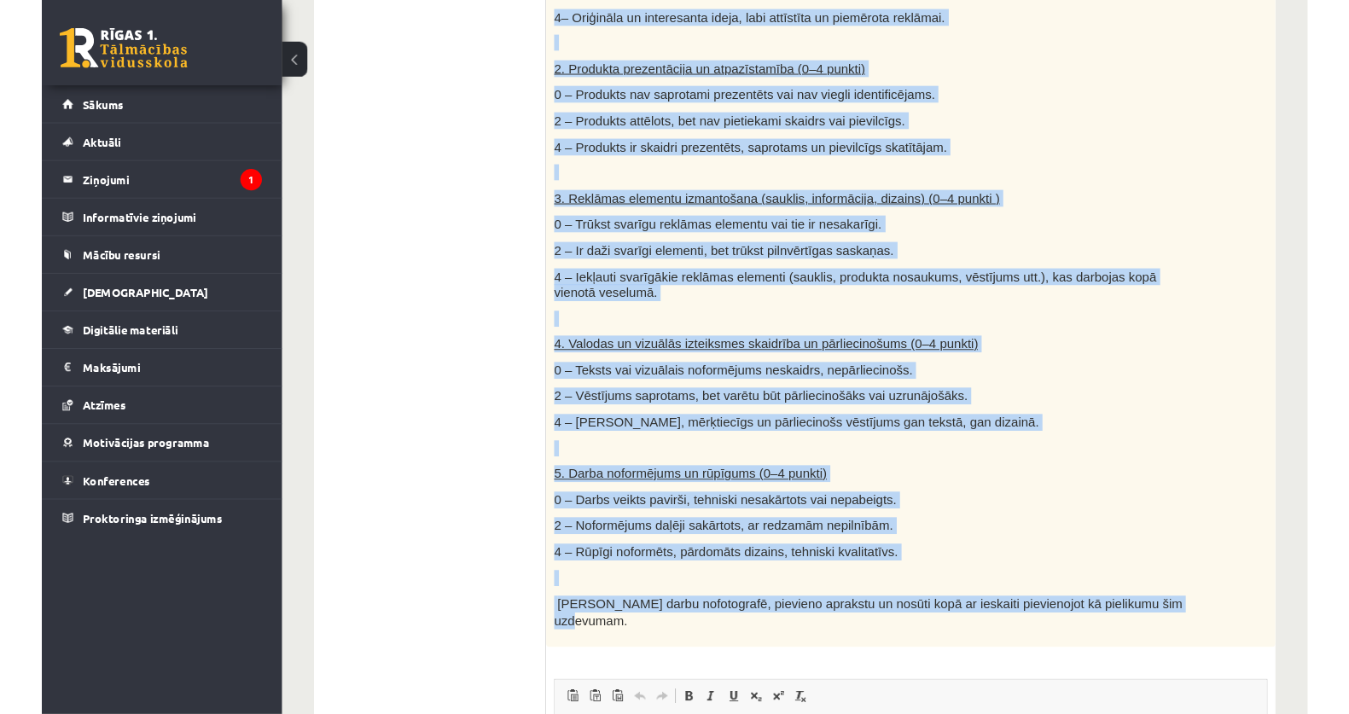
scroll to position [114, 0]
